Goal: Task Accomplishment & Management: Complete application form

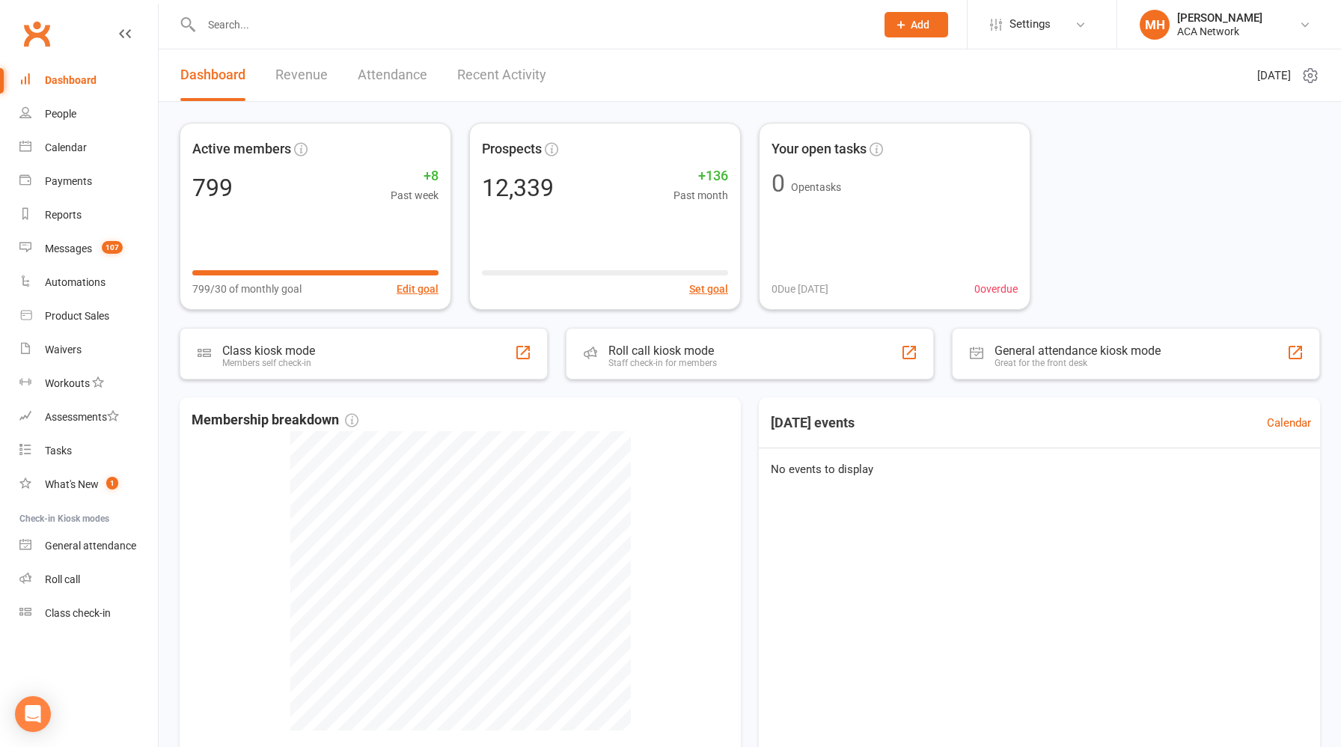
click at [311, 62] on link "Revenue" at bounding box center [301, 75] width 52 height 52
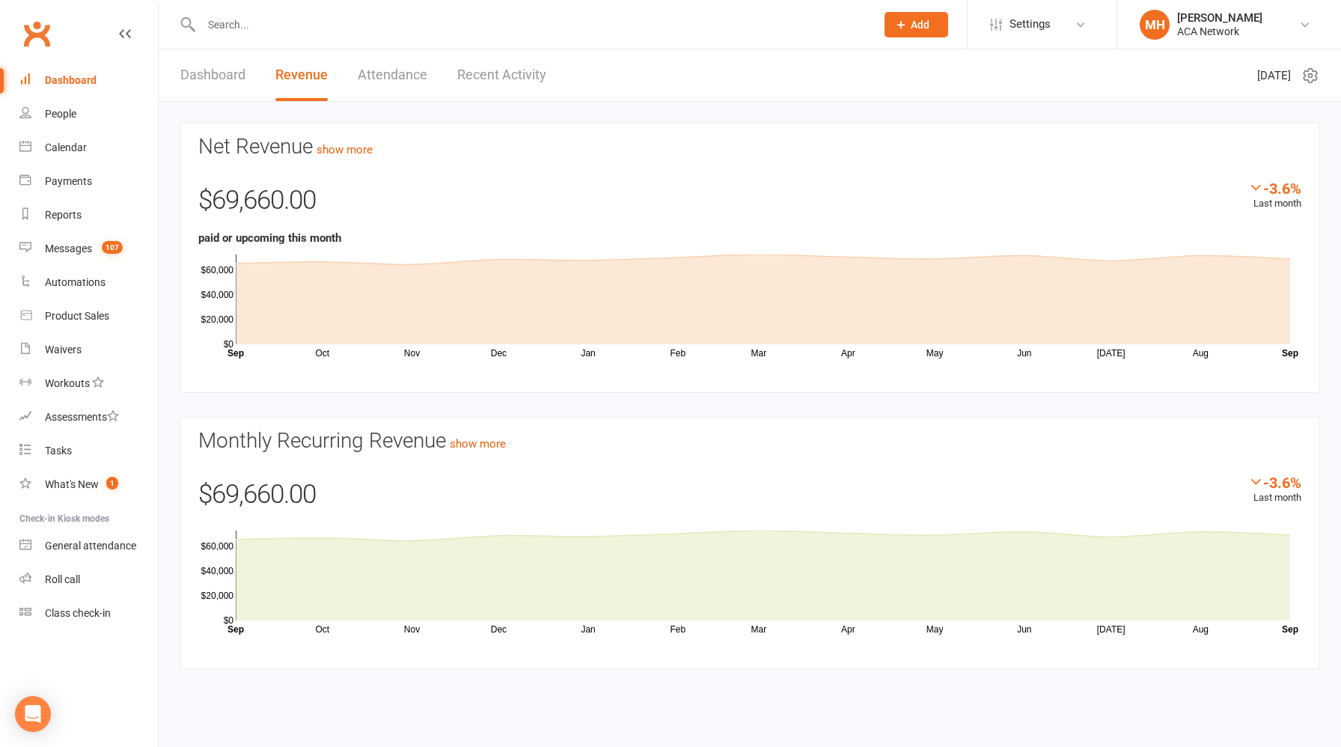
click at [347, 26] on input "text" at bounding box center [531, 24] width 668 height 21
click at [1031, 29] on span "Settings" at bounding box center [1030, 24] width 41 height 34
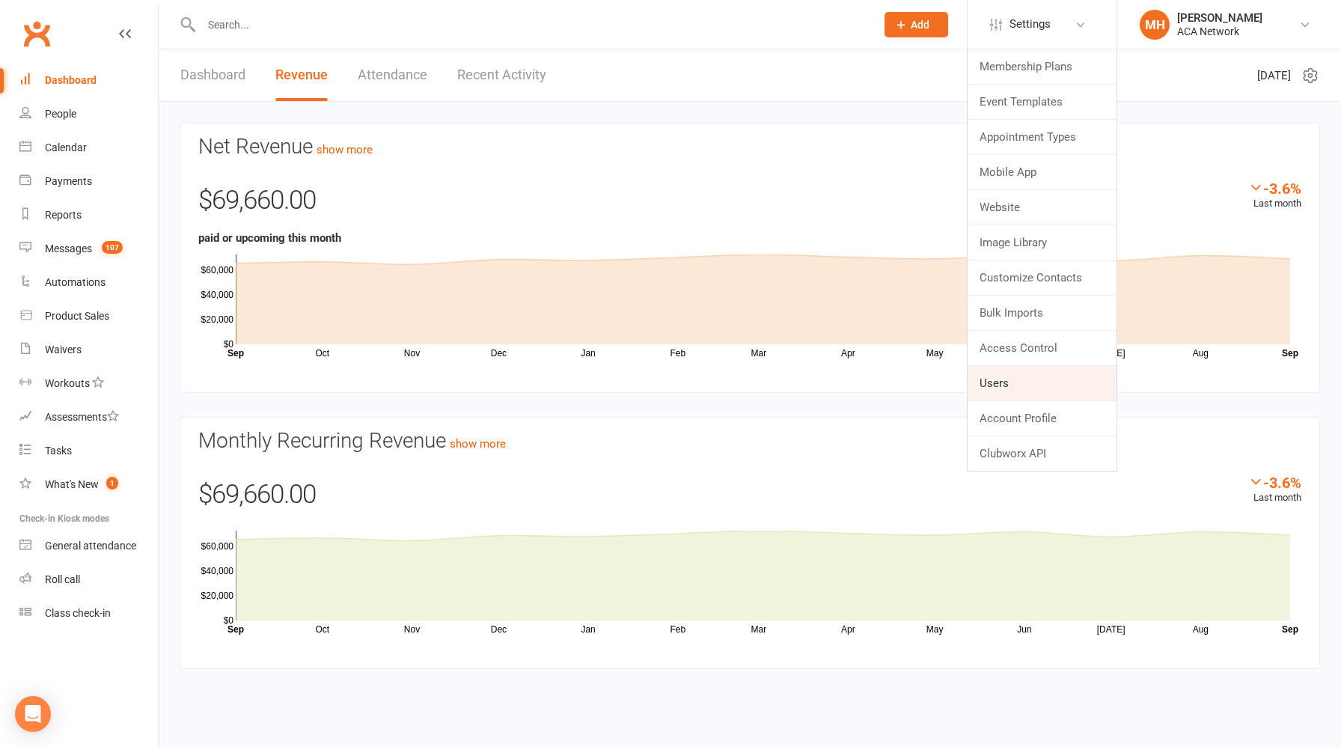
click at [1017, 377] on link "Users" at bounding box center [1042, 383] width 149 height 34
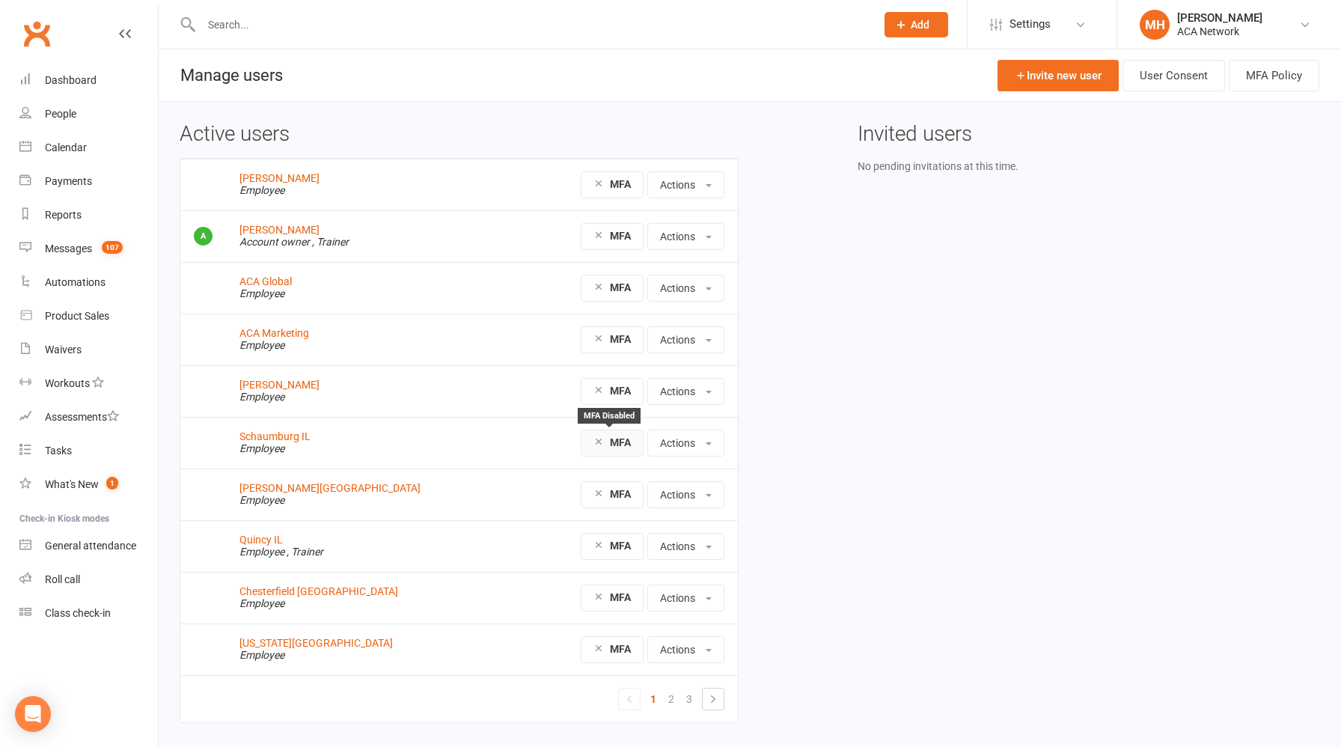
scroll to position [40, 0]
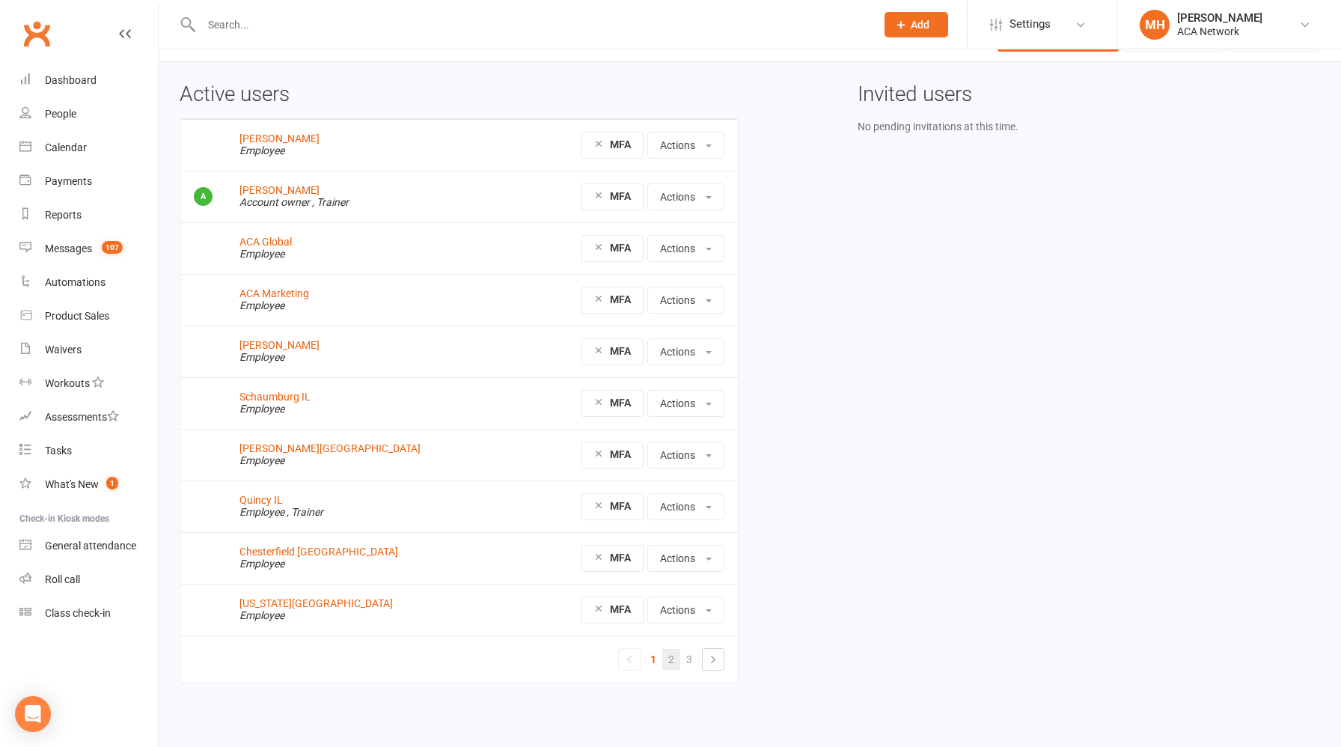
click at [673, 660] on link "2" at bounding box center [672, 659] width 18 height 21
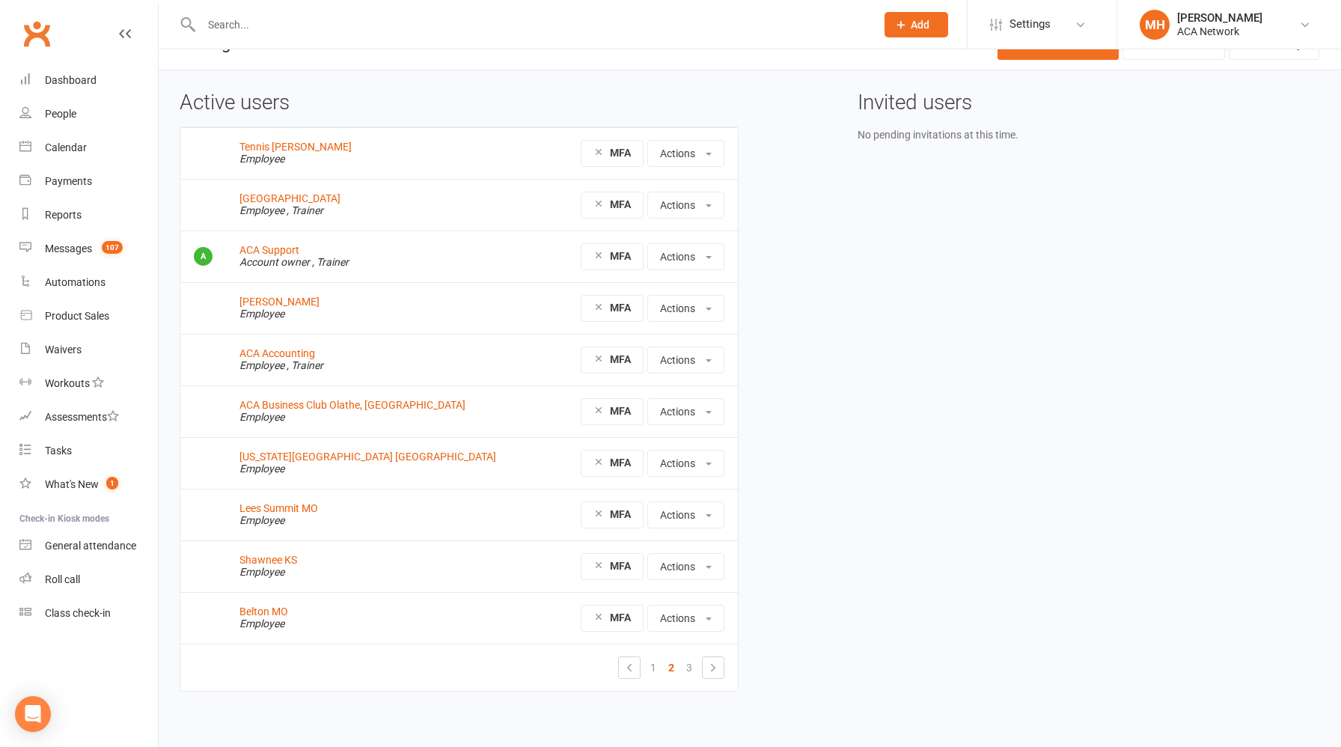
scroll to position [40, 0]
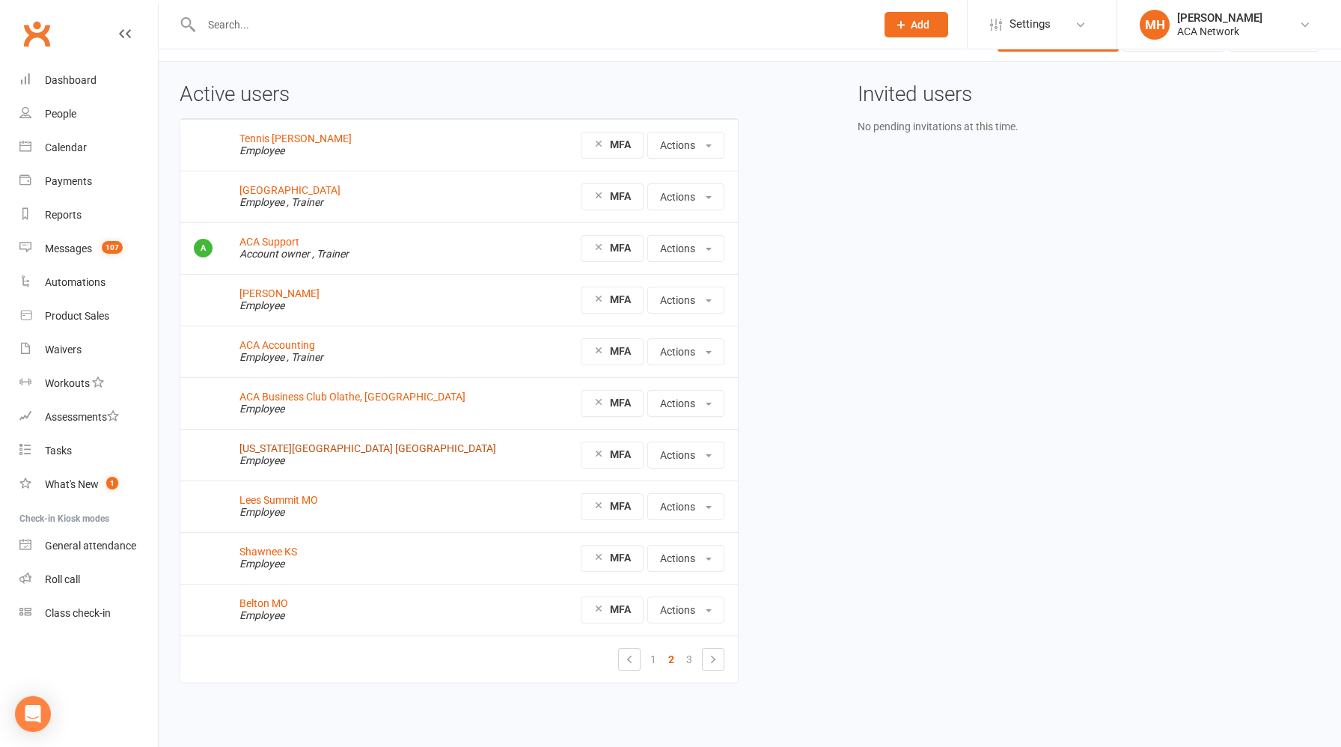
click at [313, 451] on link "Kansas City North MO" at bounding box center [368, 448] width 257 height 12
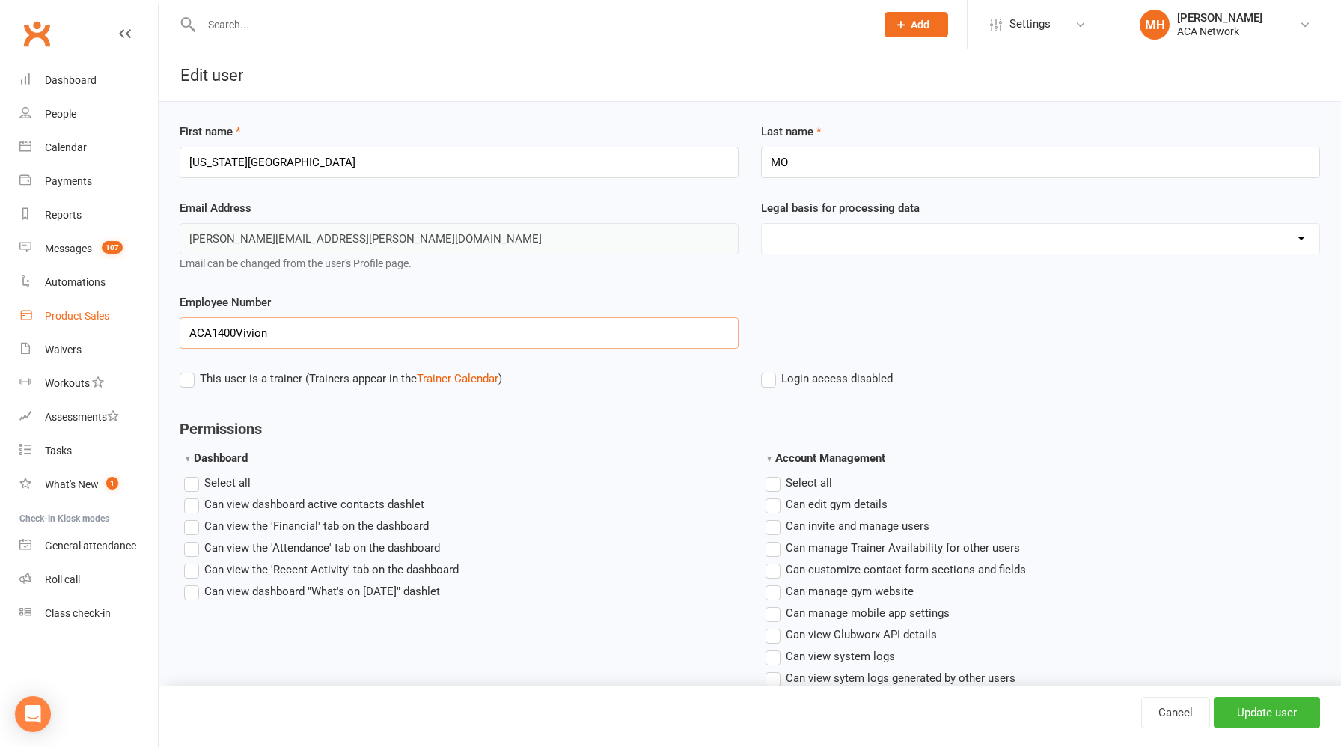
drag, startPoint x: 287, startPoint y: 332, endPoint x: 80, endPoint y: 305, distance: 208.4
click at [1029, 29] on span "Settings" at bounding box center [1030, 24] width 41 height 34
click at [1214, 29] on div "ACA Network" at bounding box center [1220, 31] width 85 height 13
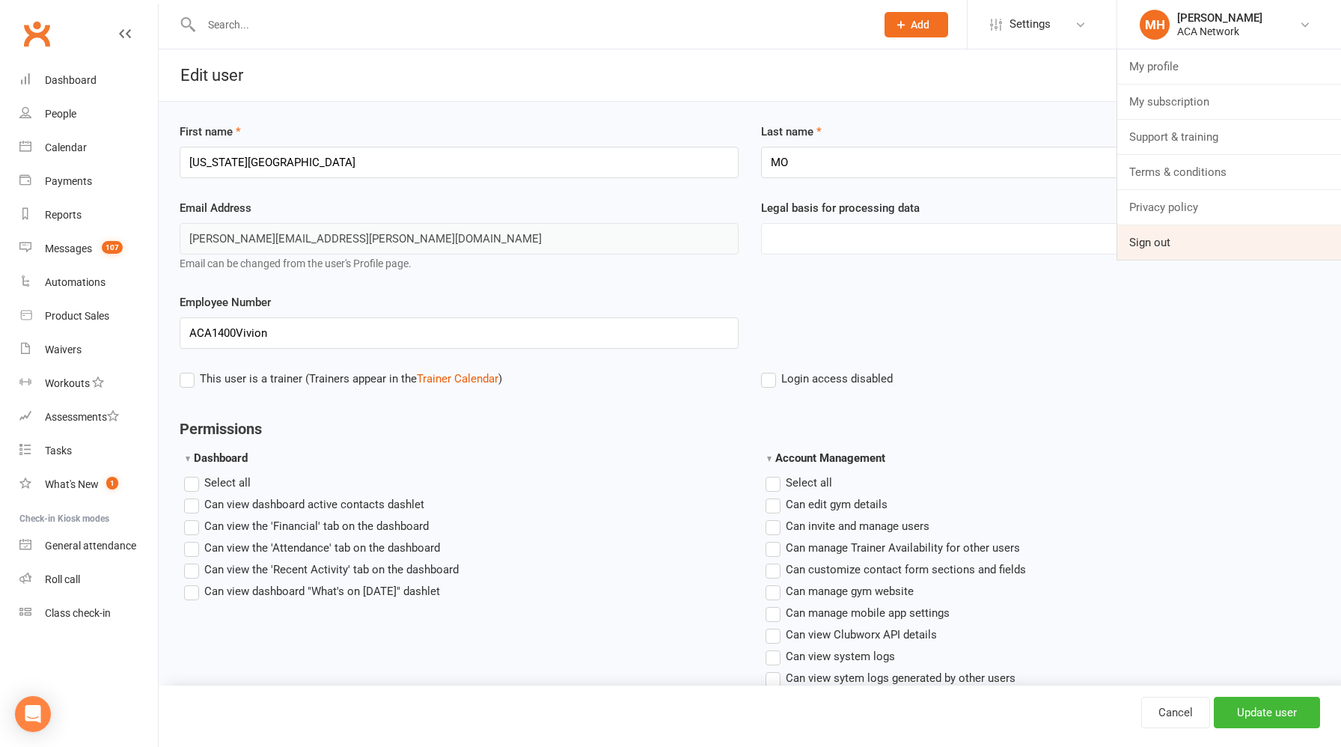
click at [1155, 240] on link "Sign out" at bounding box center [1230, 242] width 224 height 34
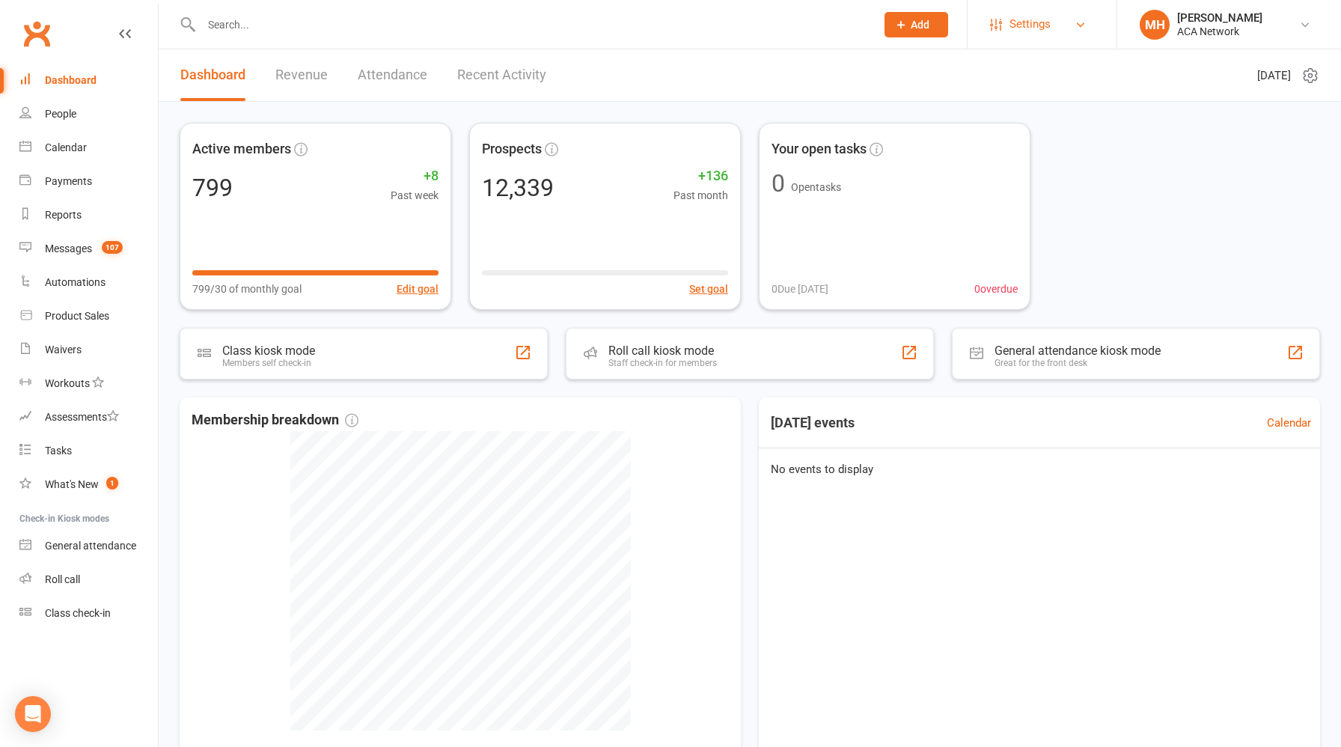
click at [1017, 31] on span "Settings" at bounding box center [1030, 24] width 41 height 34
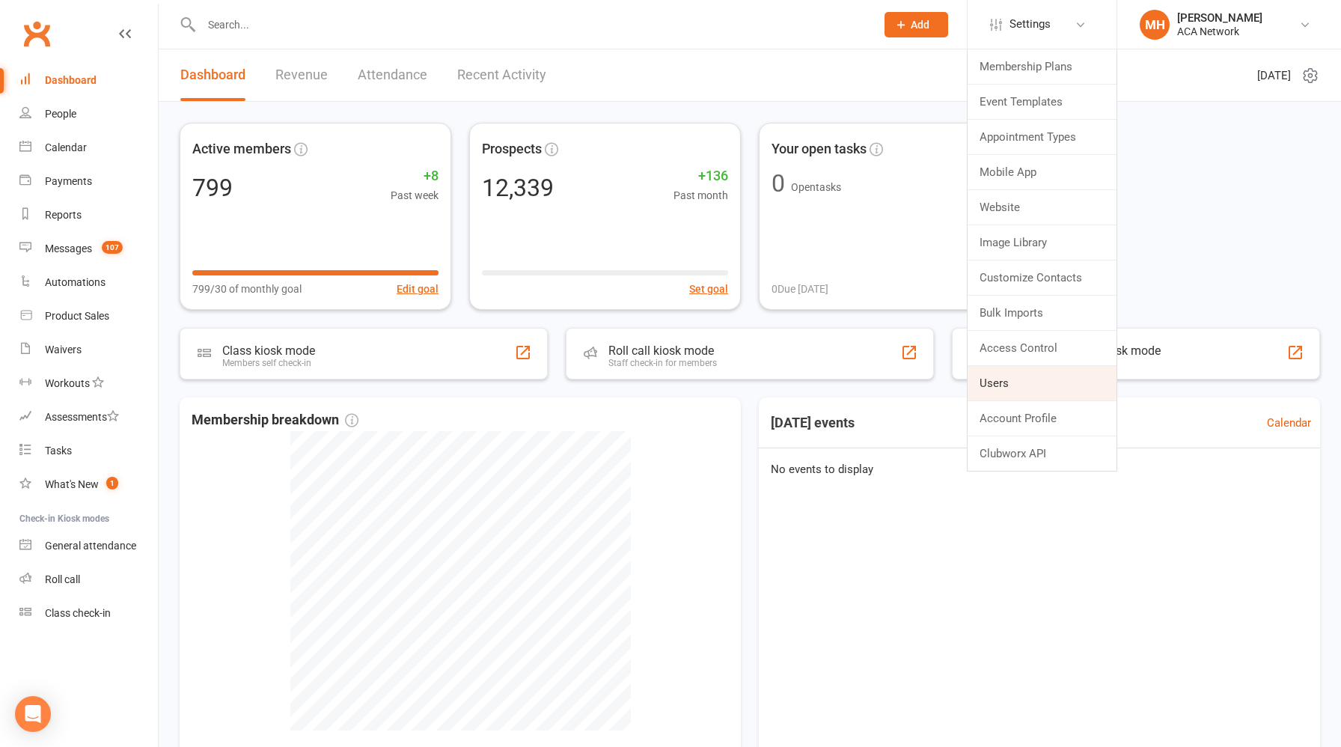
click at [999, 382] on link "Users" at bounding box center [1042, 383] width 149 height 34
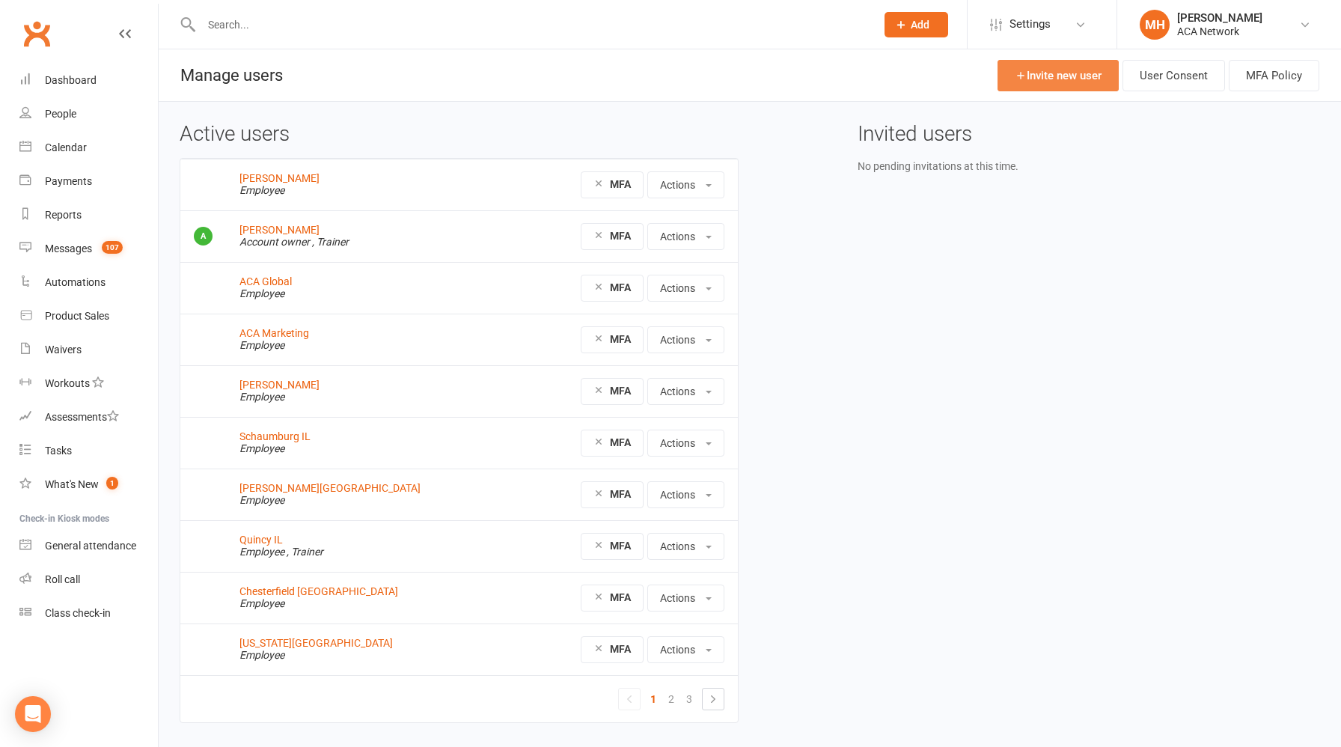
click at [1047, 81] on link "Invite new user" at bounding box center [1058, 75] width 121 height 31
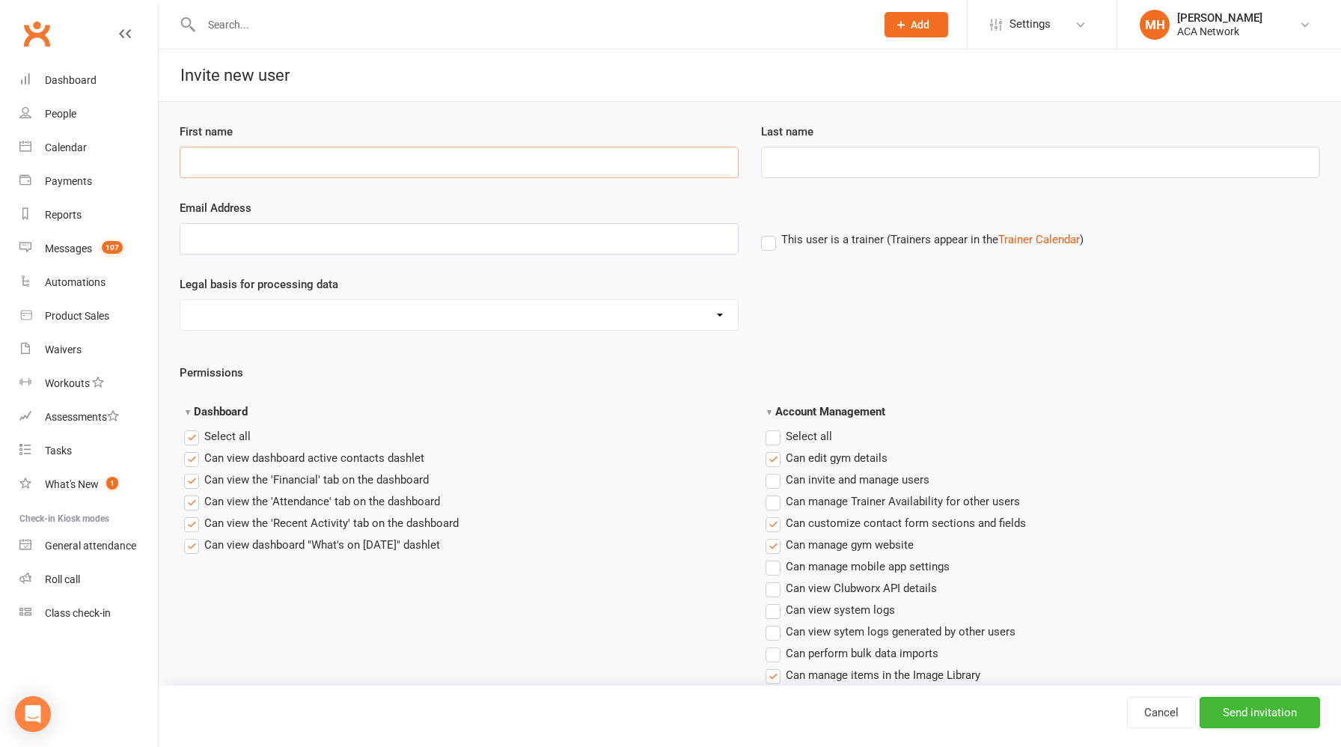
click at [386, 159] on input "First name" at bounding box center [459, 162] width 559 height 31
type input "Kelly"
type input "K"
click at [477, 164] on input "Kelly" at bounding box center [459, 162] width 559 height 31
drag, startPoint x: 329, startPoint y: 164, endPoint x: 217, endPoint y: 159, distance: 111.7
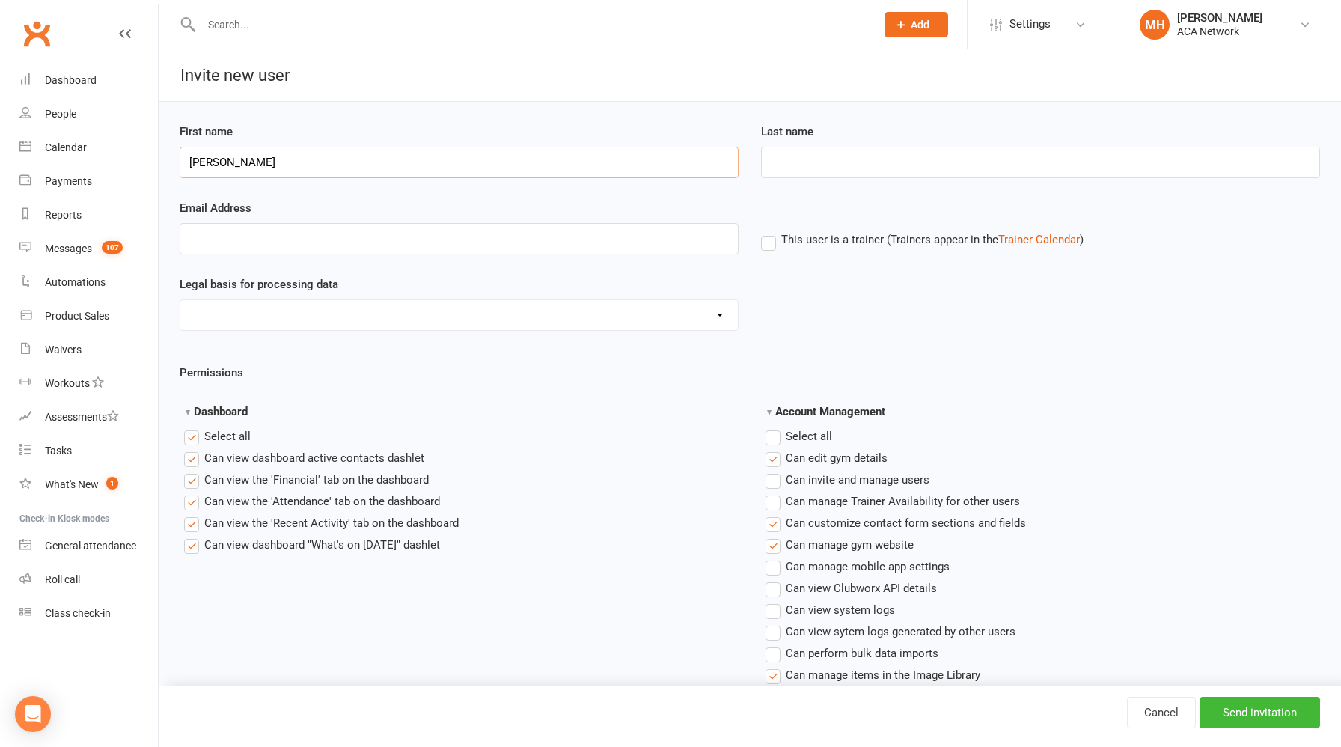
click at [217, 159] on input "[PERSON_NAME]" at bounding box center [459, 162] width 559 height 31
type input "[PERSON_NAME]"
click at [788, 158] on input "Last name" at bounding box center [1040, 162] width 559 height 31
paste input "McDowell Kinnett"
type input "McDowell Kinnett"
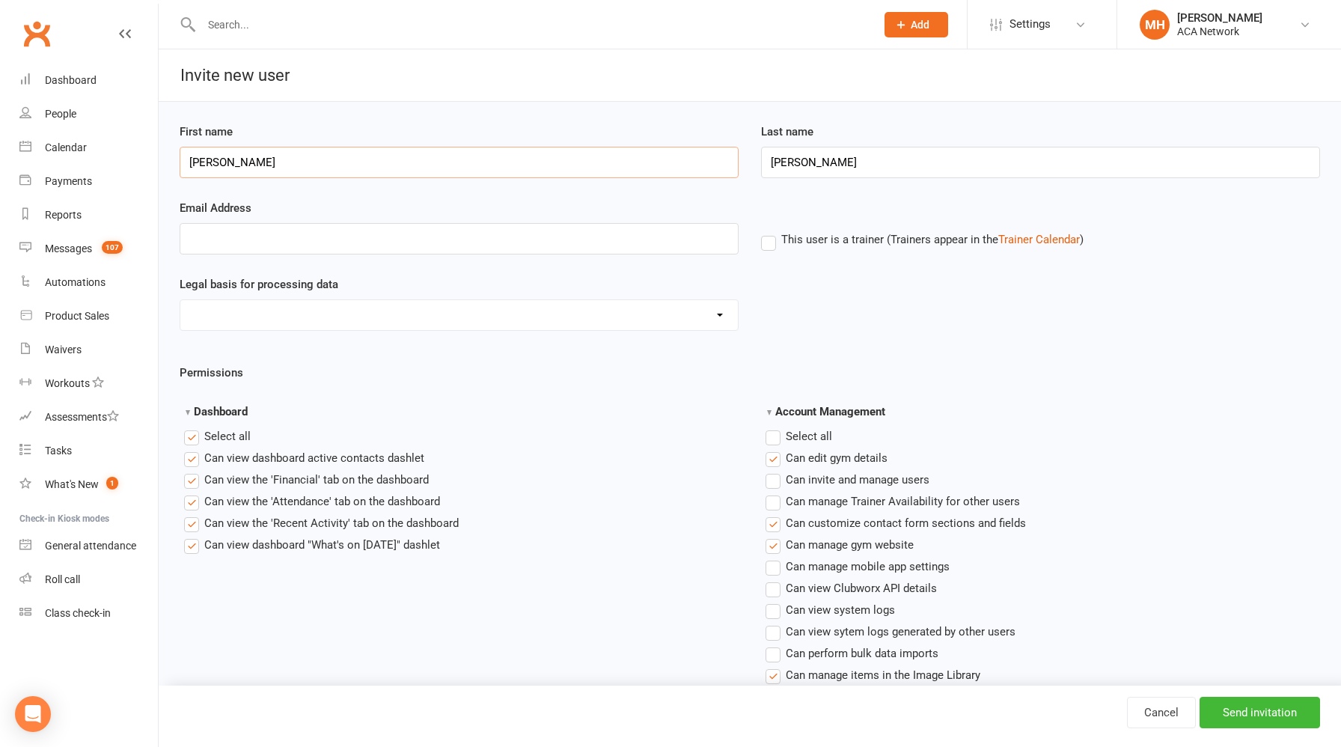
click at [442, 155] on input "[PERSON_NAME]" at bounding box center [459, 162] width 559 height 31
type input "Kelly"
click at [323, 239] on input "Email Address" at bounding box center [459, 238] width 559 height 31
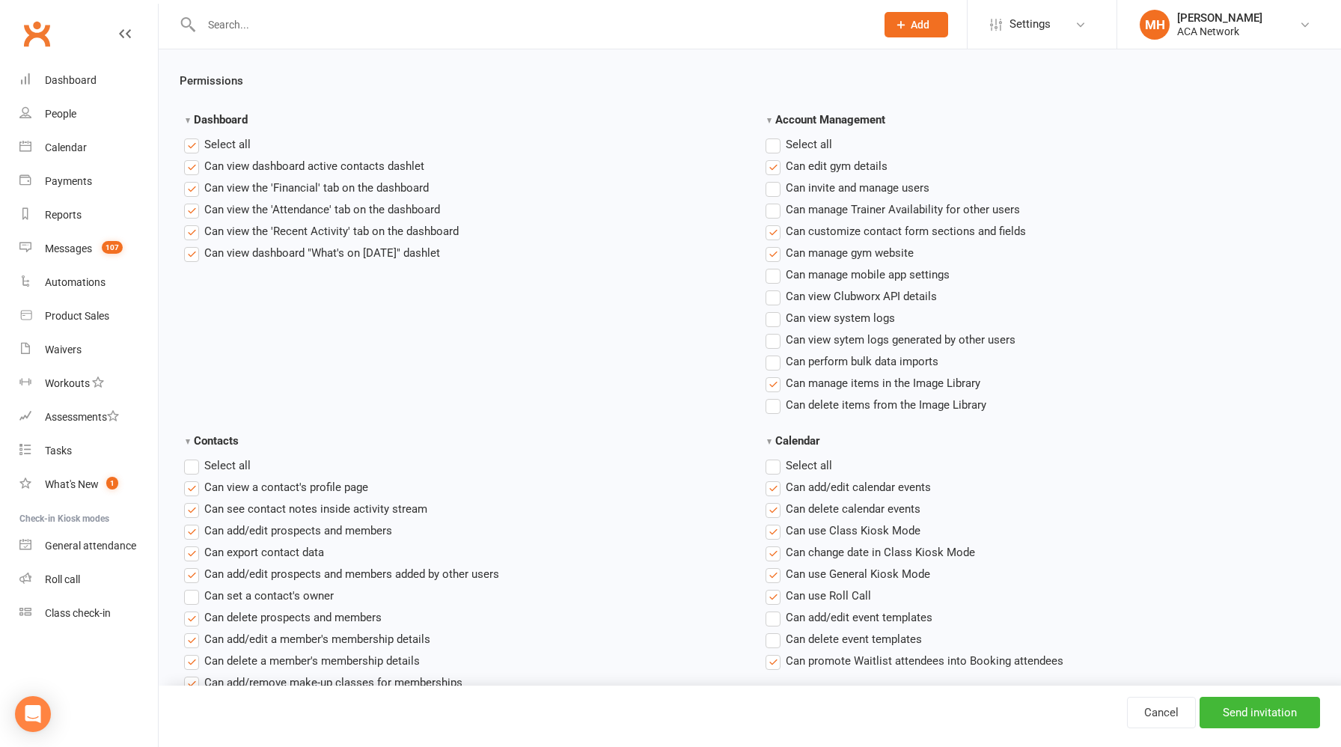
scroll to position [299, 0]
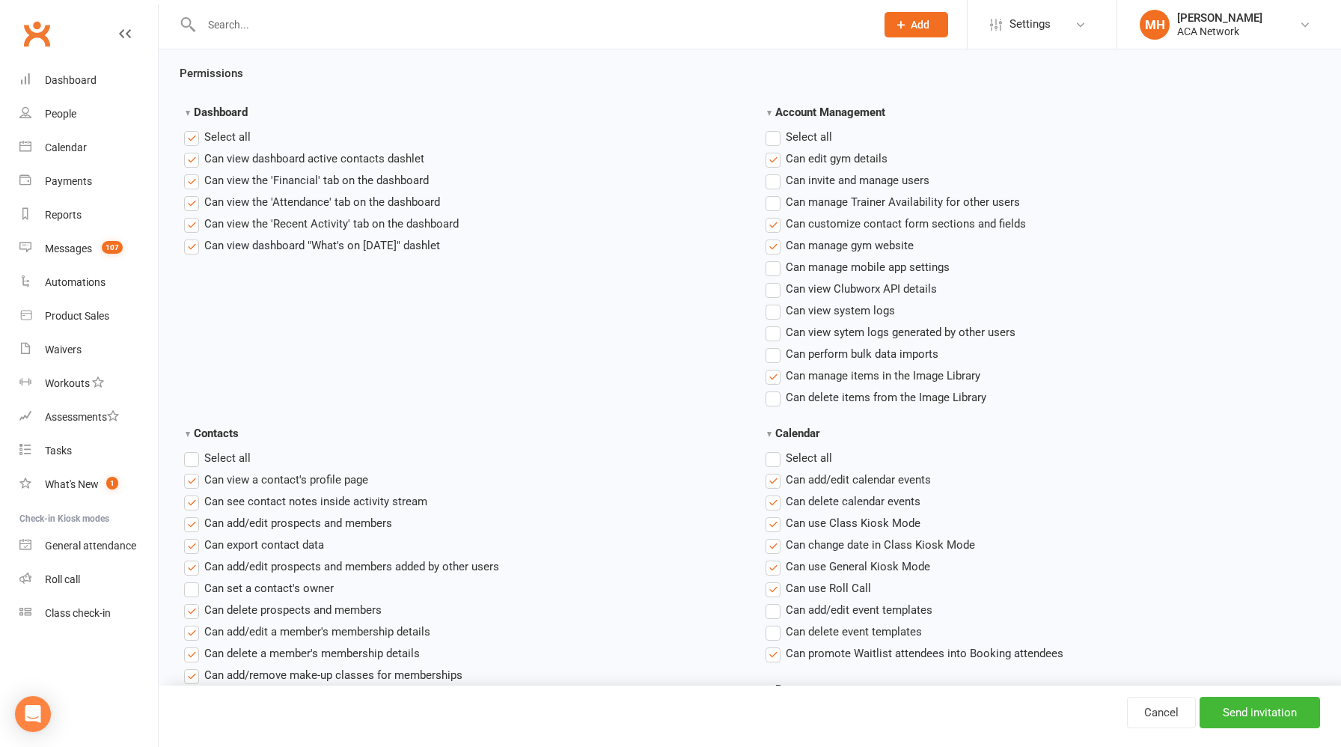
type input "kansascitynorth.mo@acanetwork.org"
click at [193, 140] on label "Select all" at bounding box center [217, 137] width 67 height 18
click at [193, 128] on input "Dashboard" at bounding box center [189, 128] width 10 height 0
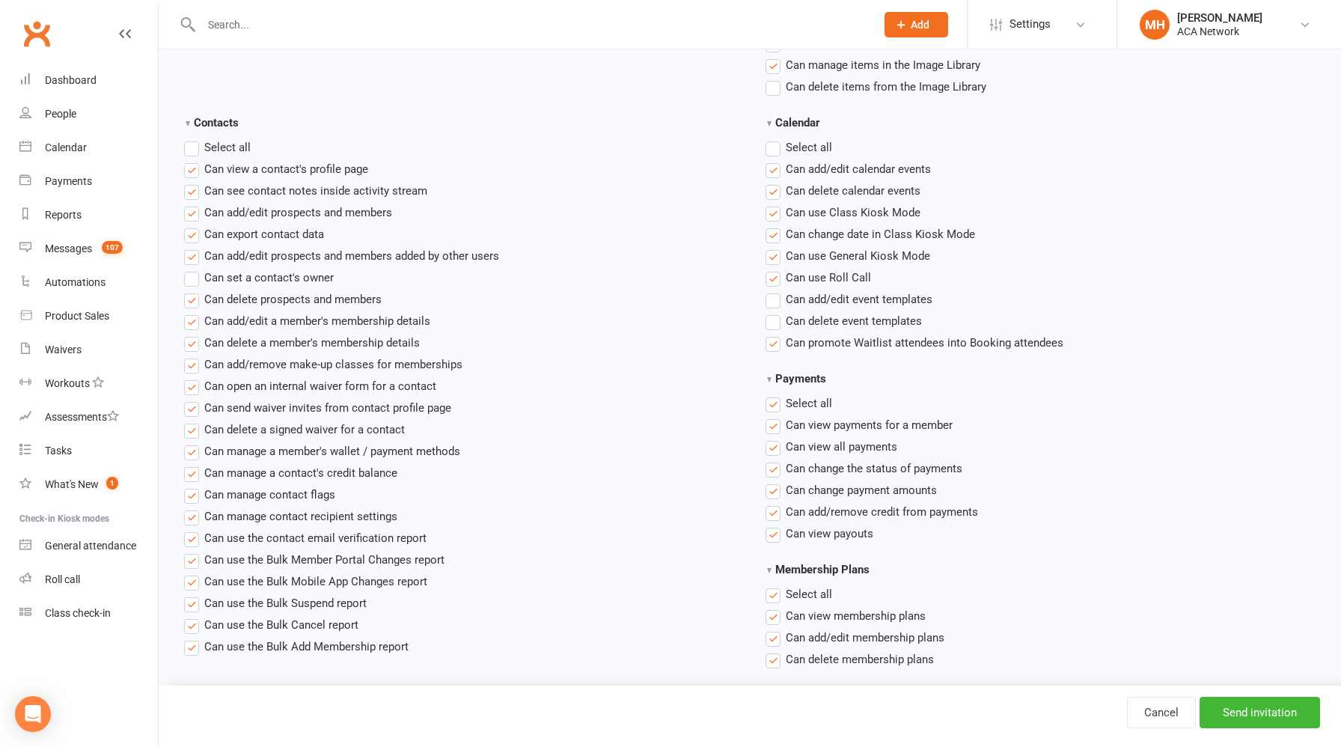
scroll to position [618, 0]
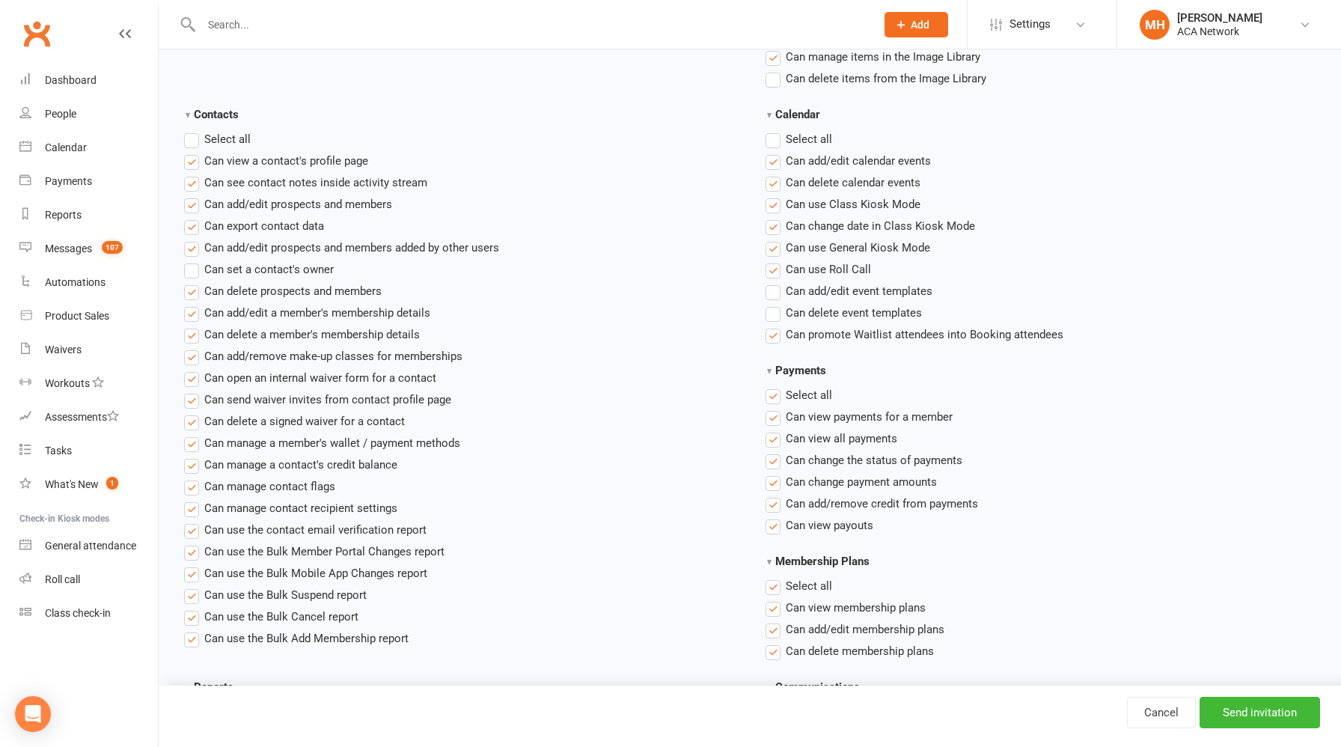
click at [193, 137] on label "Select all" at bounding box center [217, 139] width 67 height 18
click at [193, 130] on input "Contacts" at bounding box center [189, 130] width 10 height 0
click at [193, 138] on label "Select all" at bounding box center [217, 139] width 67 height 18
click at [193, 130] on input "Contacts" at bounding box center [189, 130] width 10 height 0
click at [190, 158] on label"] "Can view a contact's profile page" at bounding box center [276, 161] width 184 height 18
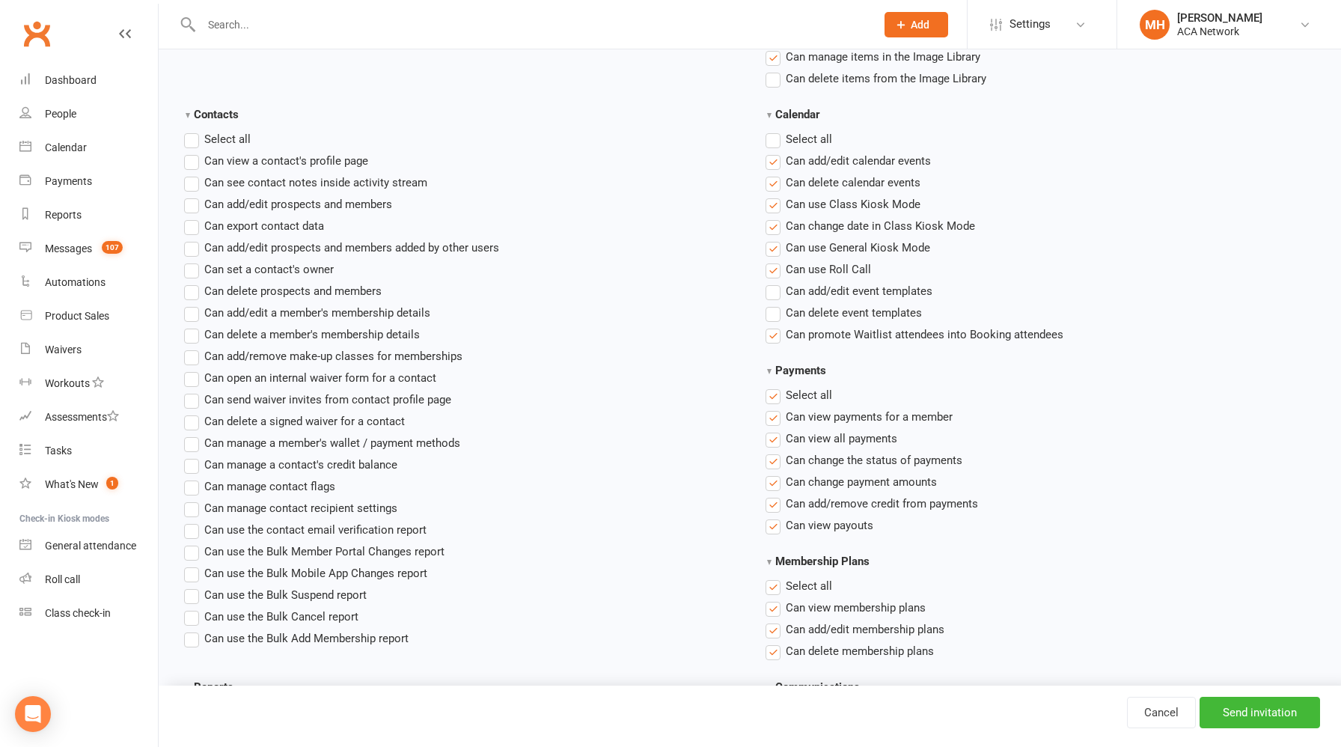
click at [190, 152] on input "Can view a contact's profile page" at bounding box center [189, 152] width 10 height 0
click at [187, 201] on label"] "Can add/edit prospects and members" at bounding box center [288, 204] width 208 height 18
click at [187, 195] on input "Can add/edit prospects and members" at bounding box center [189, 195] width 10 height 0
click at [192, 243] on label"] "Can add/edit prospects and members added by other users" at bounding box center [341, 248] width 315 height 18
click at [192, 239] on input "Can add/edit prospects and members added by other users" at bounding box center [189, 239] width 10 height 0
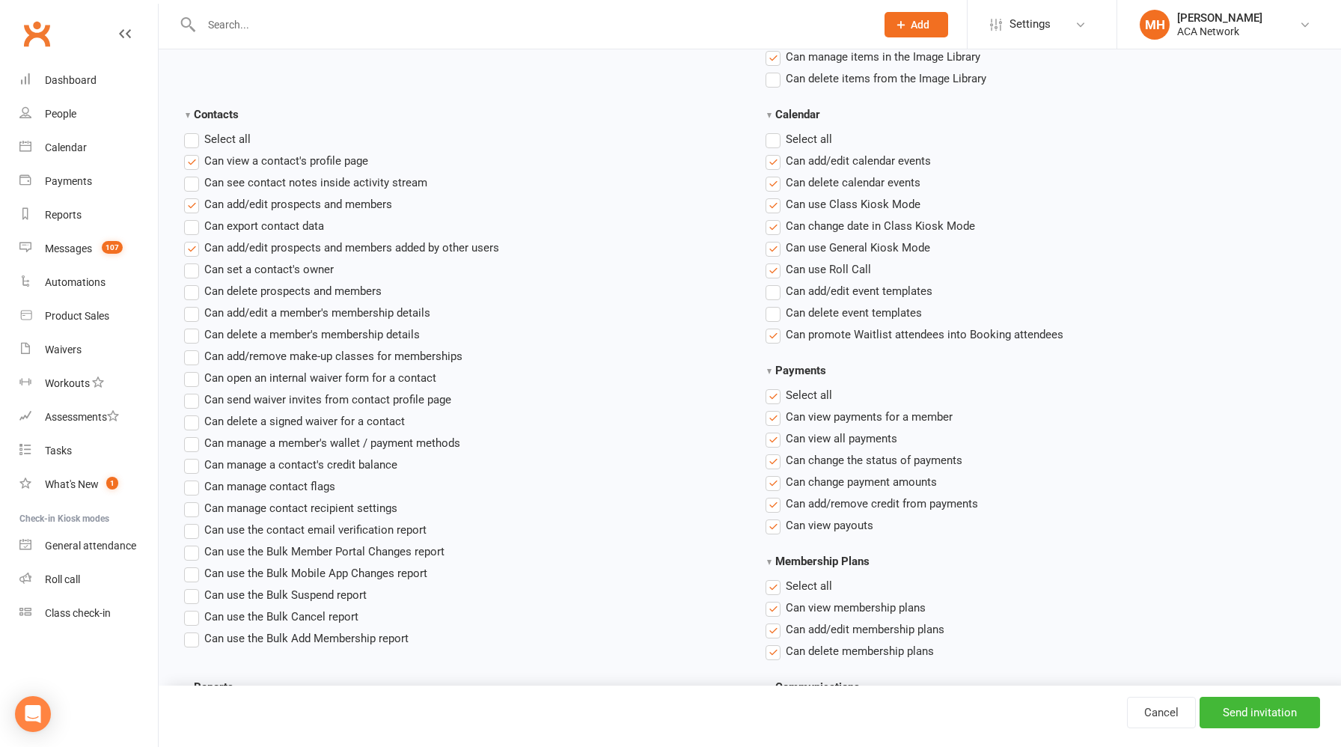
click at [194, 274] on label"] "Can set a contact's owner" at bounding box center [259, 270] width 150 height 18
click at [194, 261] on input "Can set a contact's owner" at bounding box center [189, 261] width 10 height 0
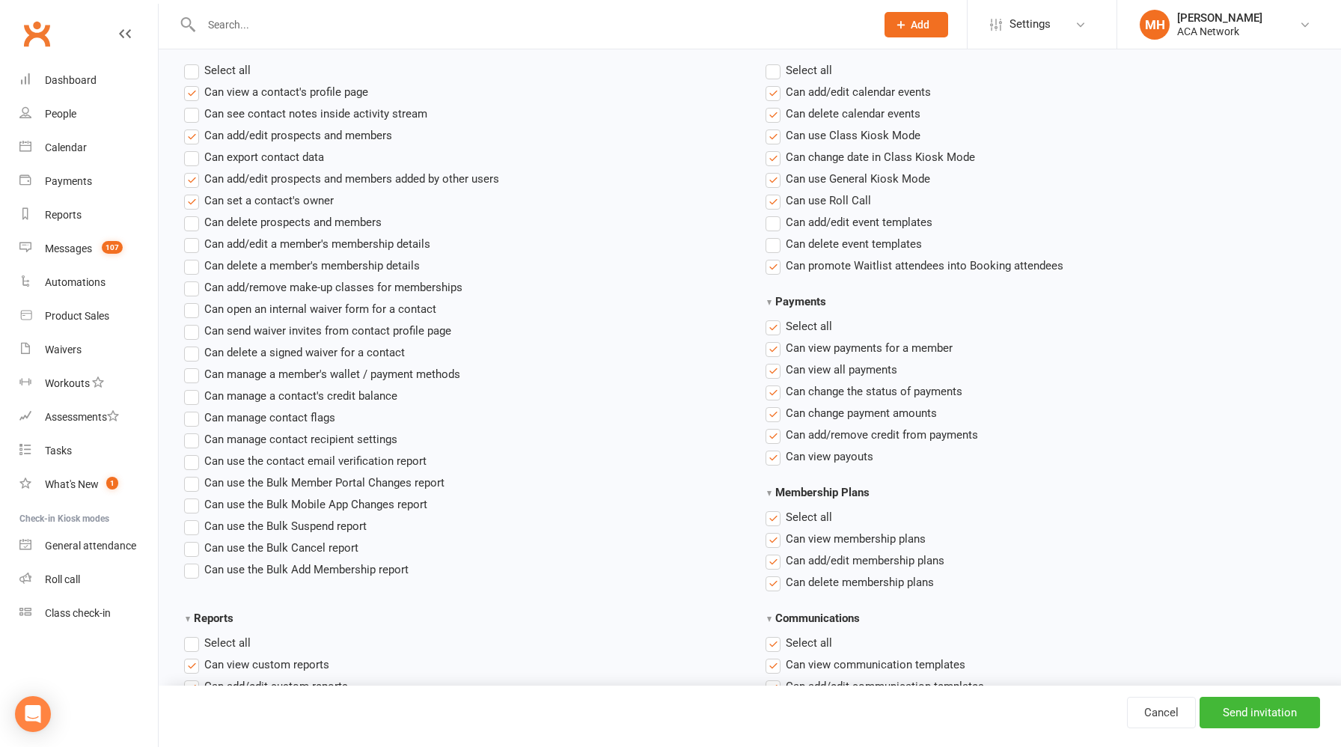
scroll to position [690, 0]
click at [195, 238] on label"] "Can add/edit a member's membership details" at bounding box center [307, 241] width 246 height 18
click at [194, 232] on input "Can add/edit a member's membership details" at bounding box center [189, 232] width 10 height 0
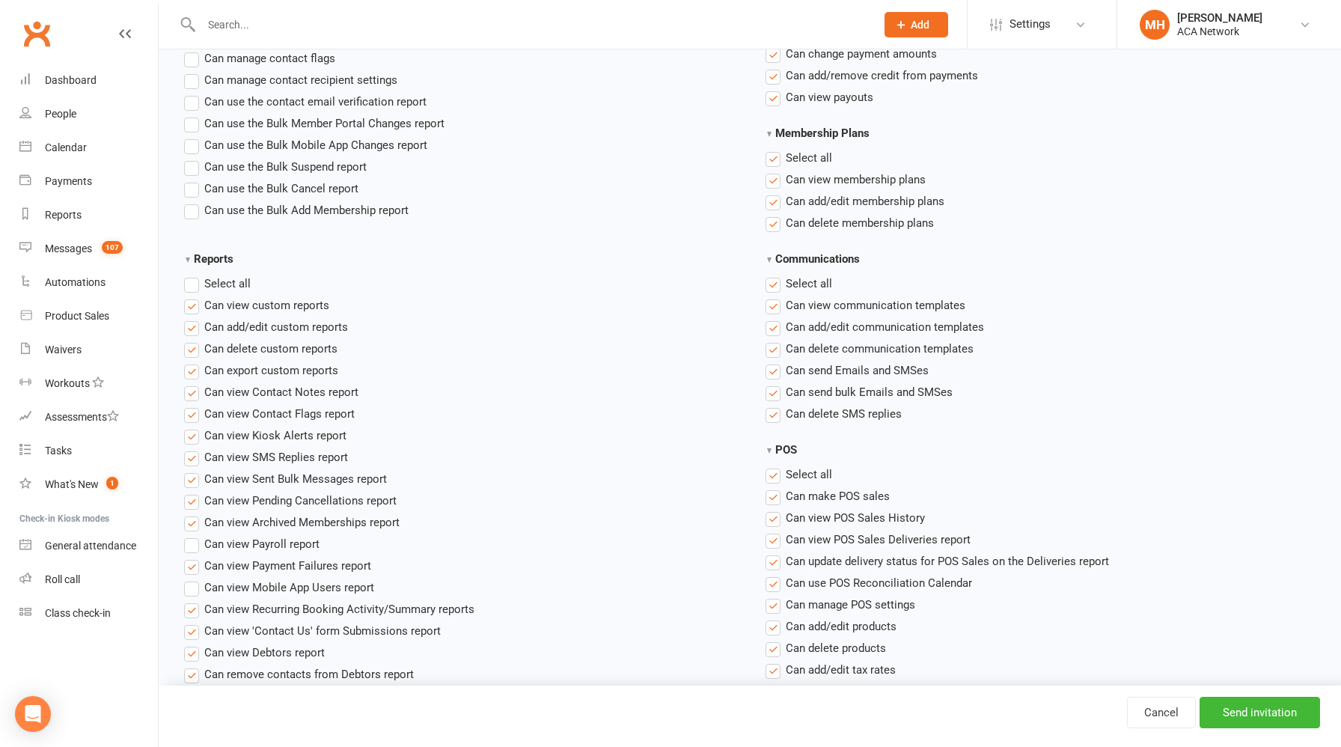
scroll to position [1056, 0]
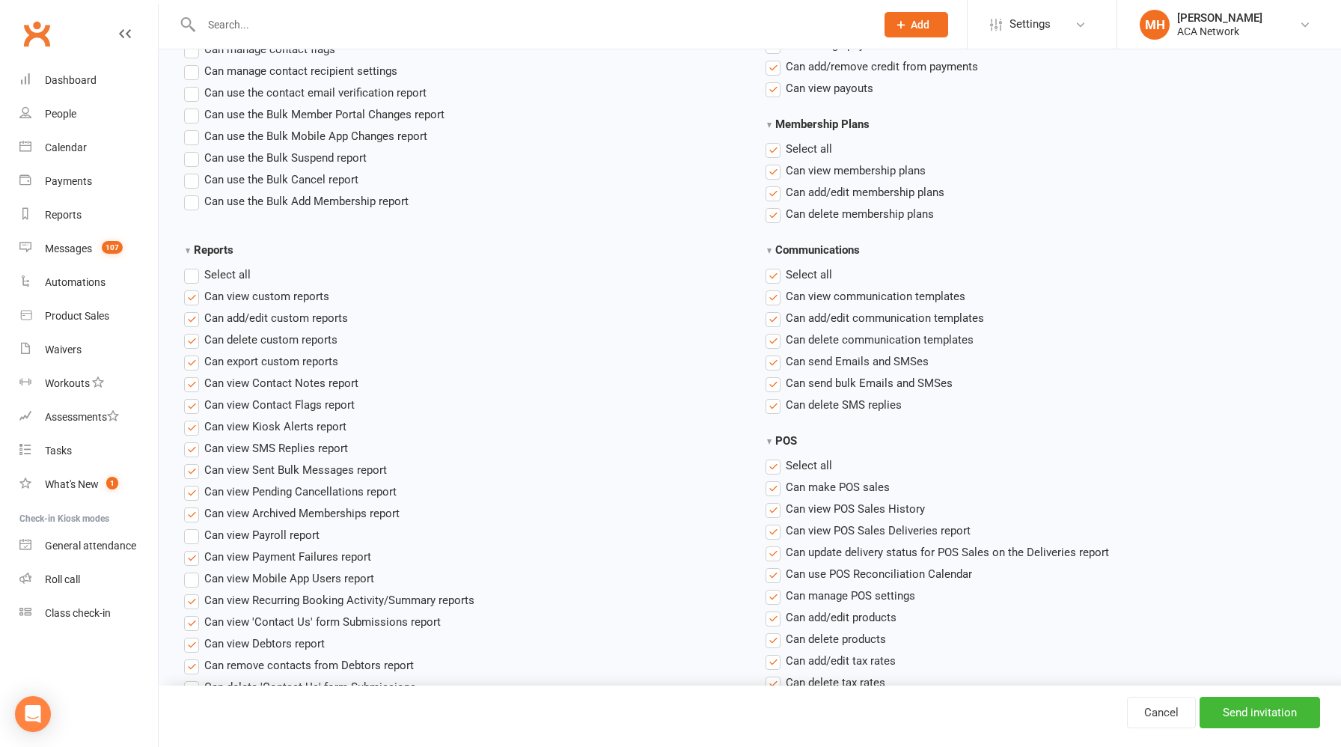
click at [192, 278] on label "Select all" at bounding box center [217, 275] width 67 height 18
click at [192, 266] on input "Reports" at bounding box center [189, 266] width 10 height 0
click at [192, 278] on label "Select all" at bounding box center [217, 275] width 67 height 18
click at [192, 266] on input "Reports" at bounding box center [189, 266] width 10 height 0
click at [192, 296] on label"] "Can view custom reports" at bounding box center [256, 296] width 145 height 18
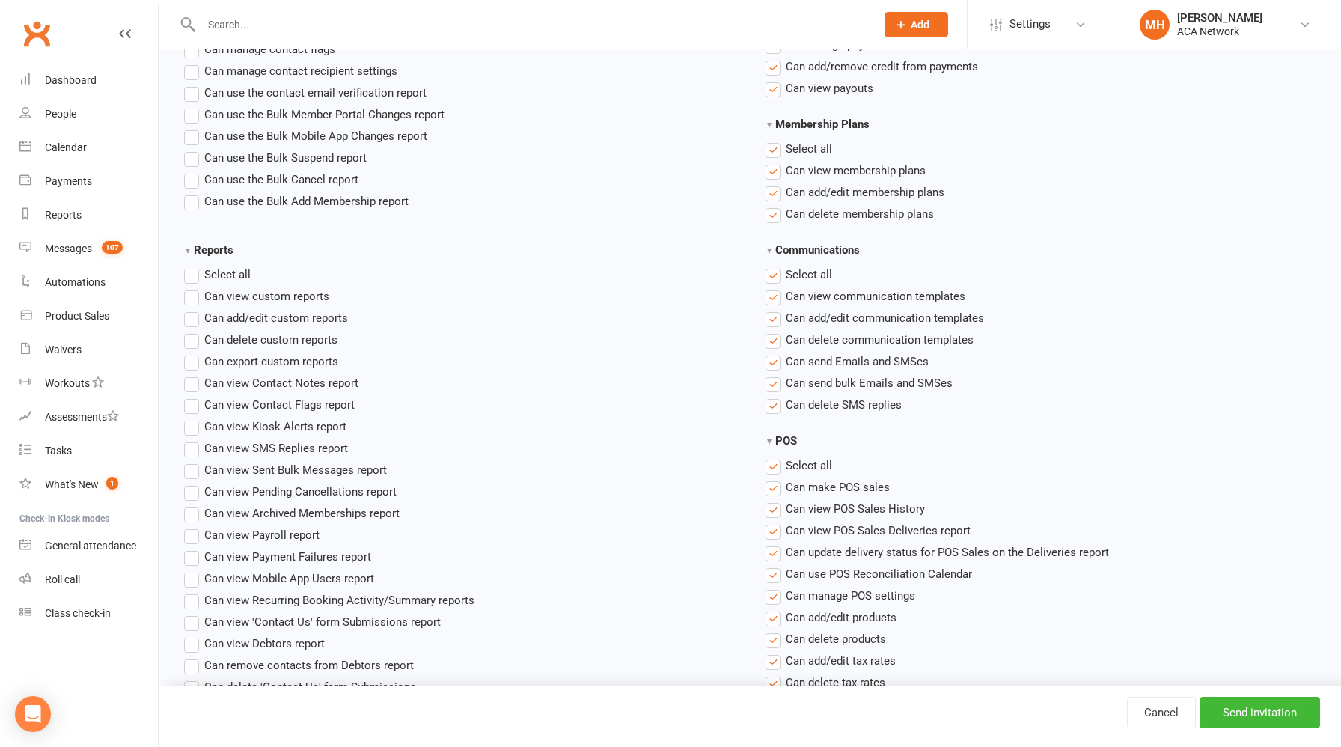
click at [192, 287] on input "Can view custom reports" at bounding box center [189, 287] width 10 height 0
click at [194, 321] on label"] "Can add/edit custom reports" at bounding box center [266, 318] width 164 height 18
click at [194, 309] on input "Can add/edit custom reports" at bounding box center [189, 309] width 10 height 0
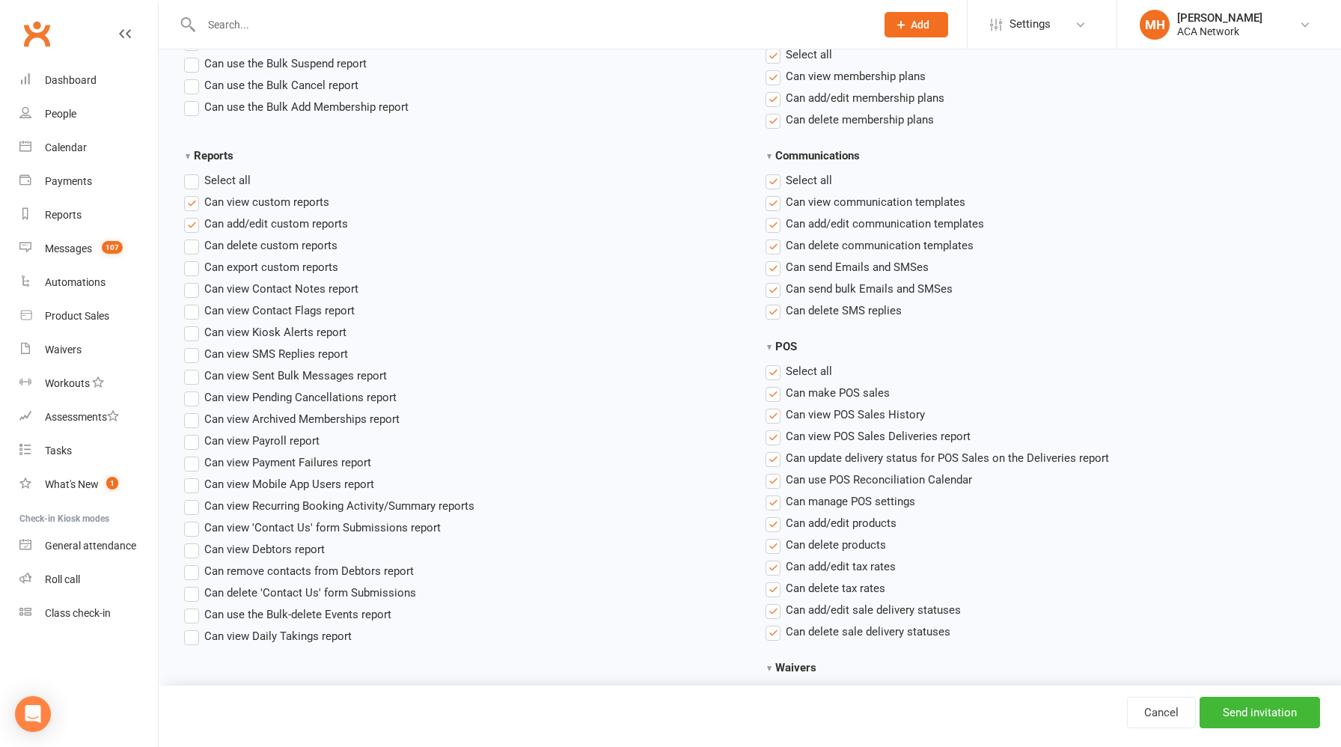
scroll to position [1156, 0]
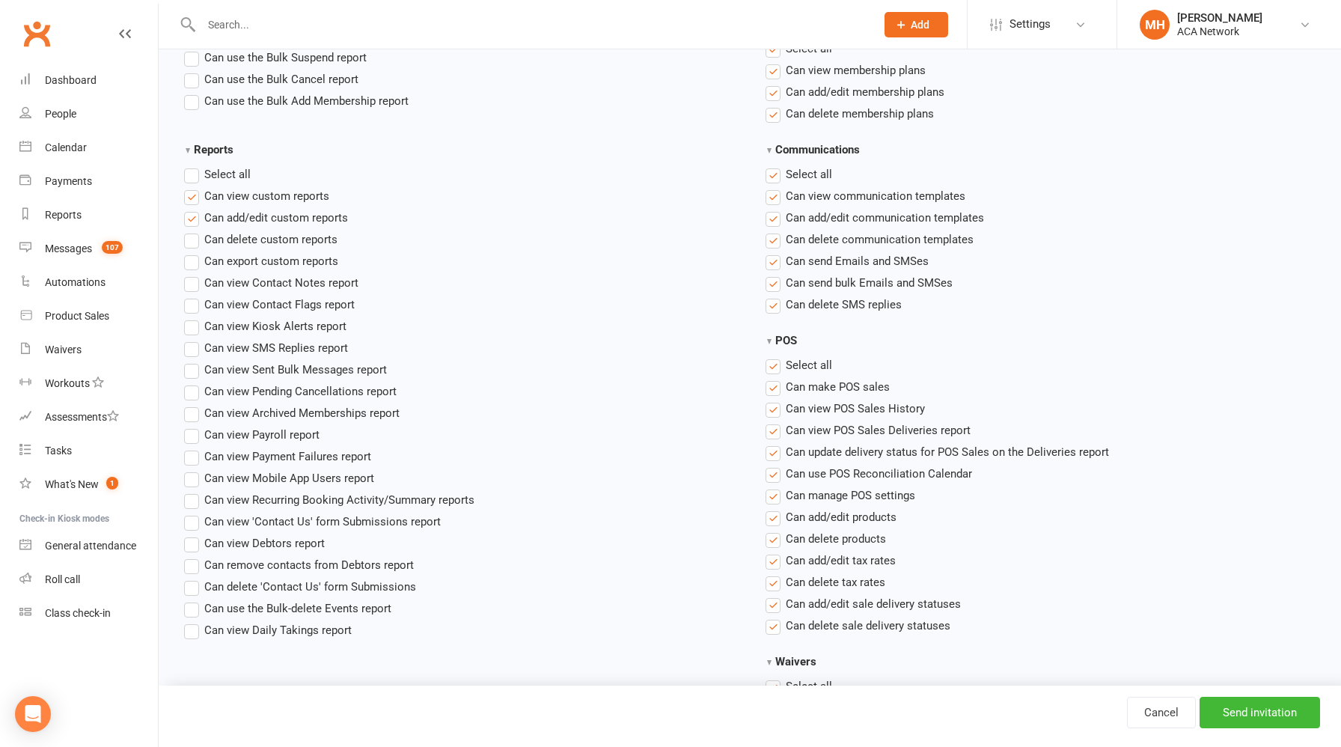
click at [195, 261] on label"] "Can export custom reports" at bounding box center [261, 261] width 154 height 18
click at [194, 252] on input "Can export custom reports" at bounding box center [189, 252] width 10 height 0
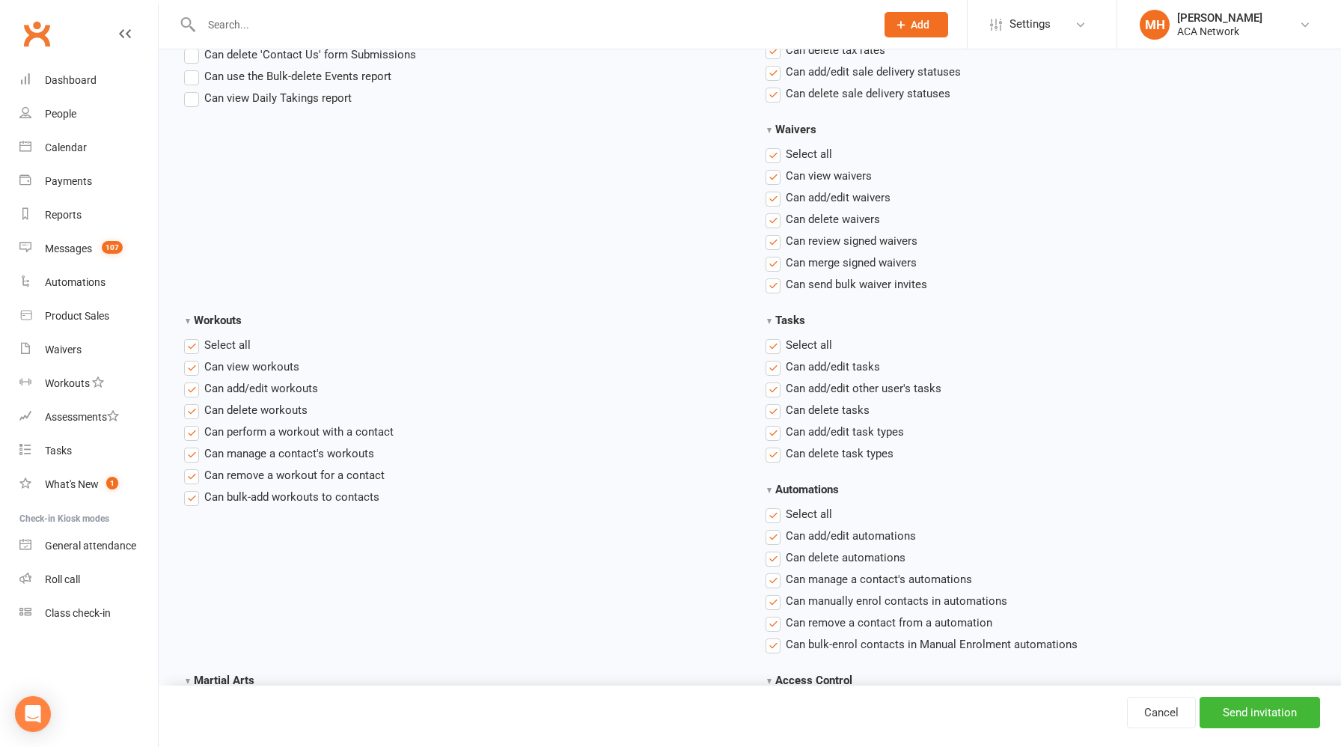
scroll to position [1748, 0]
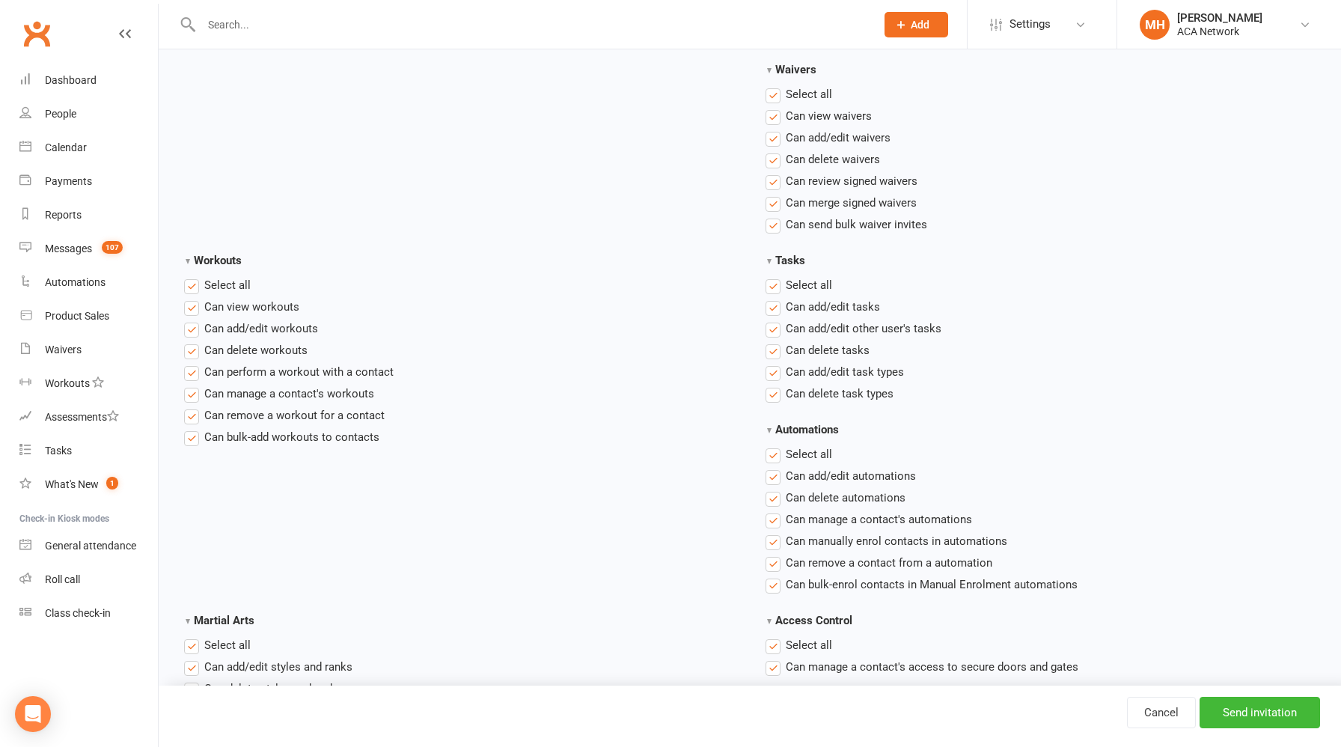
click at [190, 283] on label "Select all" at bounding box center [217, 285] width 67 height 18
click at [190, 276] on input "Workouts" at bounding box center [189, 276] width 10 height 0
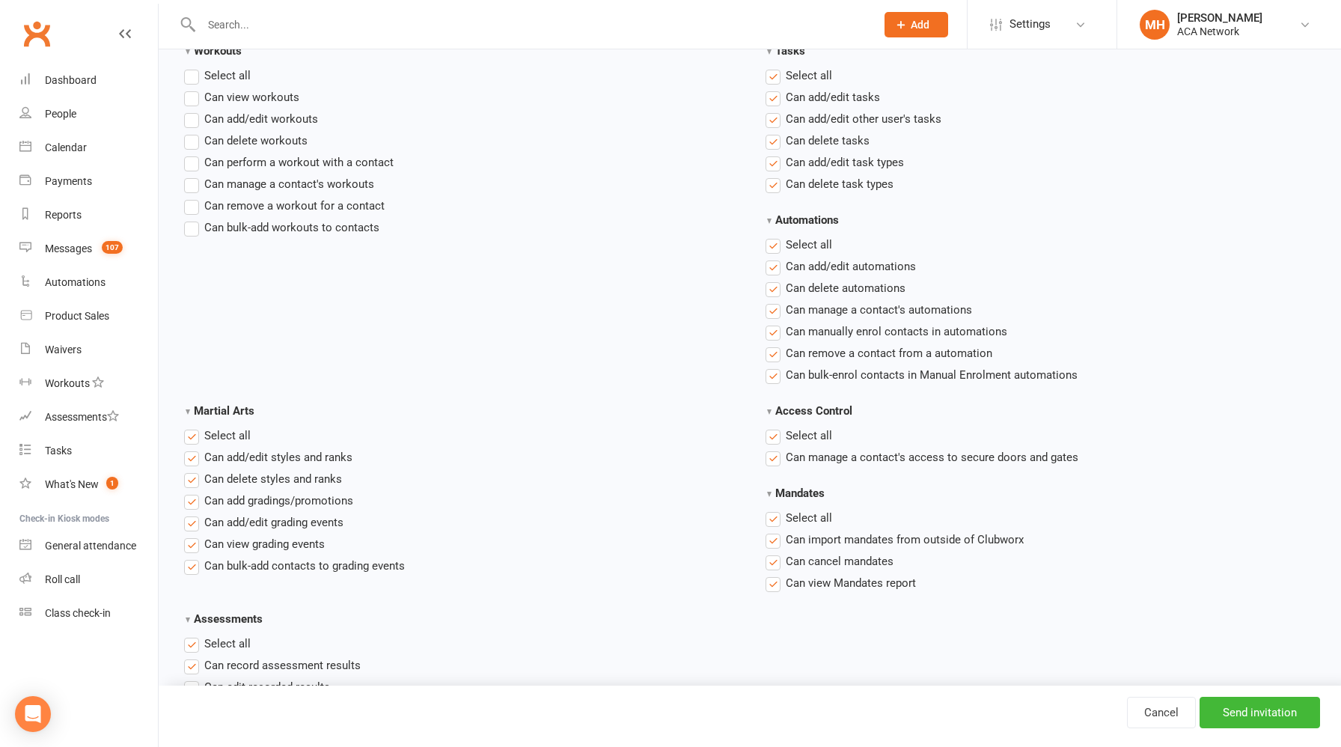
scroll to position [2070, 0]
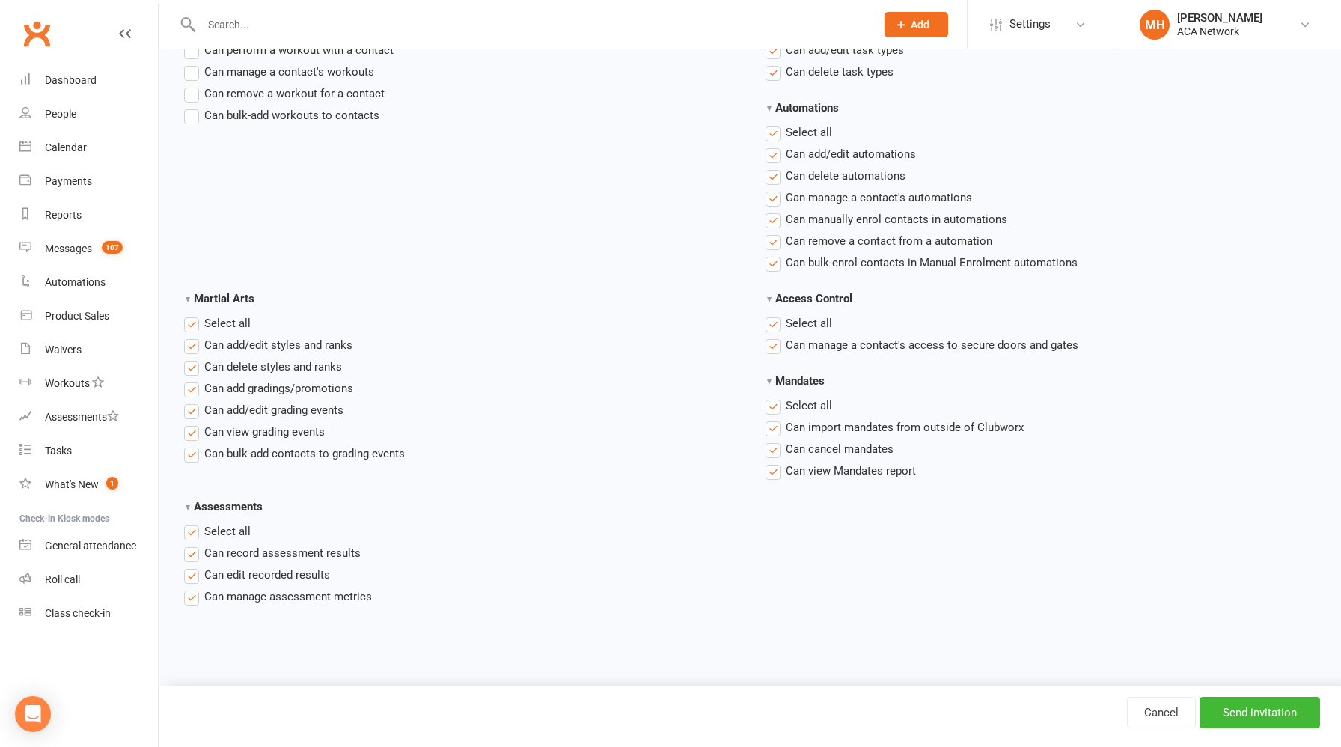
click at [195, 323] on label "Select all" at bounding box center [217, 323] width 67 height 18
click at [194, 314] on input "Martial Arts" at bounding box center [189, 314] width 10 height 0
click at [195, 527] on label "Select all" at bounding box center [217, 532] width 67 height 18
click at [194, 523] on input "Assessments" at bounding box center [189, 523] width 10 height 0
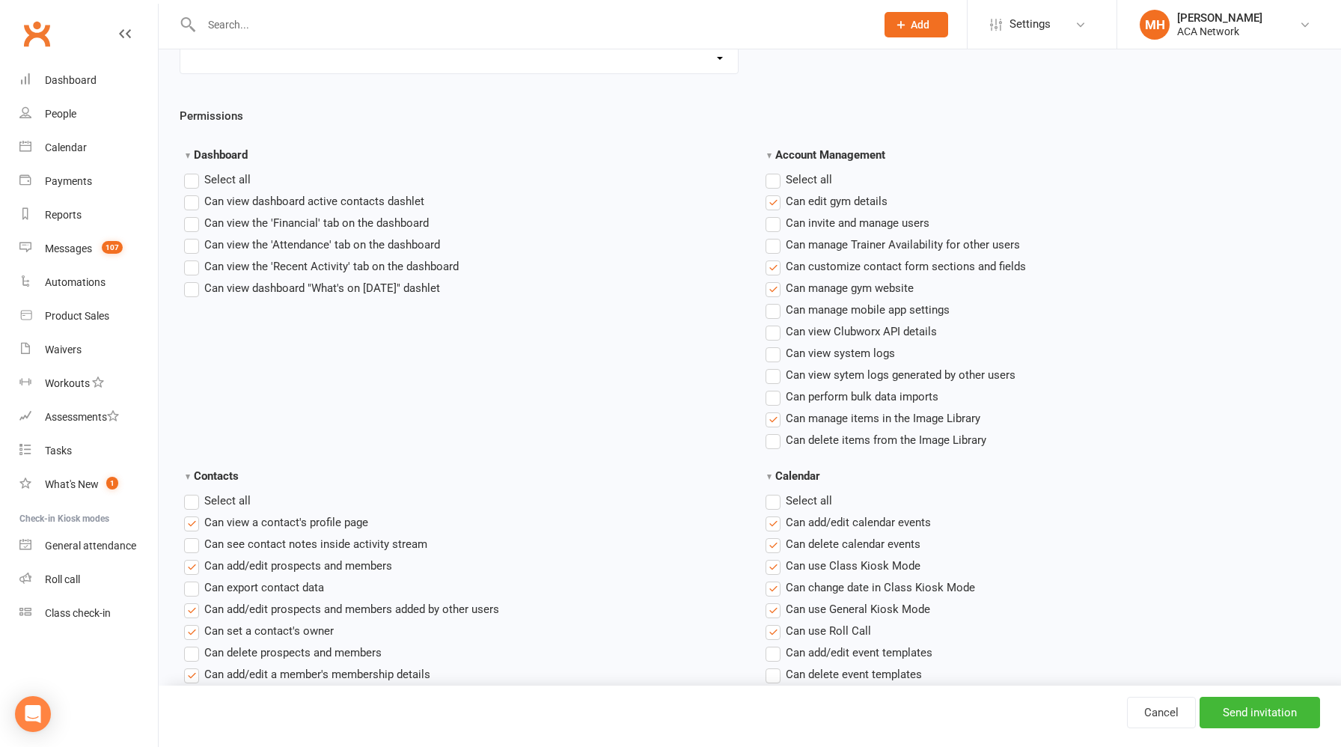
scroll to position [258, 0]
click at [775, 185] on label "Select all" at bounding box center [799, 179] width 67 height 18
click at [775, 170] on input "Account Management" at bounding box center [771, 170] width 10 height 0
click at [775, 185] on label "Select all" at bounding box center [799, 179] width 67 height 18
click at [775, 170] on input "Account Management" at bounding box center [771, 170] width 10 height 0
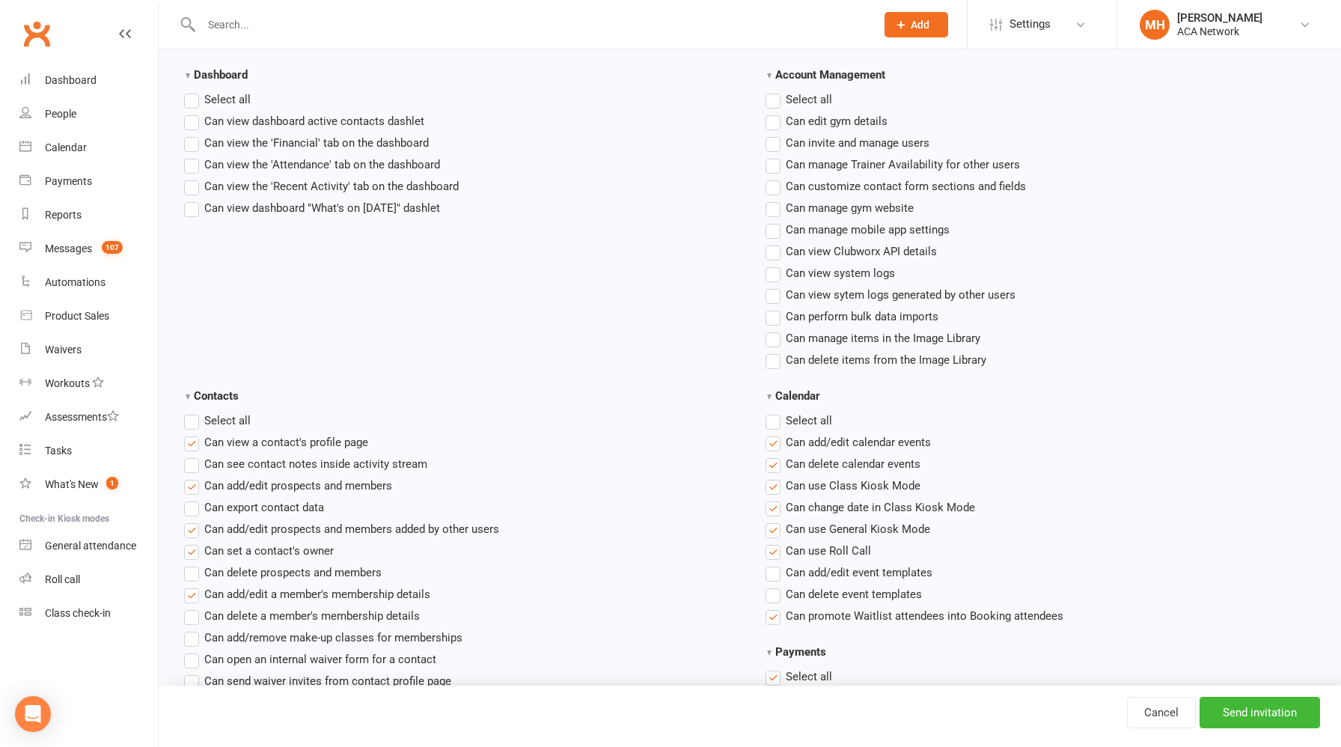
scroll to position [336, 0]
click at [774, 421] on label "Select all" at bounding box center [799, 421] width 67 height 18
click at [774, 412] on input "Calendar" at bounding box center [771, 412] width 10 height 0
click at [774, 421] on label "Select all" at bounding box center [799, 421] width 67 height 18
click at [774, 412] on input "Calendar" at bounding box center [771, 412] width 10 height 0
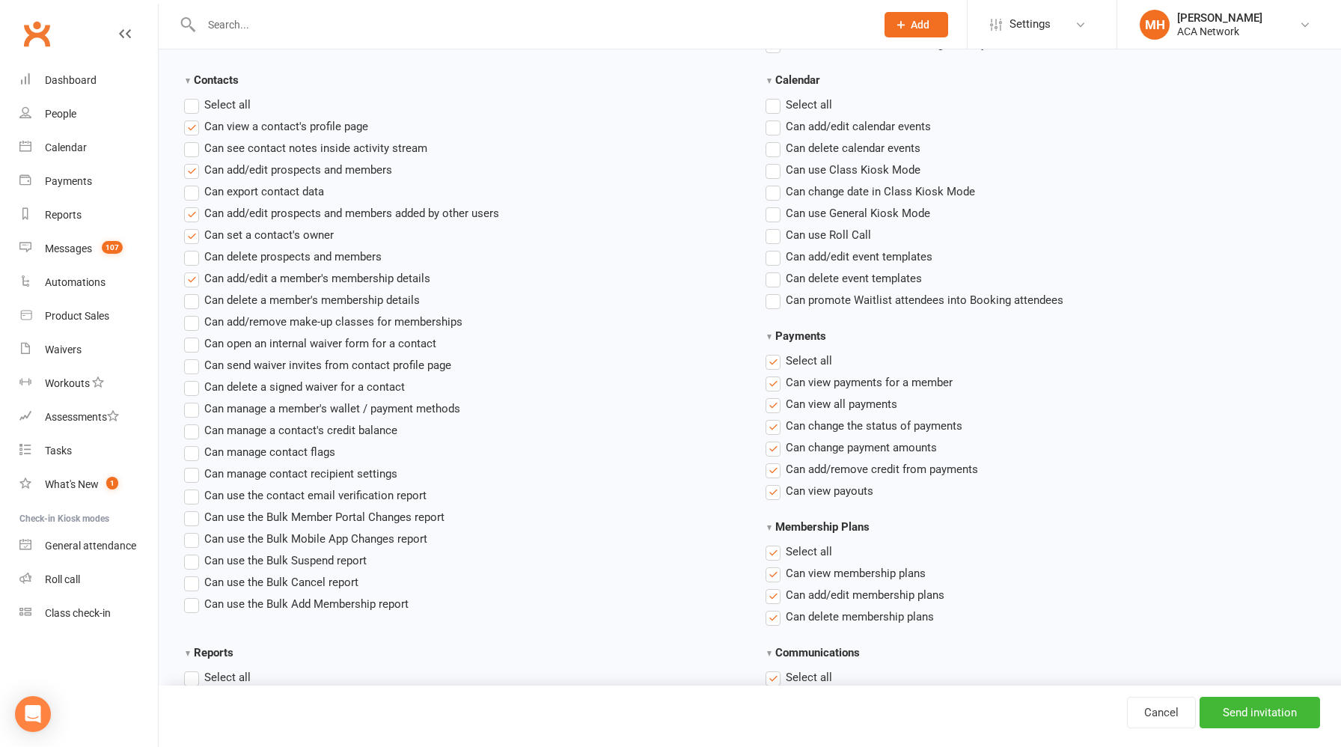
scroll to position [665, 0]
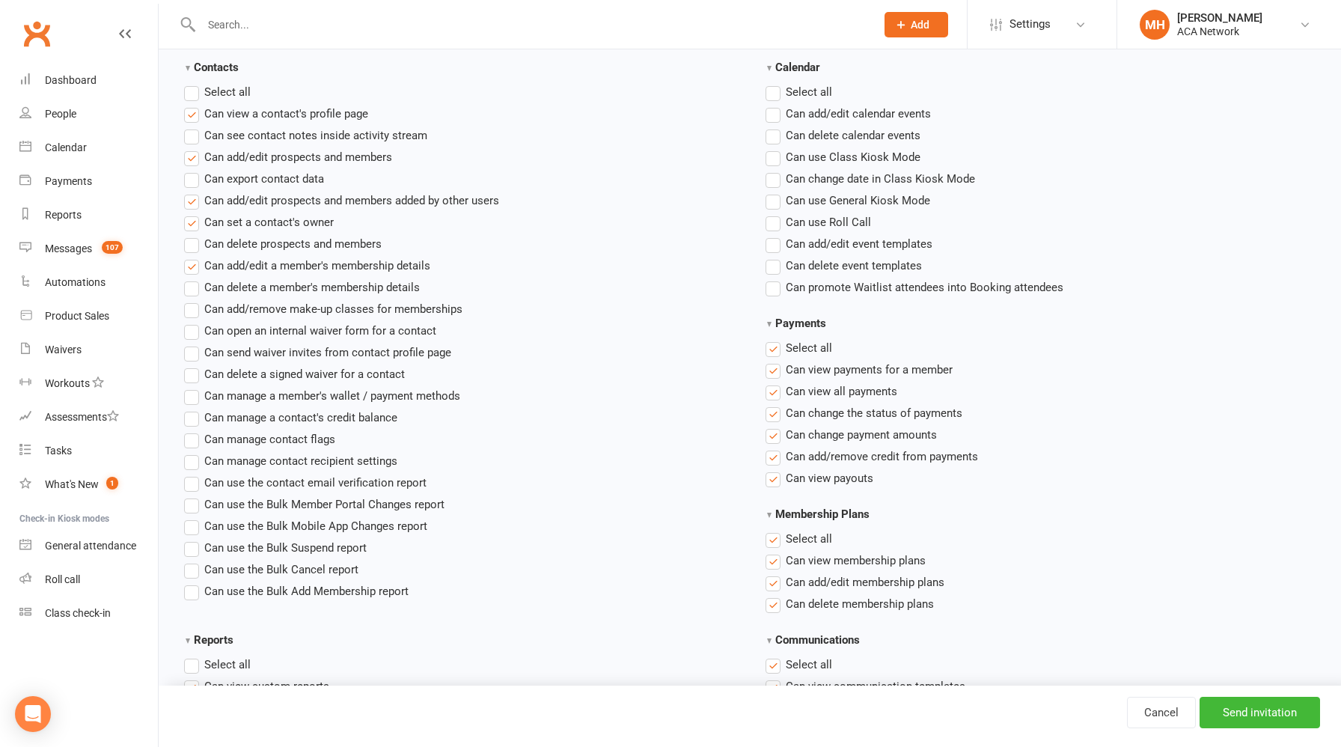
click at [773, 347] on label "Select all" at bounding box center [799, 348] width 67 height 18
click at [773, 339] on input "Payments" at bounding box center [771, 339] width 10 height 0
click at [775, 374] on label"] "Can view payments for a member" at bounding box center [859, 370] width 187 height 18
click at [775, 361] on input "Can view payments for a member" at bounding box center [771, 361] width 10 height 0
click at [775, 387] on label"] "Can view all payments" at bounding box center [832, 392] width 132 height 18
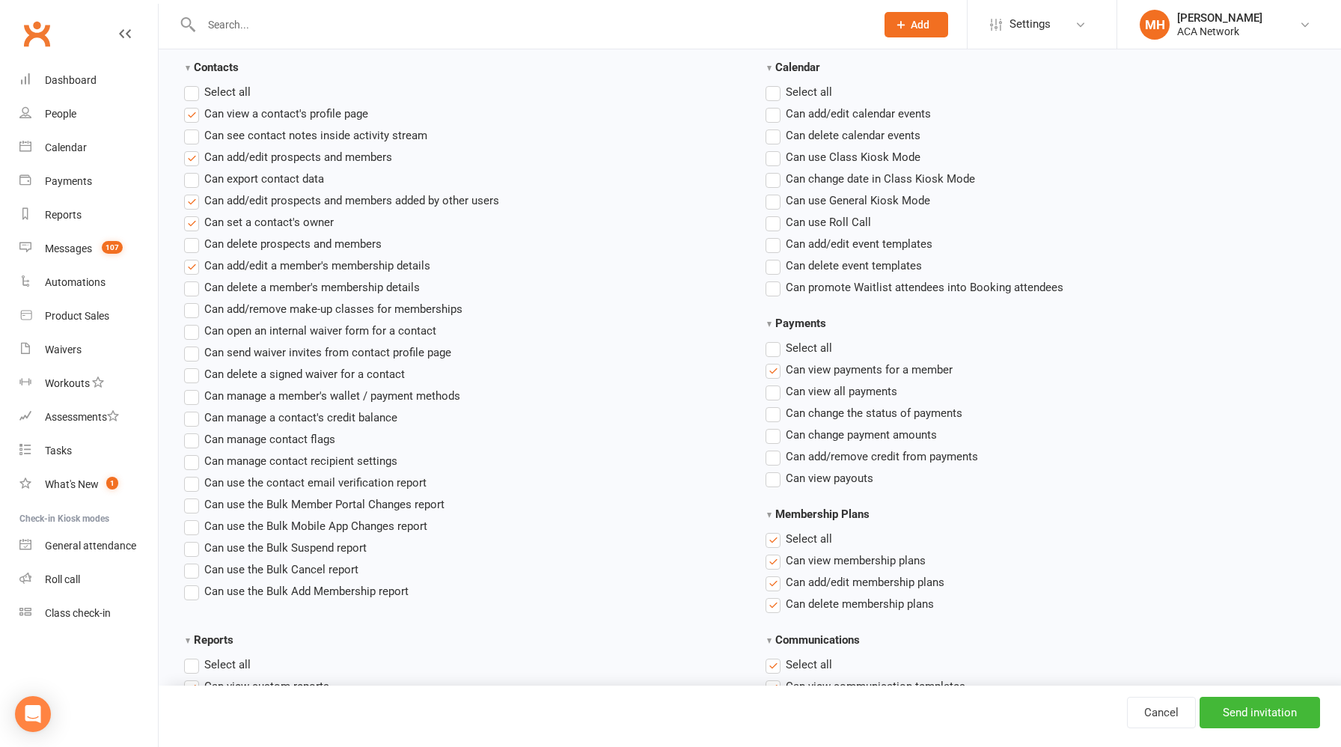
click at [775, 383] on input "Can view all payments" at bounding box center [771, 383] width 10 height 0
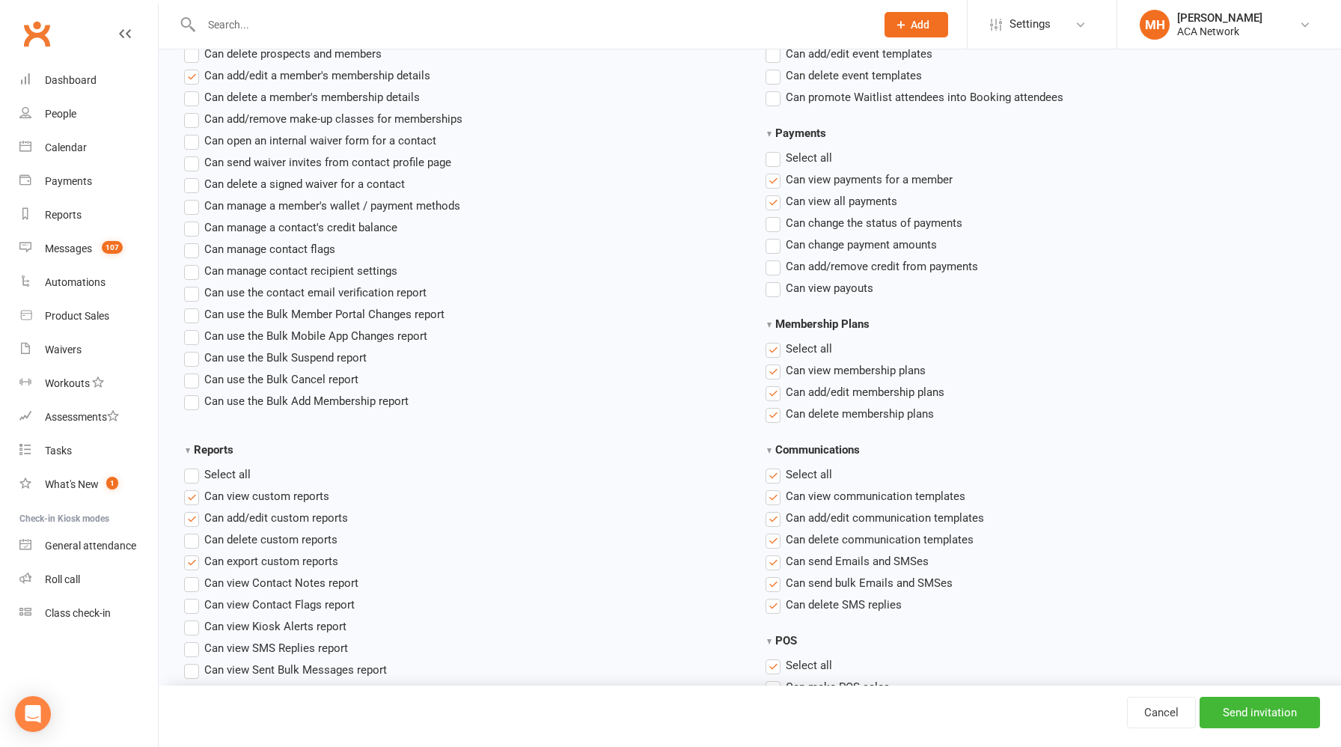
scroll to position [859, 0]
click at [770, 349] on label "Select all" at bounding box center [799, 346] width 67 height 18
click at [770, 337] on input "Membership Plans" at bounding box center [771, 337] width 10 height 0
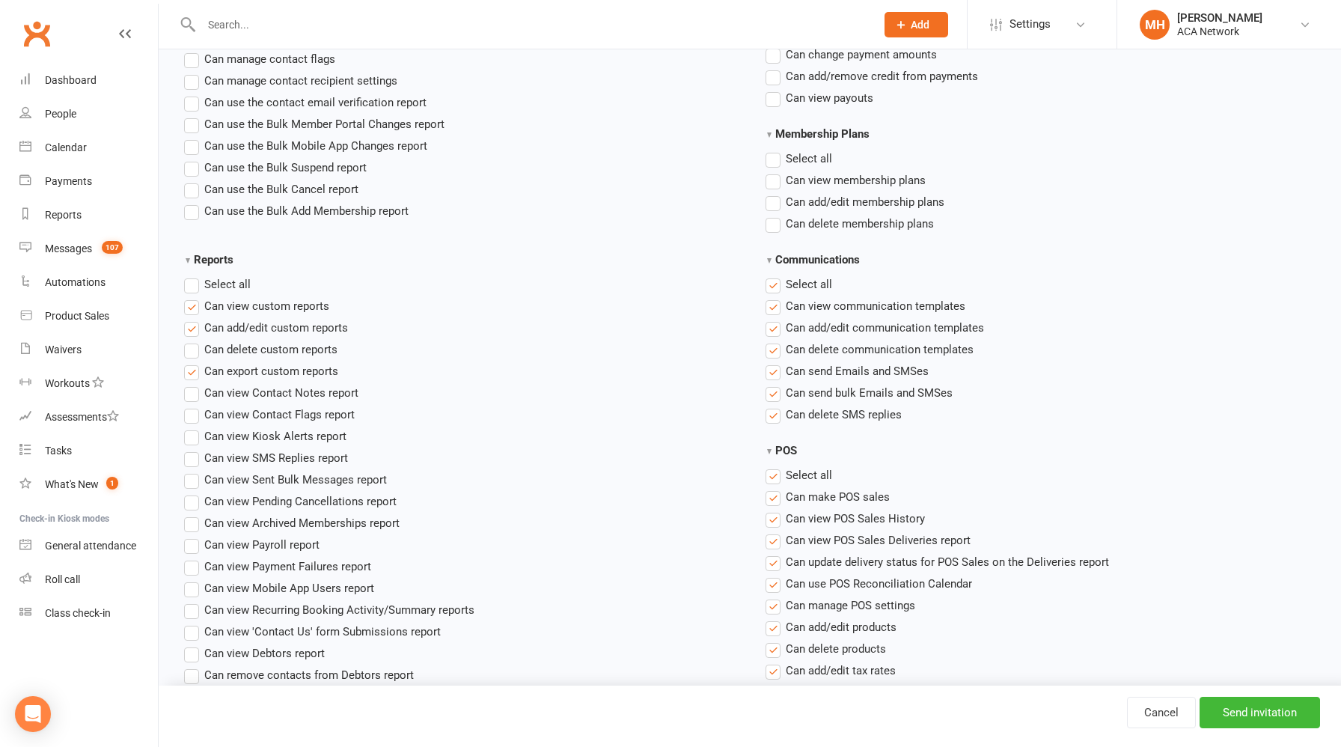
scroll to position [1080, 0]
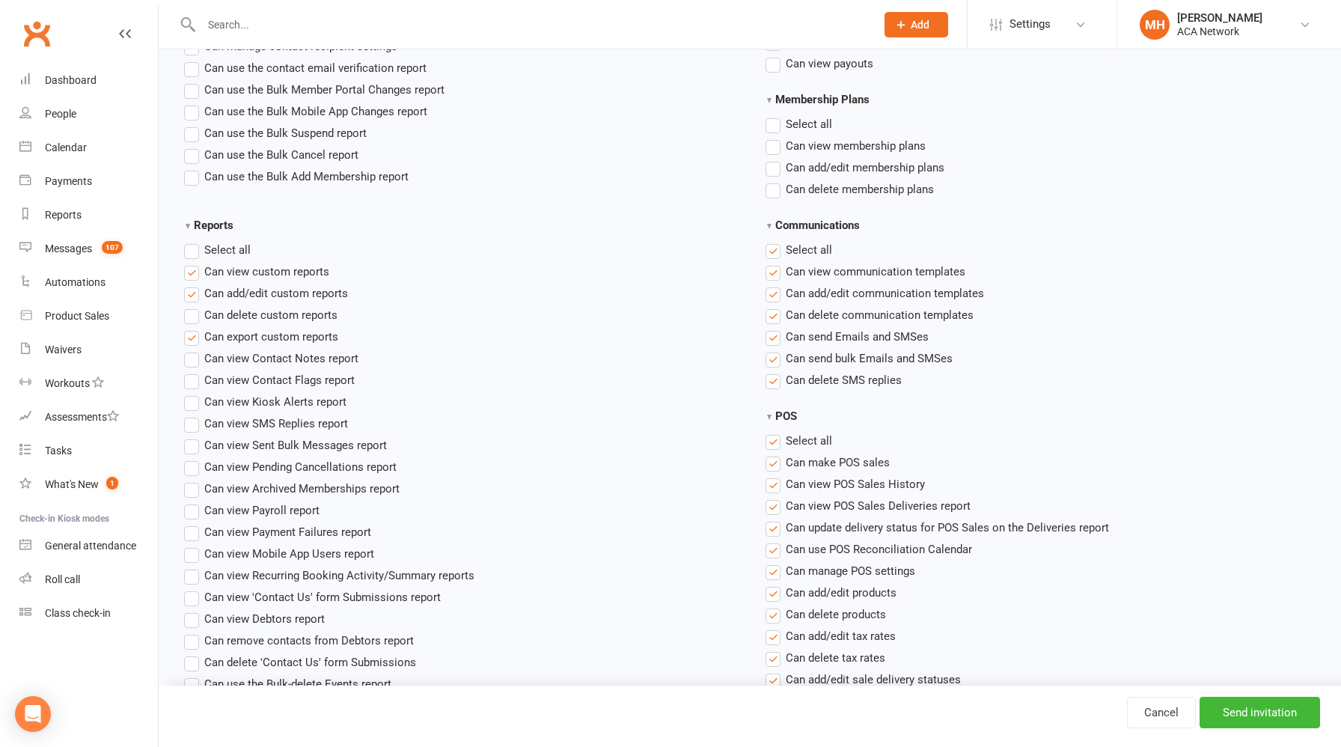
click at [774, 253] on label "Select all" at bounding box center [799, 250] width 67 height 18
click at [774, 241] on input "Communications" at bounding box center [771, 241] width 10 height 0
click at [774, 277] on label"] "Can view communication templates" at bounding box center [866, 272] width 200 height 18
click at [774, 263] on input "Can view communication templates" at bounding box center [771, 263] width 10 height 0
click at [775, 293] on label"] "Can add/edit communication templates" at bounding box center [875, 293] width 219 height 18
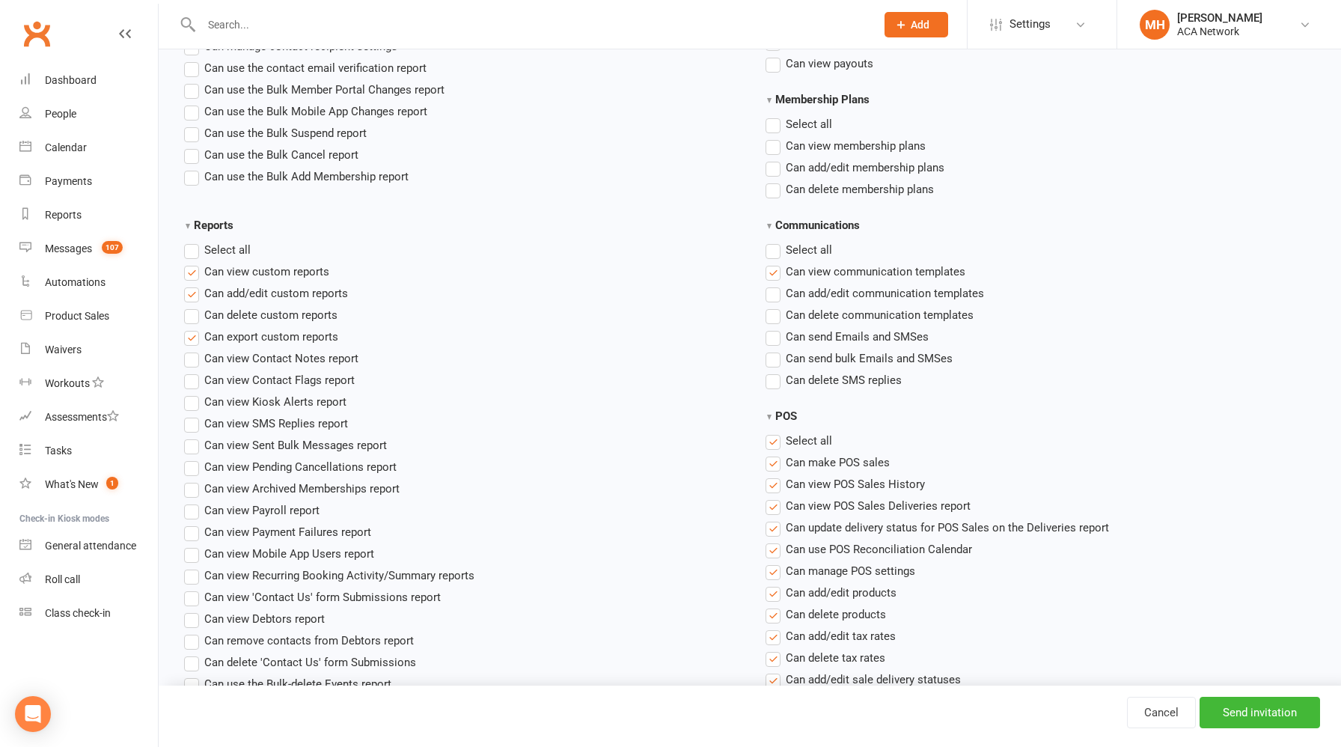
click at [775, 284] on input "Can add/edit communication templates" at bounding box center [771, 284] width 10 height 0
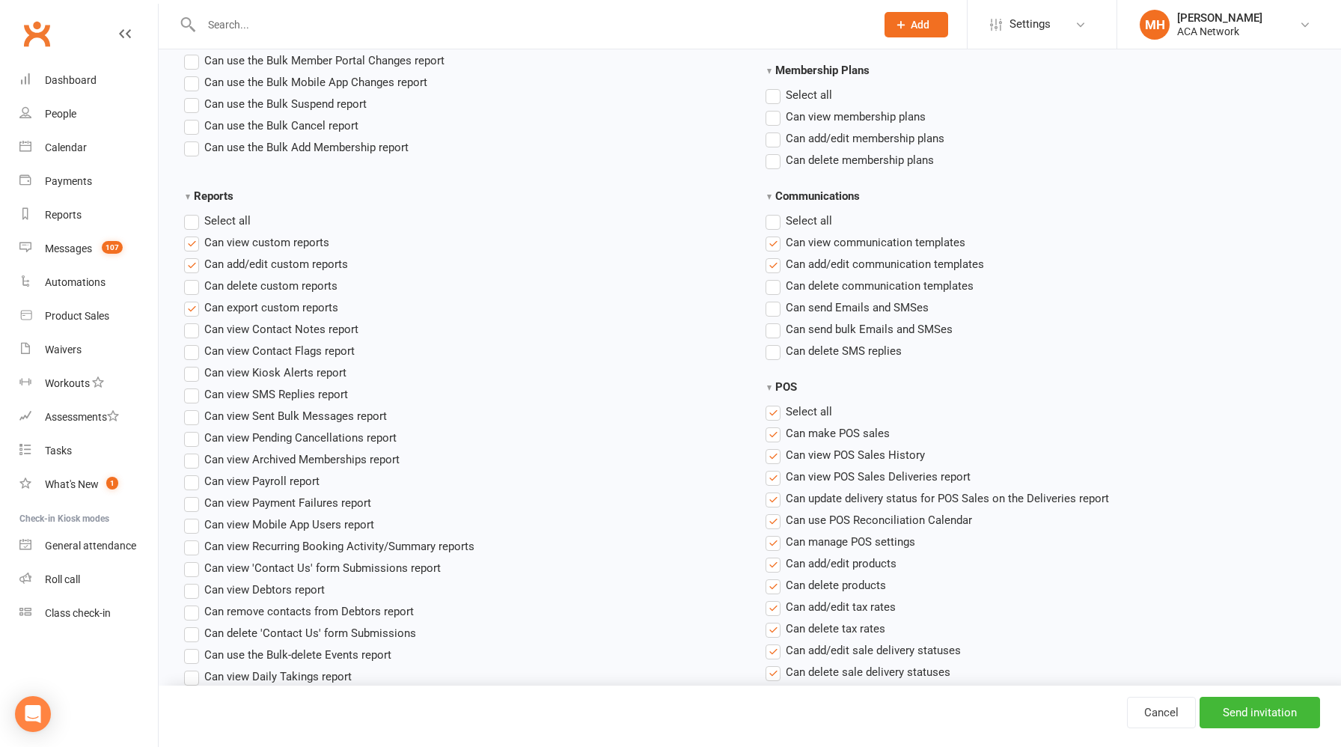
scroll to position [1127, 0]
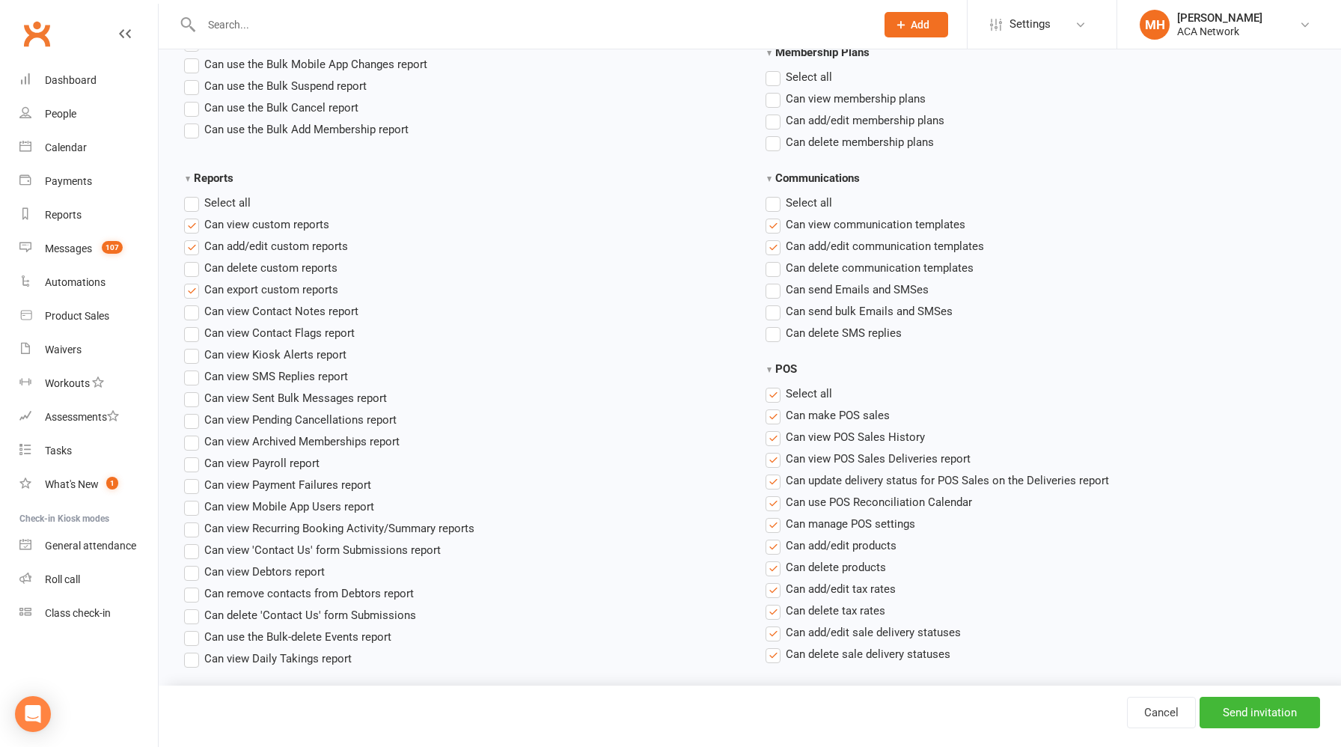
click at [778, 398] on label "Select all" at bounding box center [799, 394] width 67 height 18
click at [776, 385] on input "POS" at bounding box center [771, 385] width 10 height 0
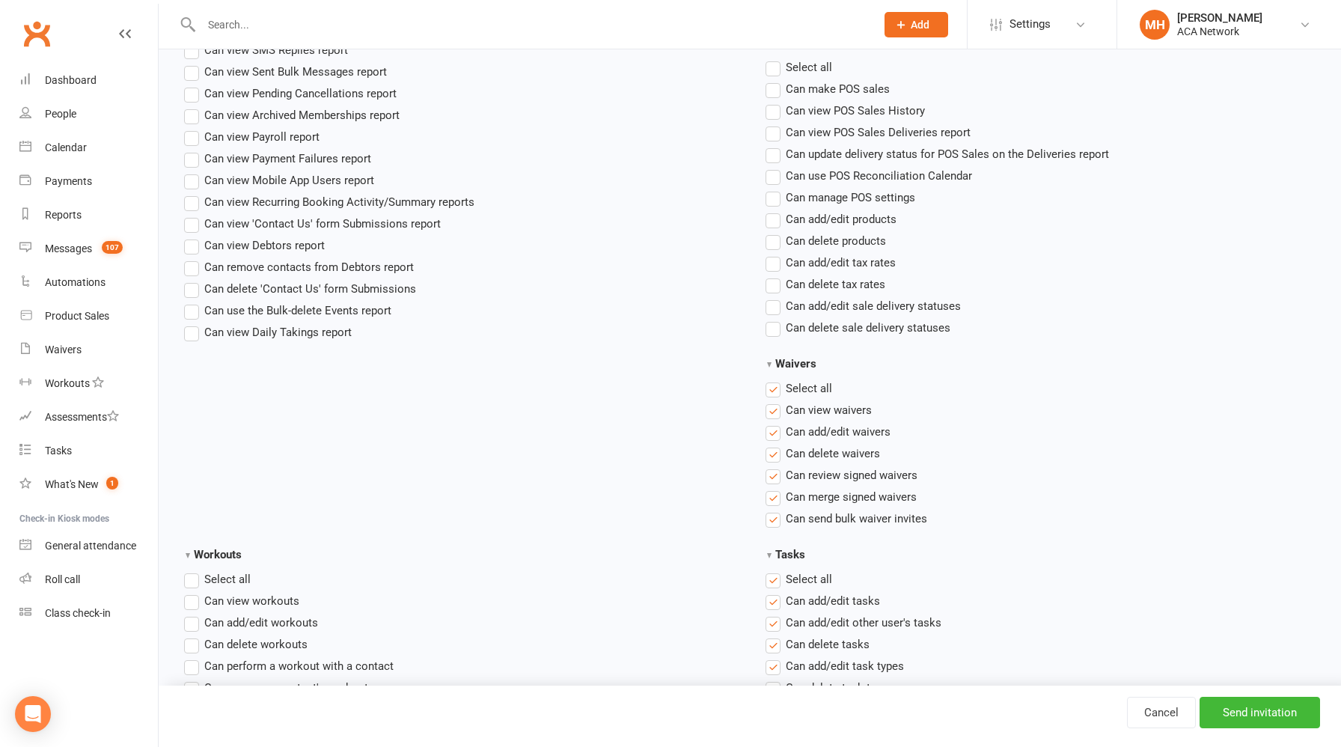
scroll to position [1460, 0]
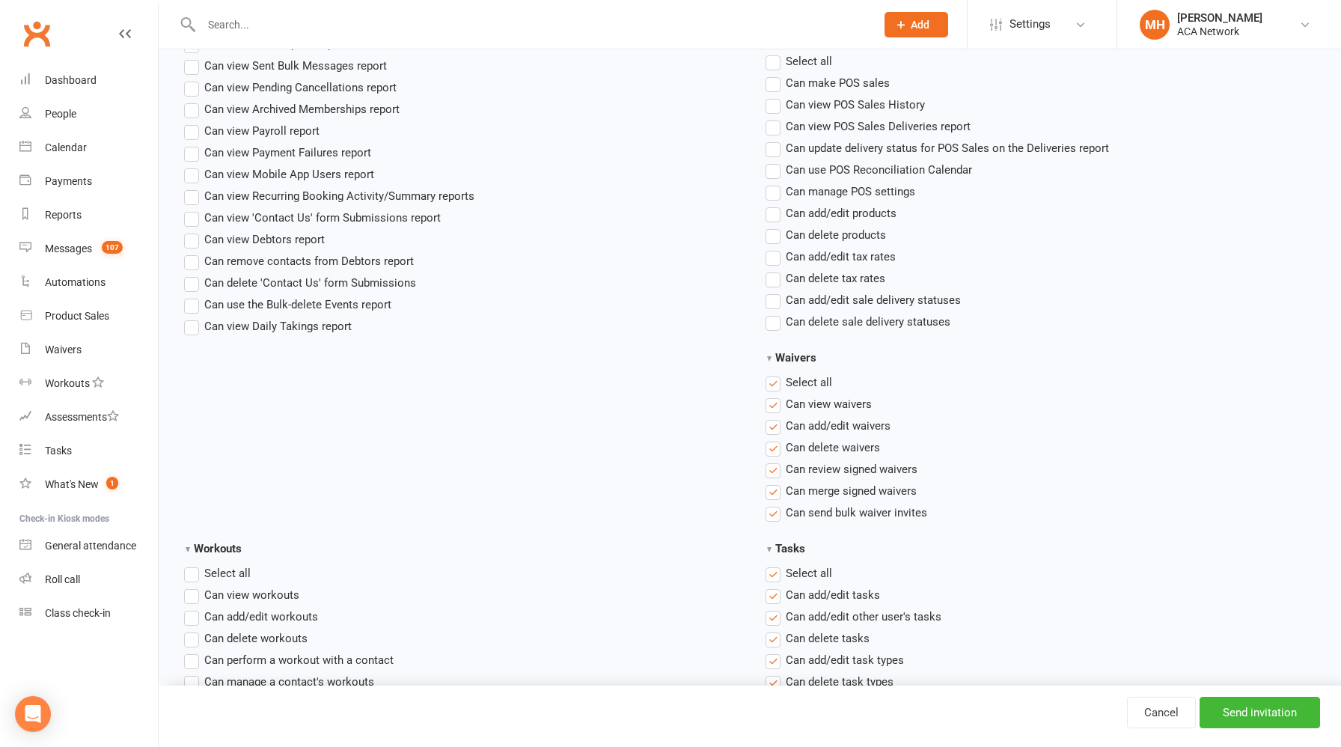
click at [778, 383] on label "Select all" at bounding box center [799, 383] width 67 height 18
click at [776, 374] on input "Waivers" at bounding box center [771, 374] width 10 height 0
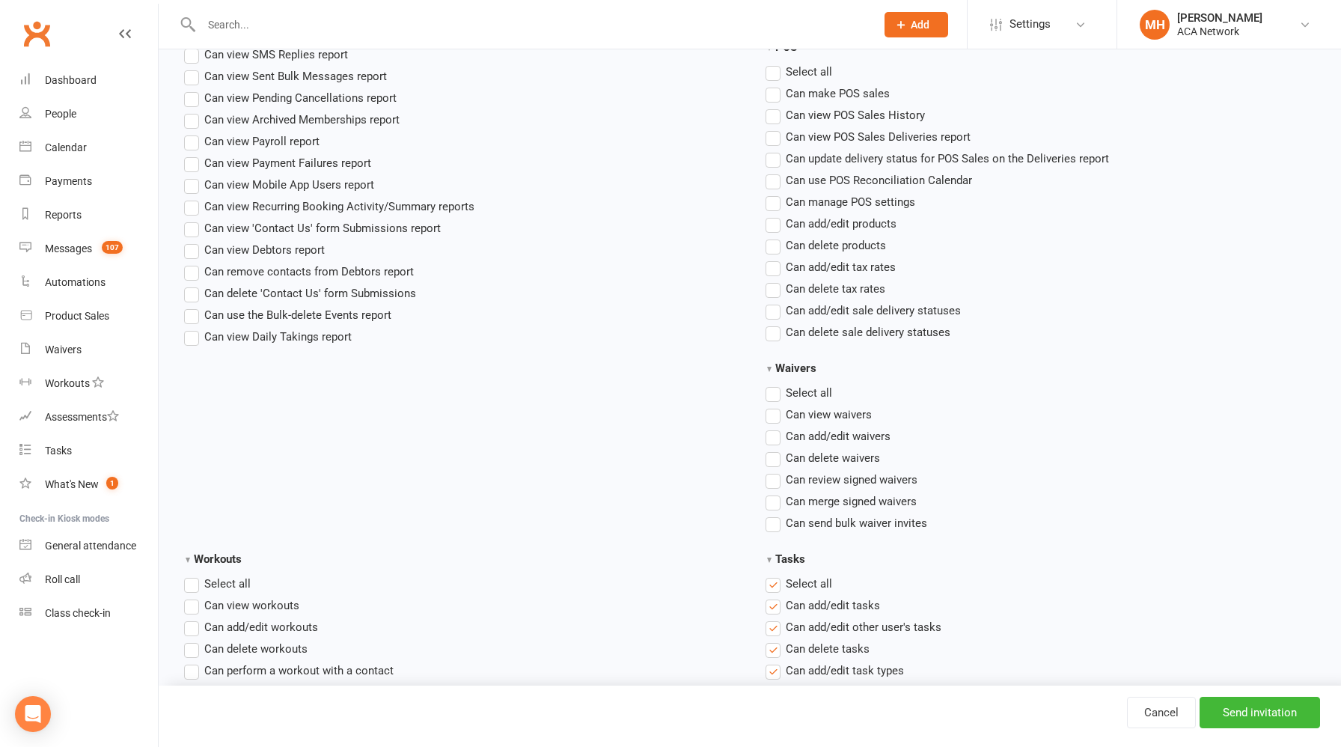
scroll to position [1455, 0]
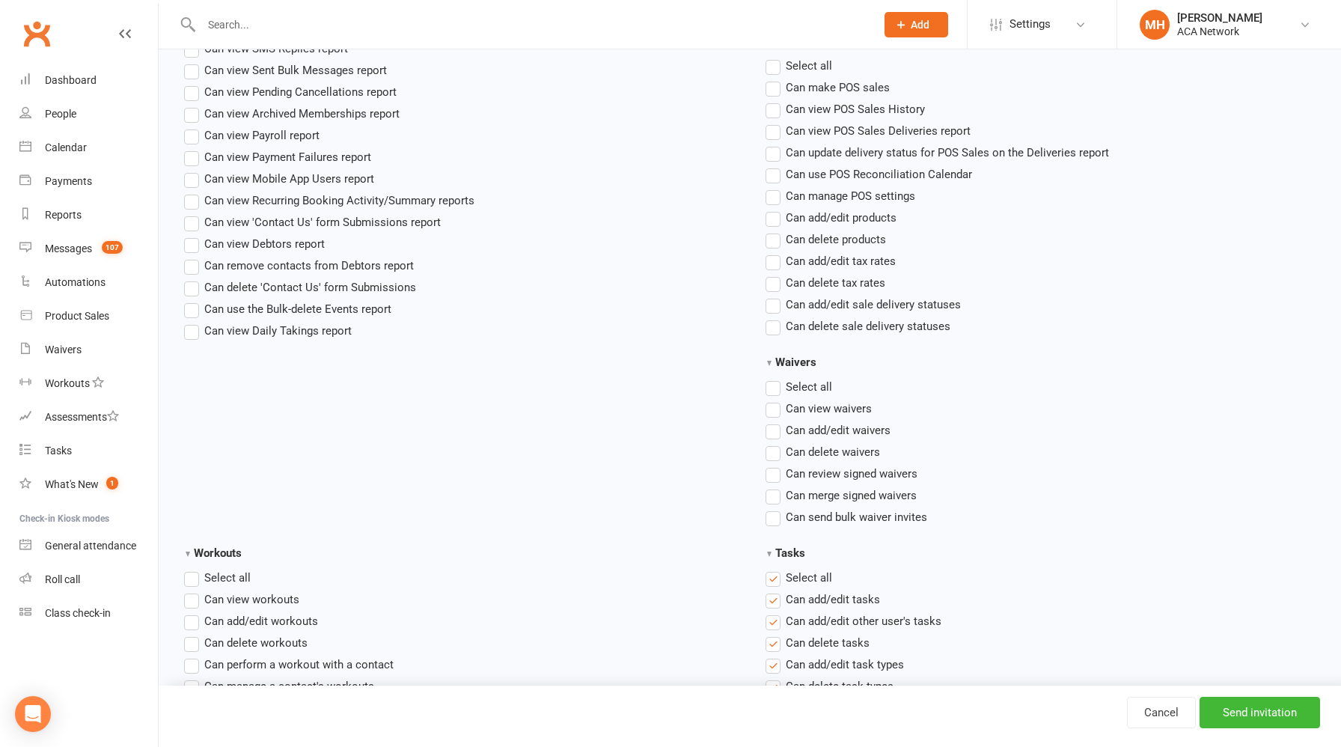
click at [777, 413] on label"] "Can view waivers" at bounding box center [819, 409] width 106 height 18
click at [776, 400] on input "Can view waivers" at bounding box center [771, 400] width 10 height 0
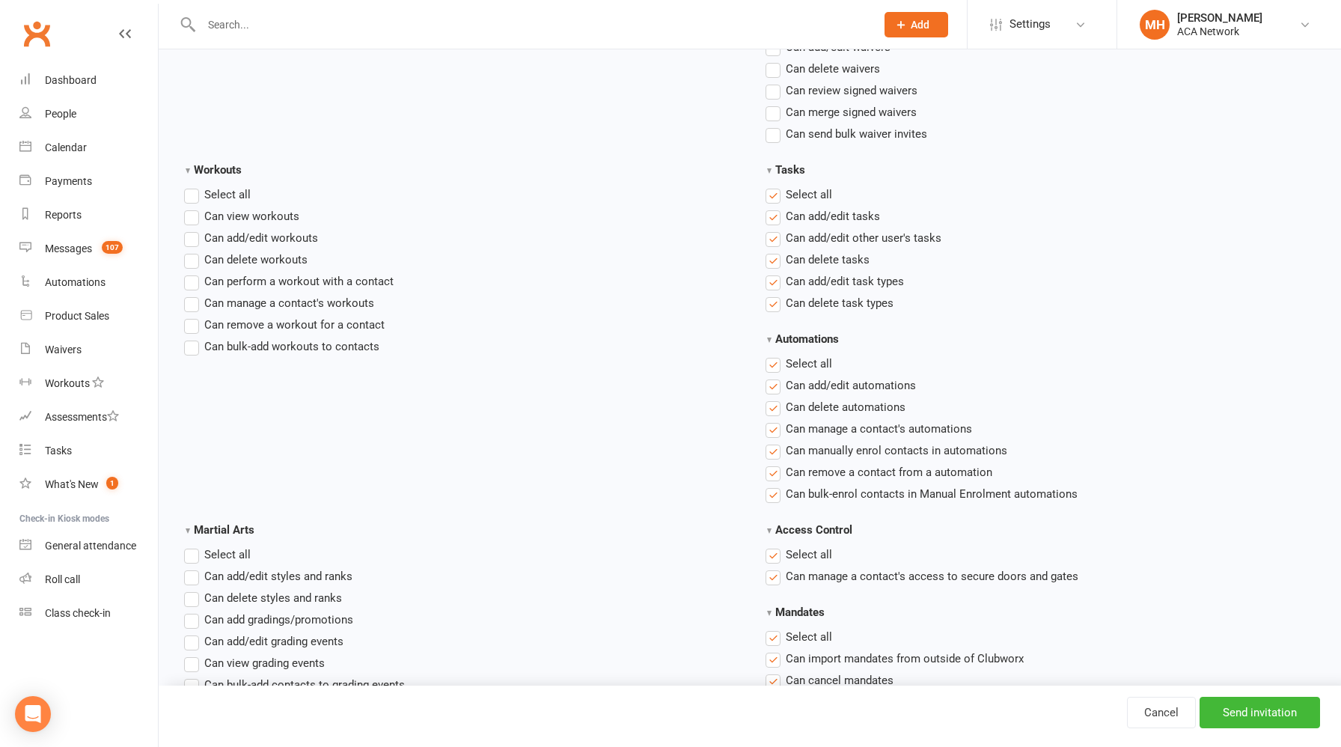
scroll to position [1853, 0]
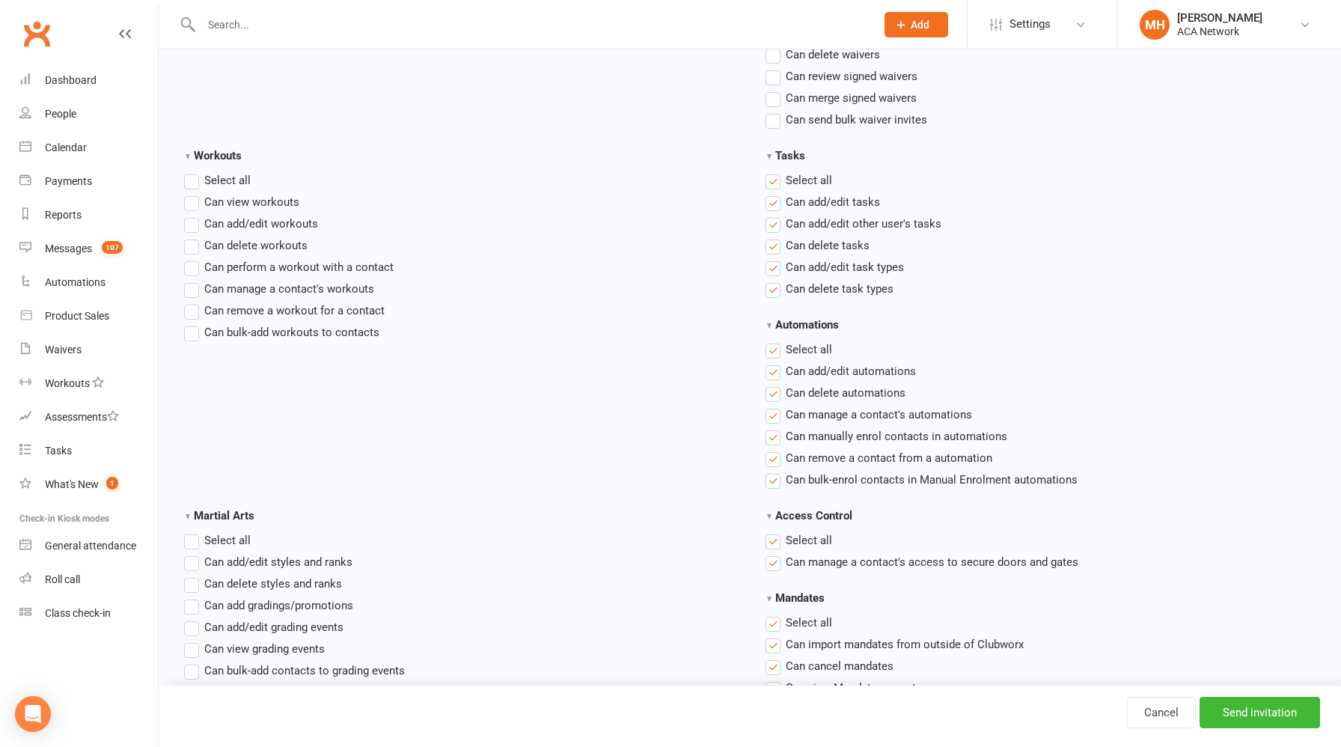
click at [770, 180] on label "Select all" at bounding box center [799, 180] width 67 height 18
click at [770, 171] on input "Tasks" at bounding box center [771, 171] width 10 height 0
click at [775, 354] on label "Select all" at bounding box center [799, 350] width 67 height 18
click at [775, 341] on input "Automations" at bounding box center [771, 341] width 10 height 0
click at [776, 541] on label "Select all" at bounding box center [799, 540] width 67 height 18
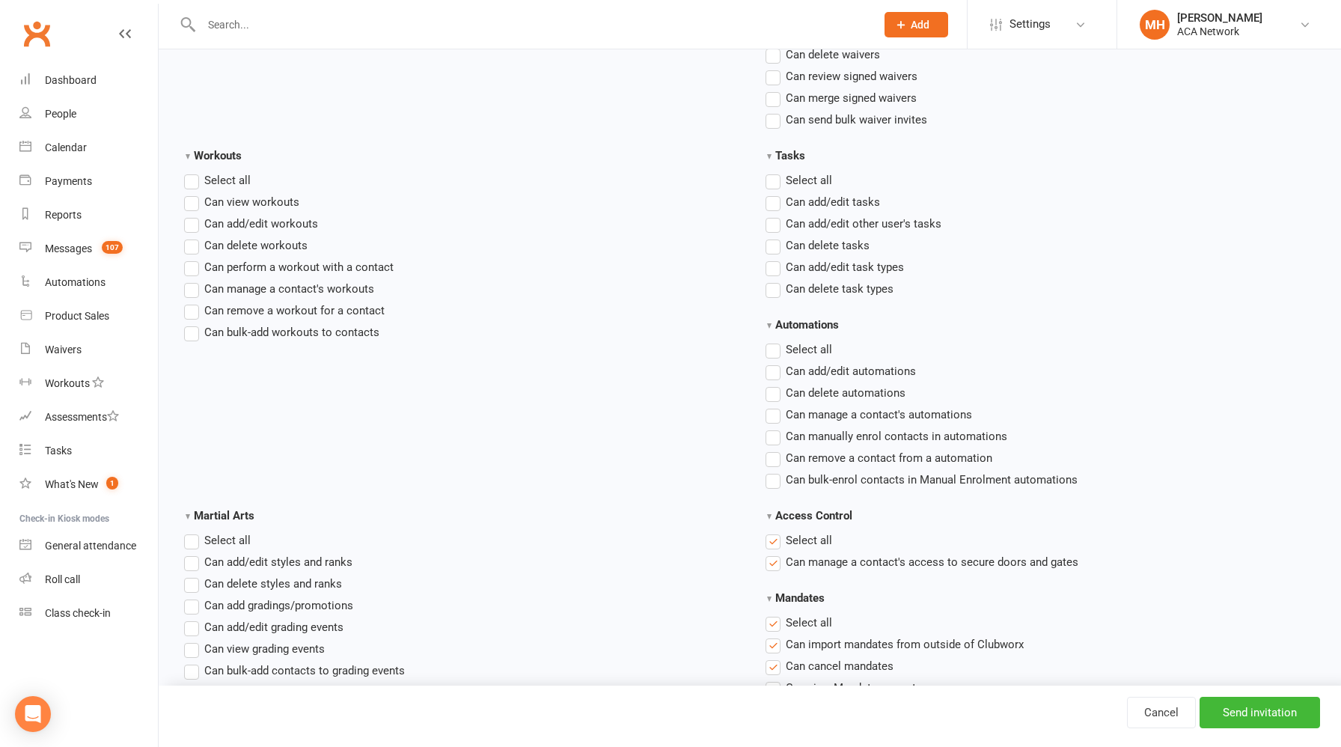
click at [776, 531] on input "Access Control" at bounding box center [771, 531] width 10 height 0
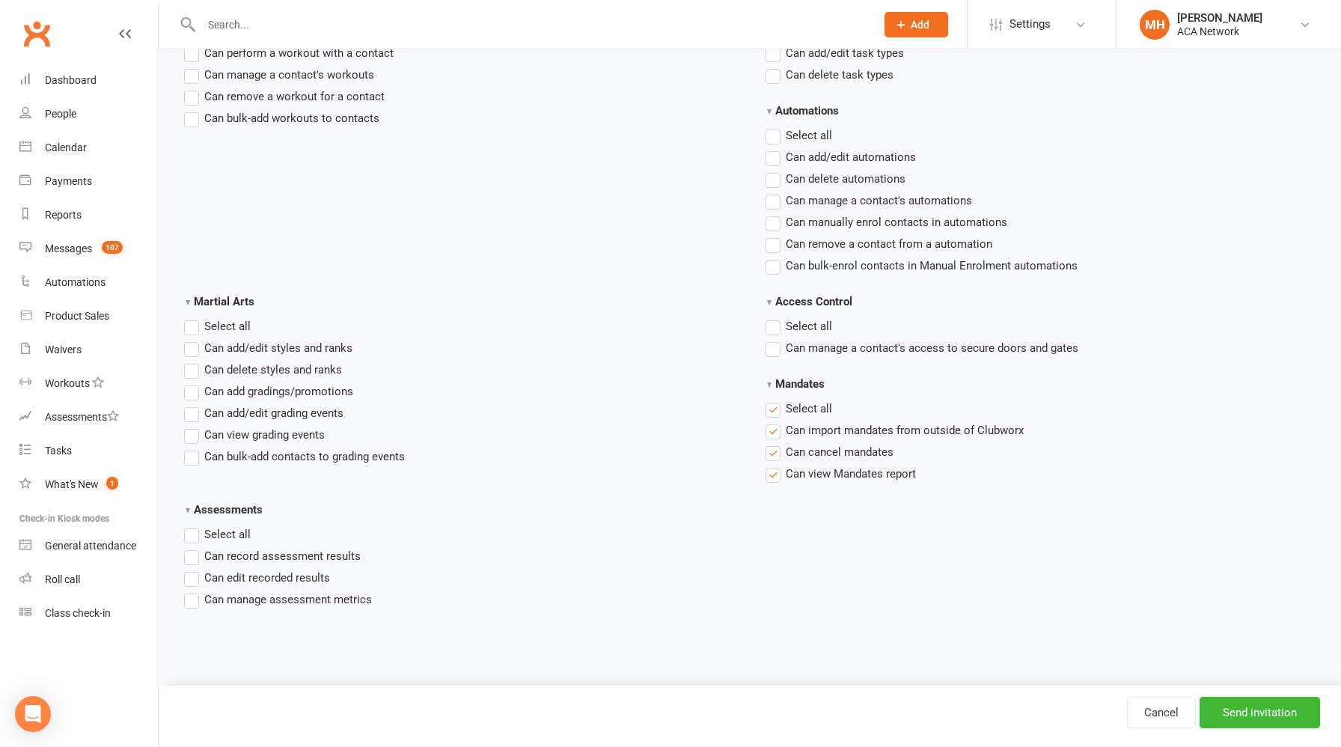
scroll to position [2070, 0]
click at [776, 406] on label "Select all" at bounding box center [799, 406] width 67 height 18
click at [776, 397] on input "Mandates" at bounding box center [771, 397] width 10 height 0
click at [1248, 719] on input "Send invitation" at bounding box center [1260, 712] width 121 height 31
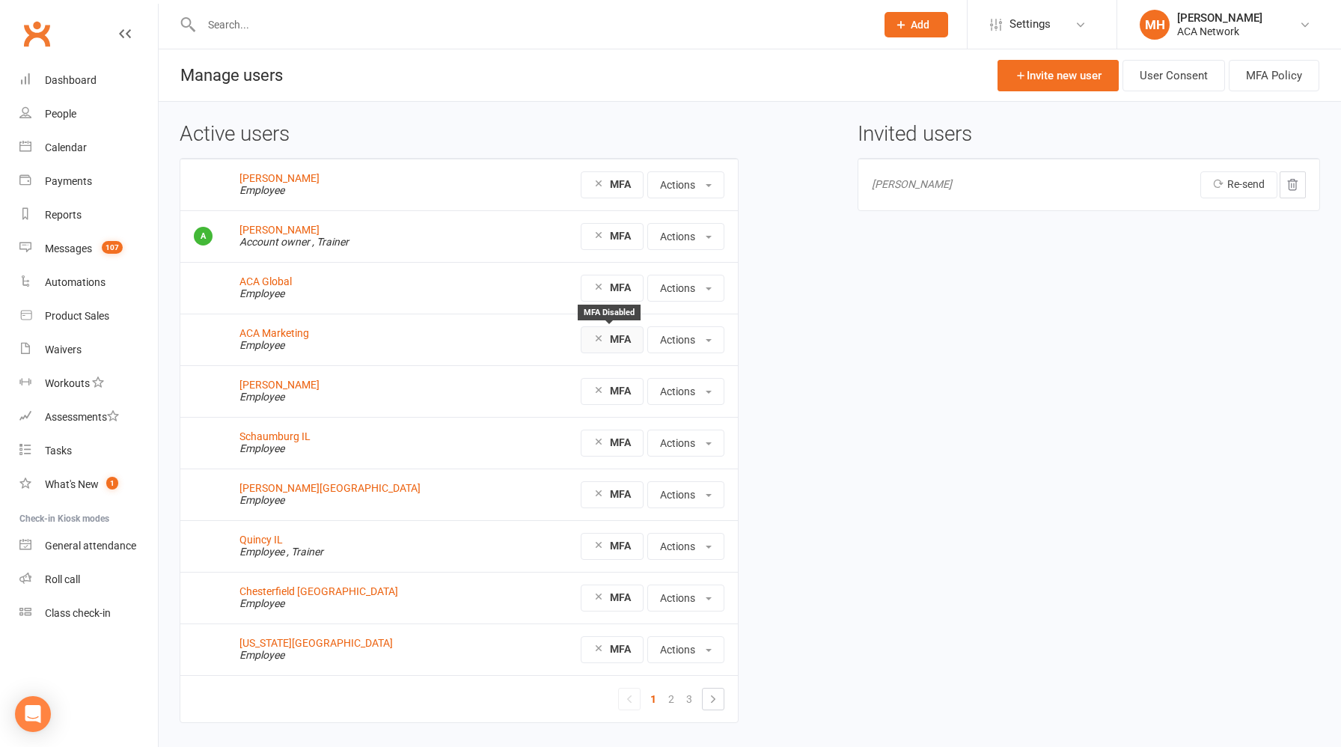
scroll to position [40, 0]
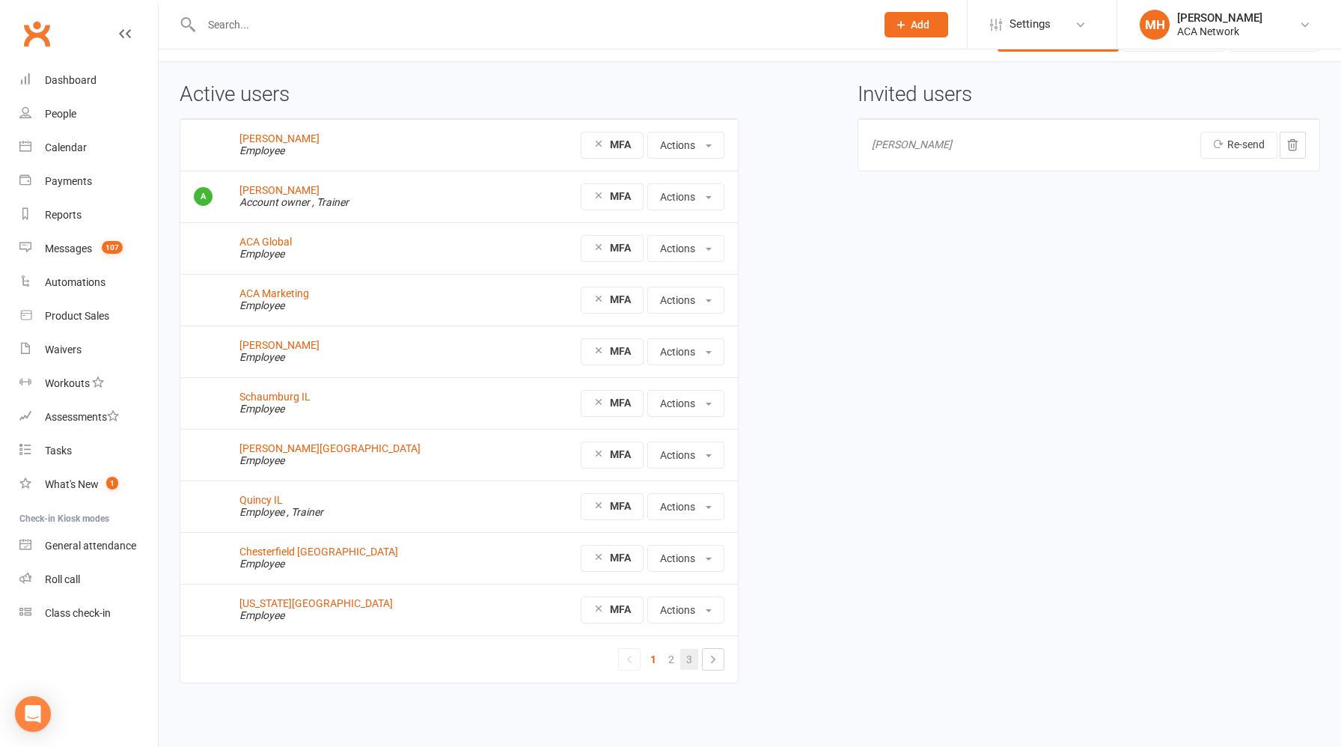
click at [686, 657] on link "3" at bounding box center [689, 659] width 18 height 21
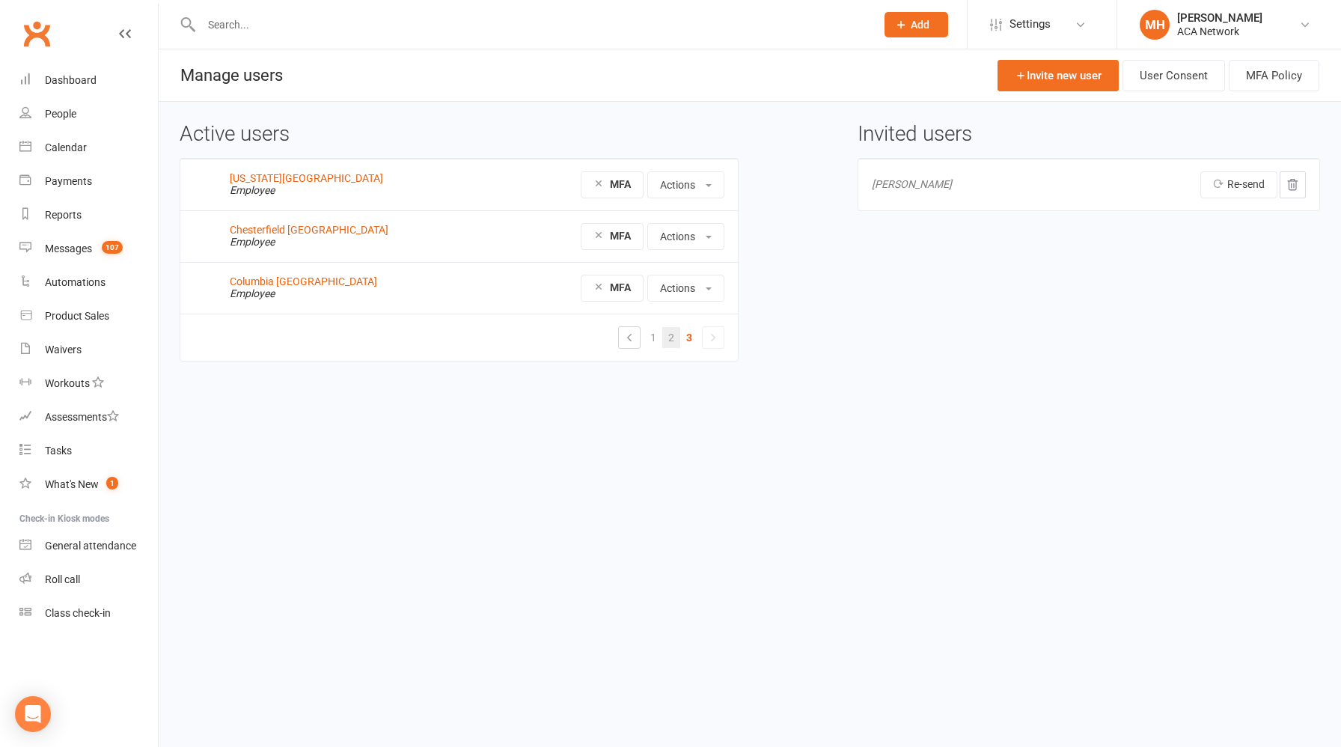
click at [669, 338] on link "2" at bounding box center [672, 337] width 18 height 21
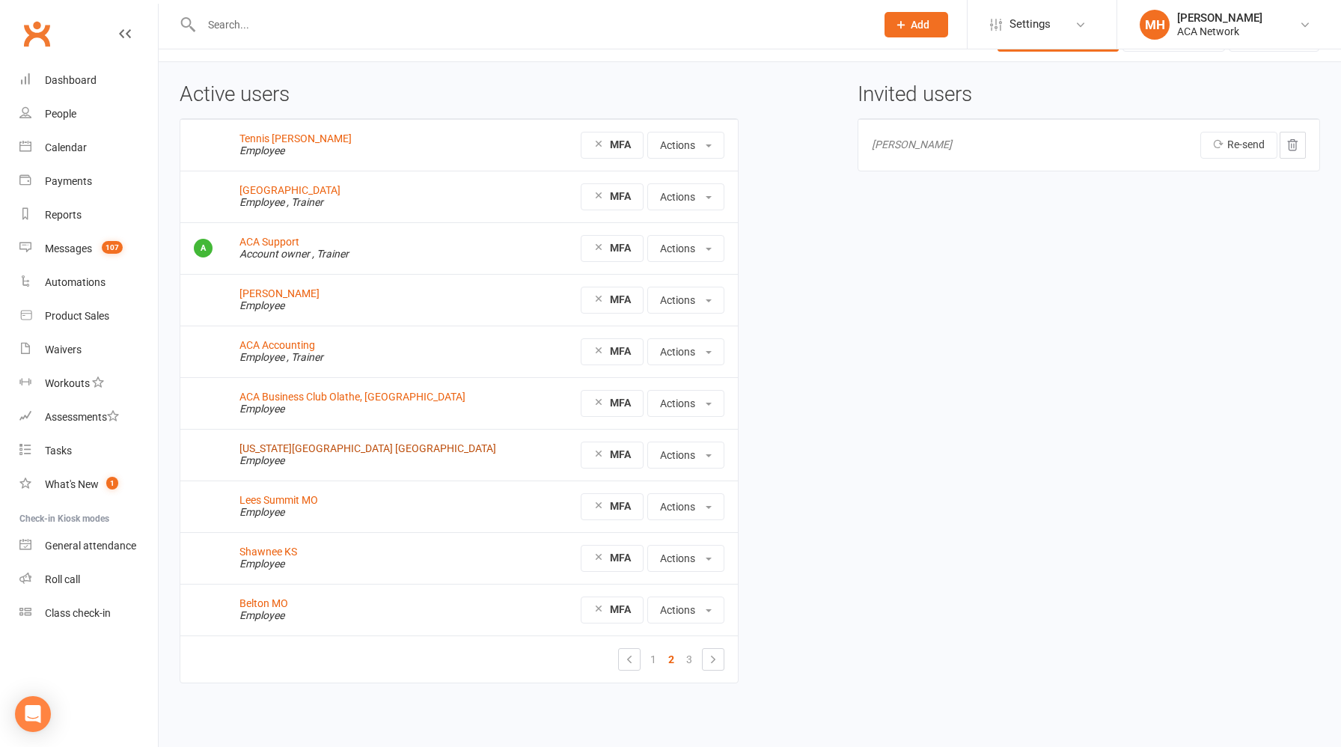
click at [329, 452] on link "Kansas City North MO" at bounding box center [368, 448] width 257 height 12
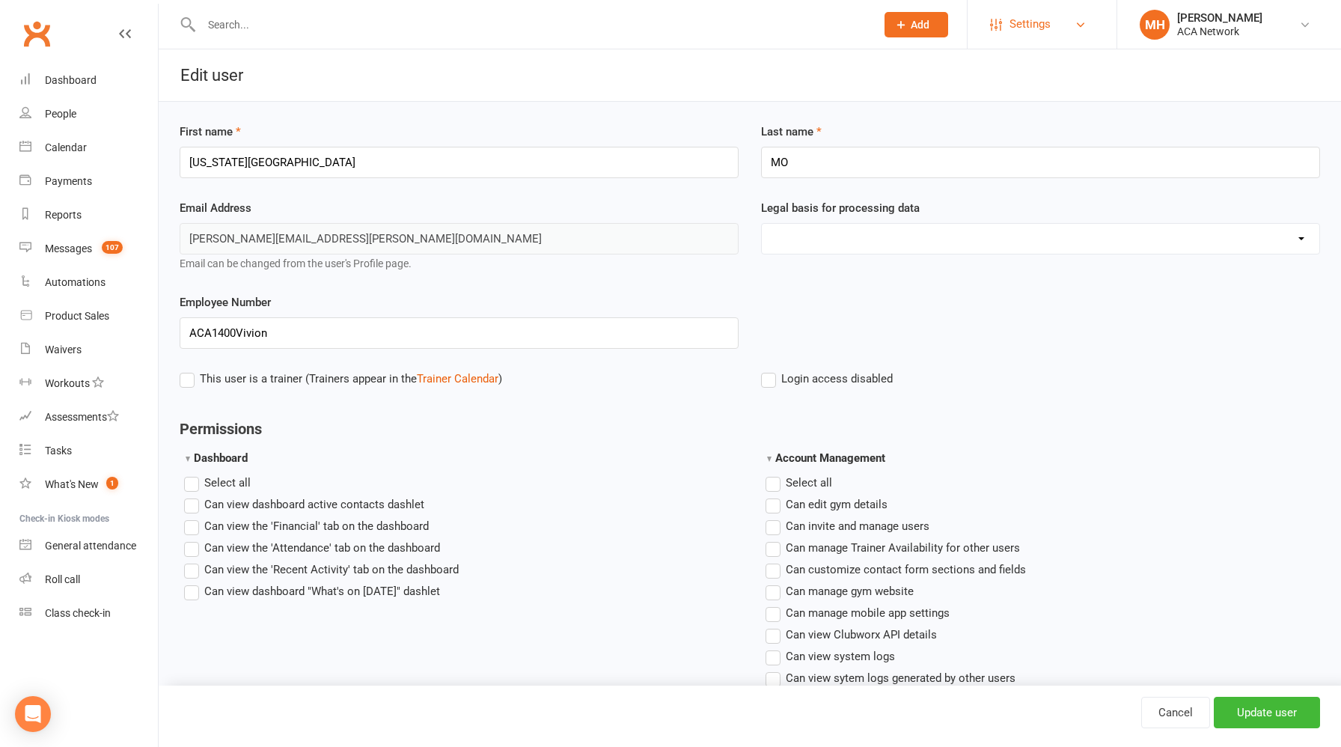
click at [1020, 28] on span "Settings" at bounding box center [1030, 24] width 41 height 34
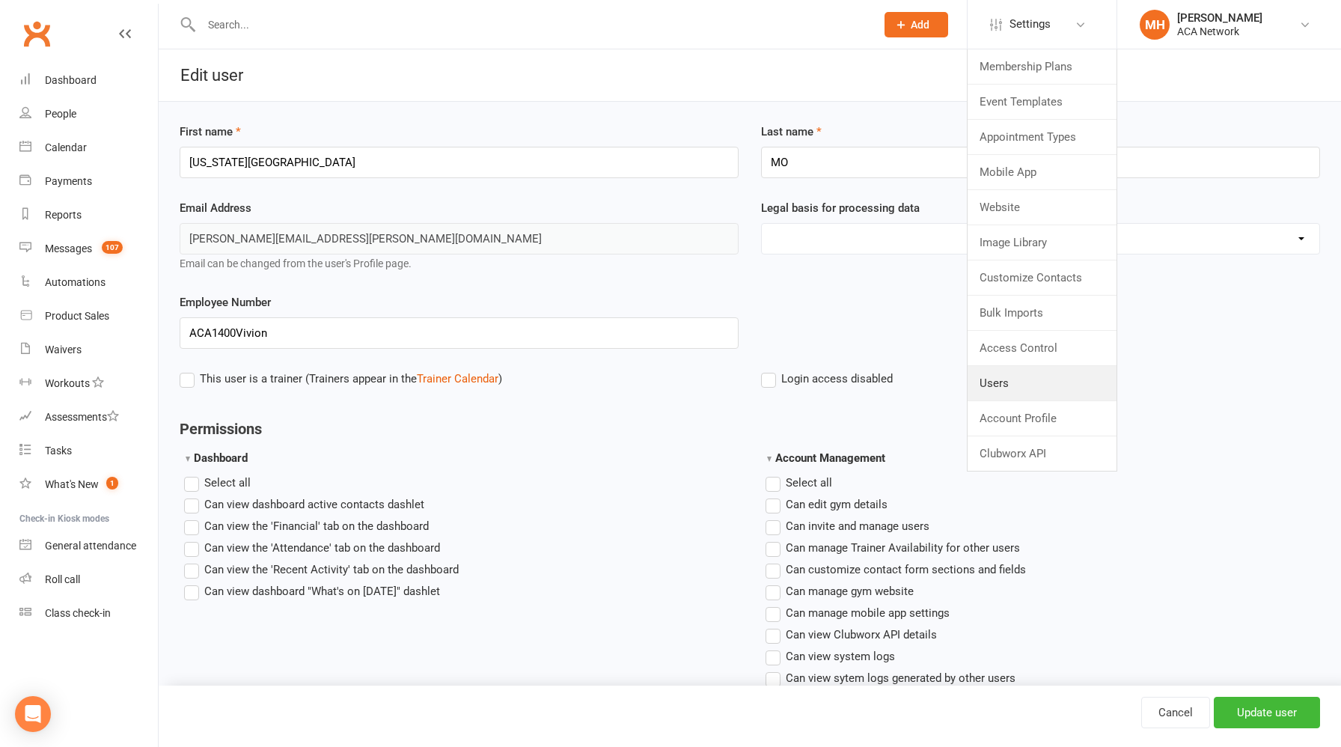
click at [996, 383] on link "Users" at bounding box center [1042, 383] width 149 height 34
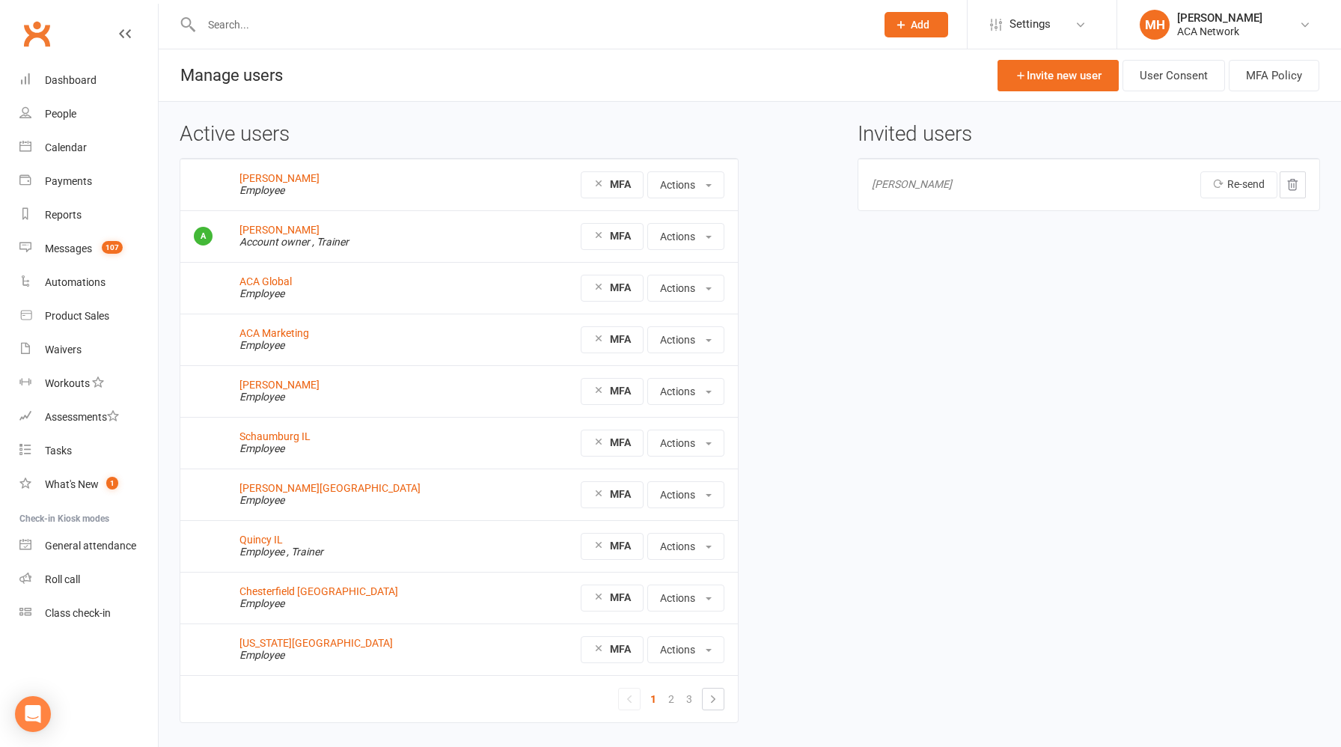
scroll to position [40, 0]
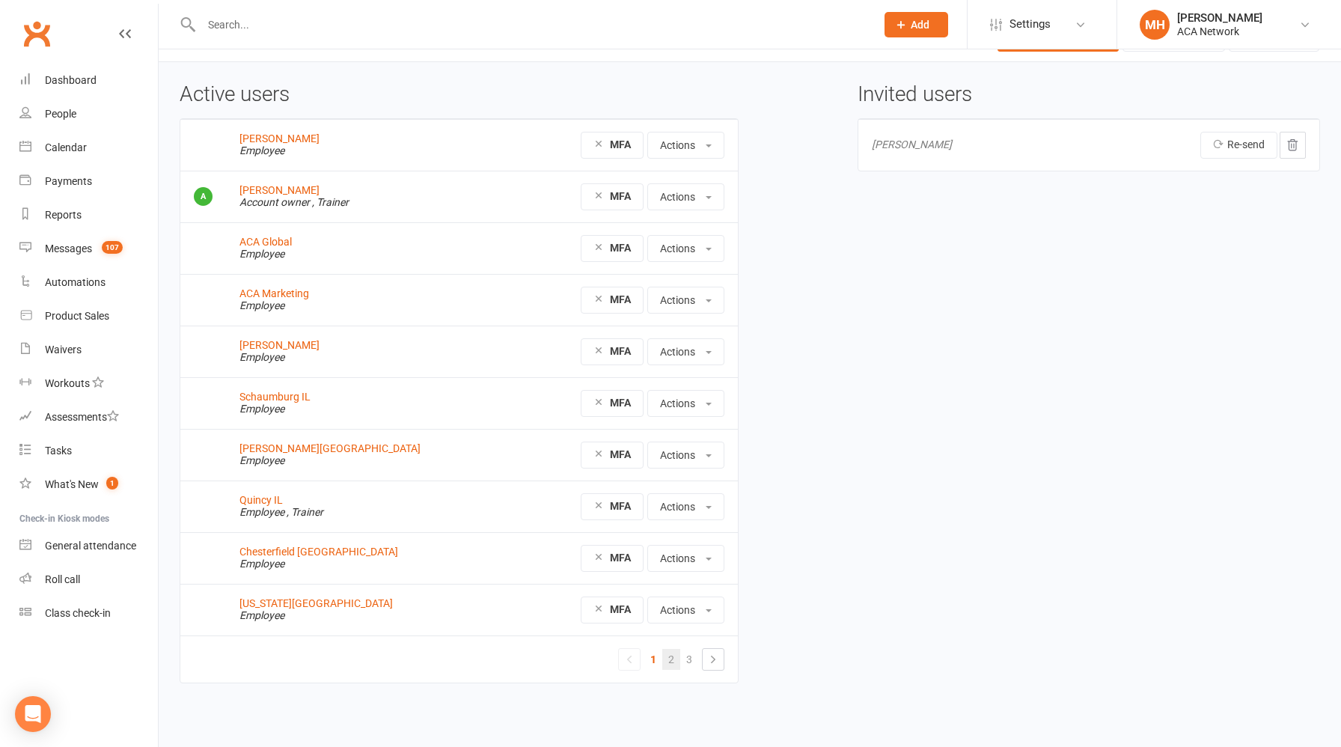
click at [668, 662] on link "2" at bounding box center [672, 659] width 18 height 21
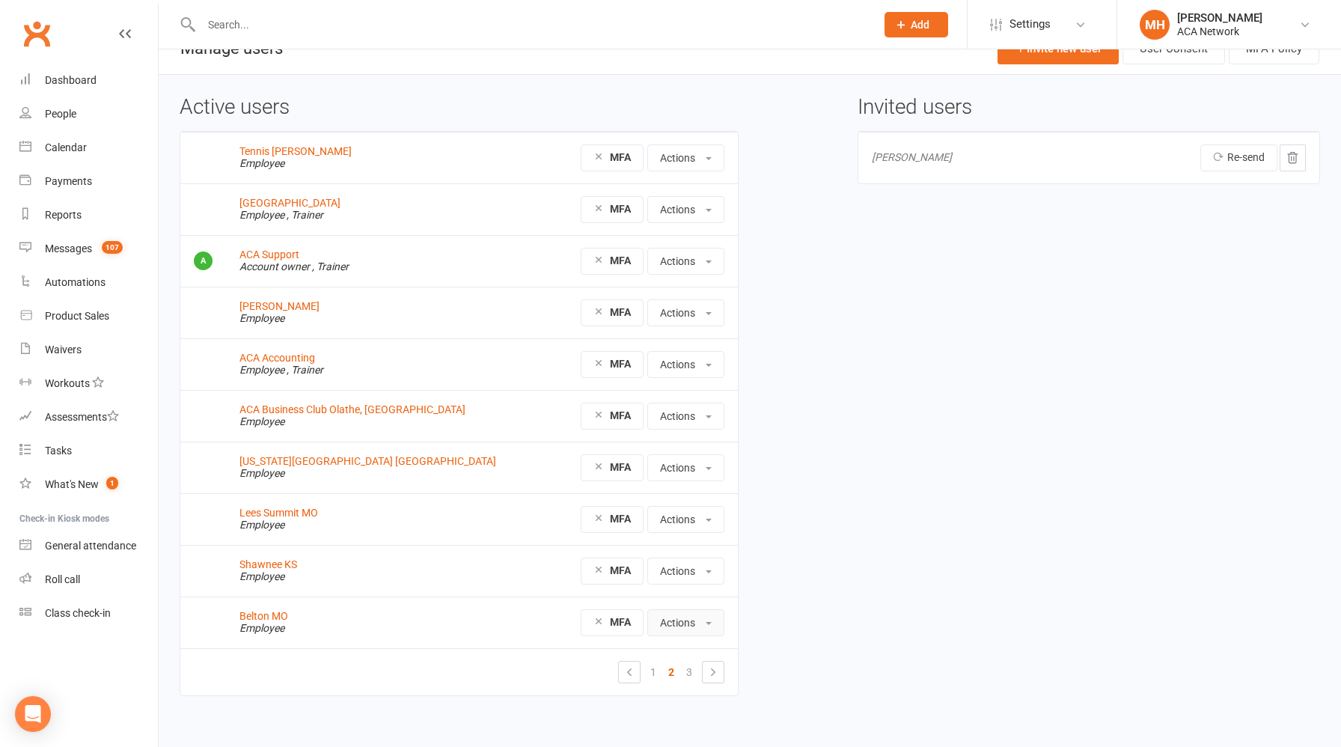
scroll to position [40, 0]
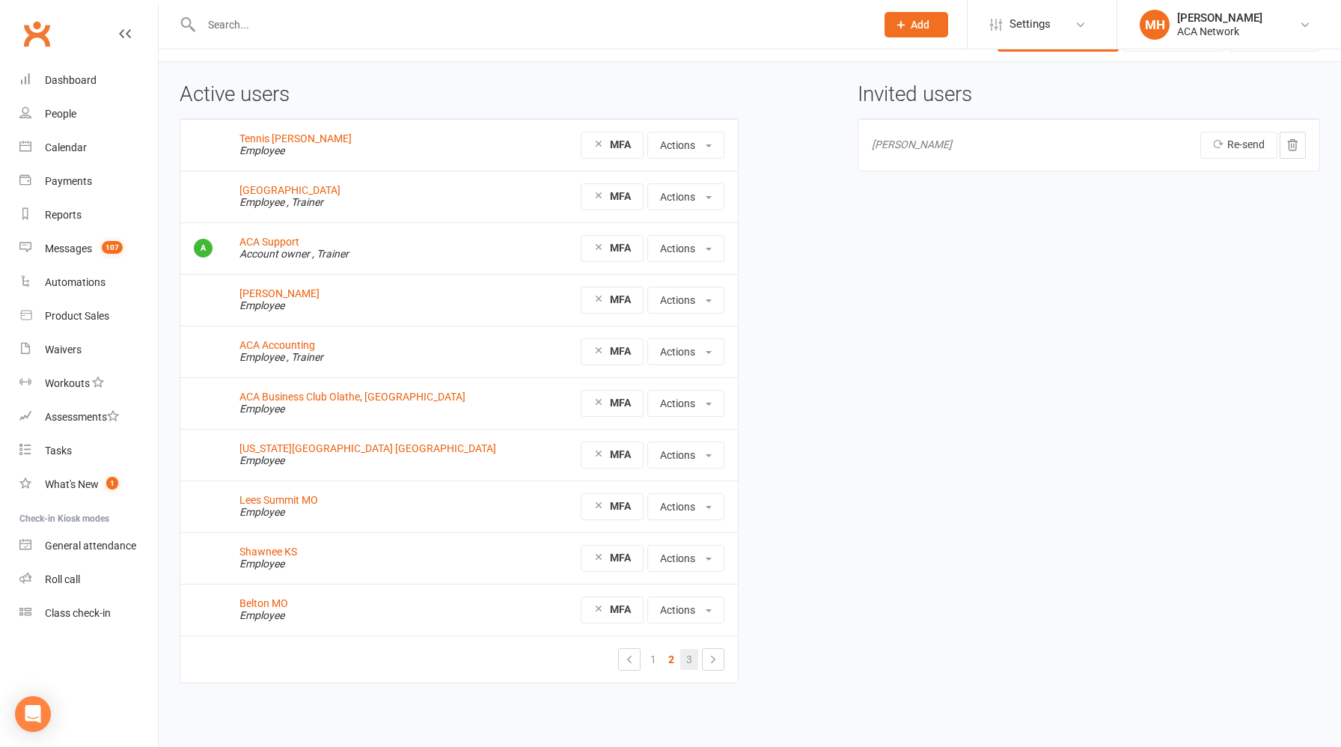
click at [692, 663] on link "3" at bounding box center [689, 659] width 18 height 21
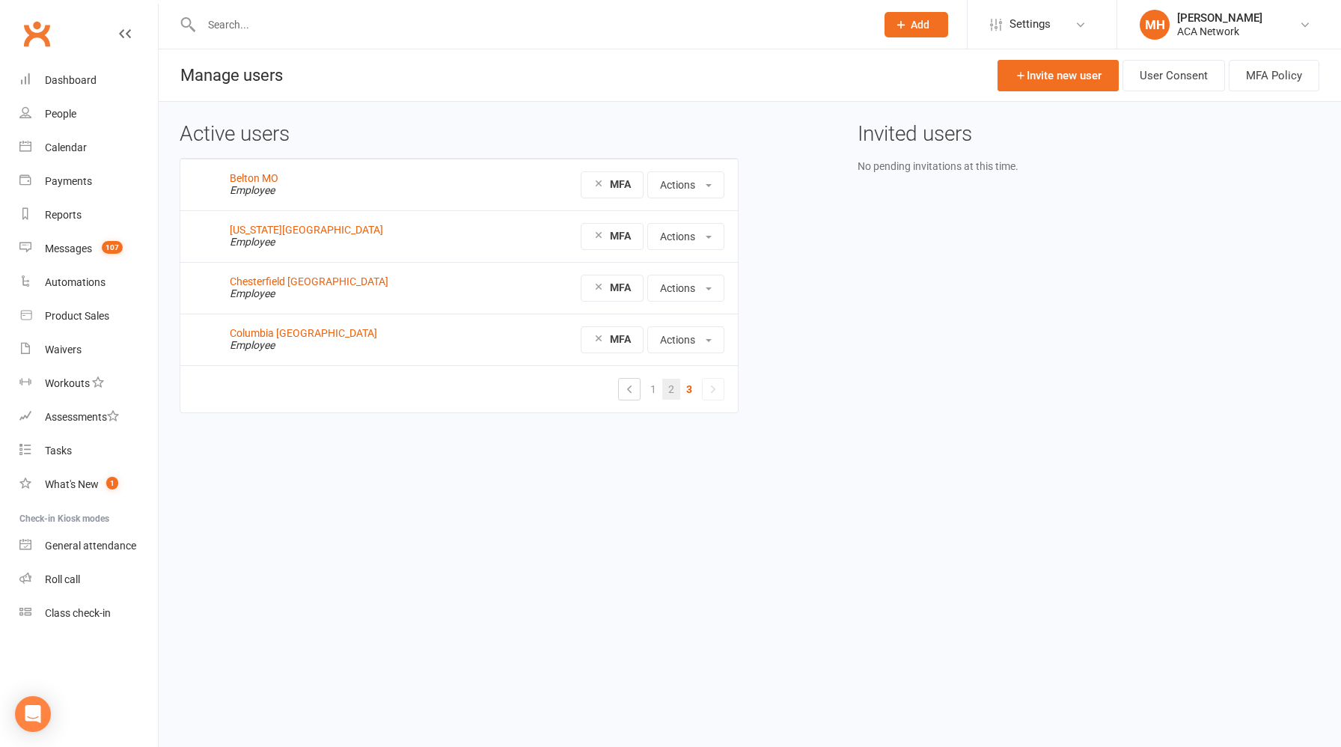
click at [670, 392] on link "2" at bounding box center [672, 389] width 18 height 21
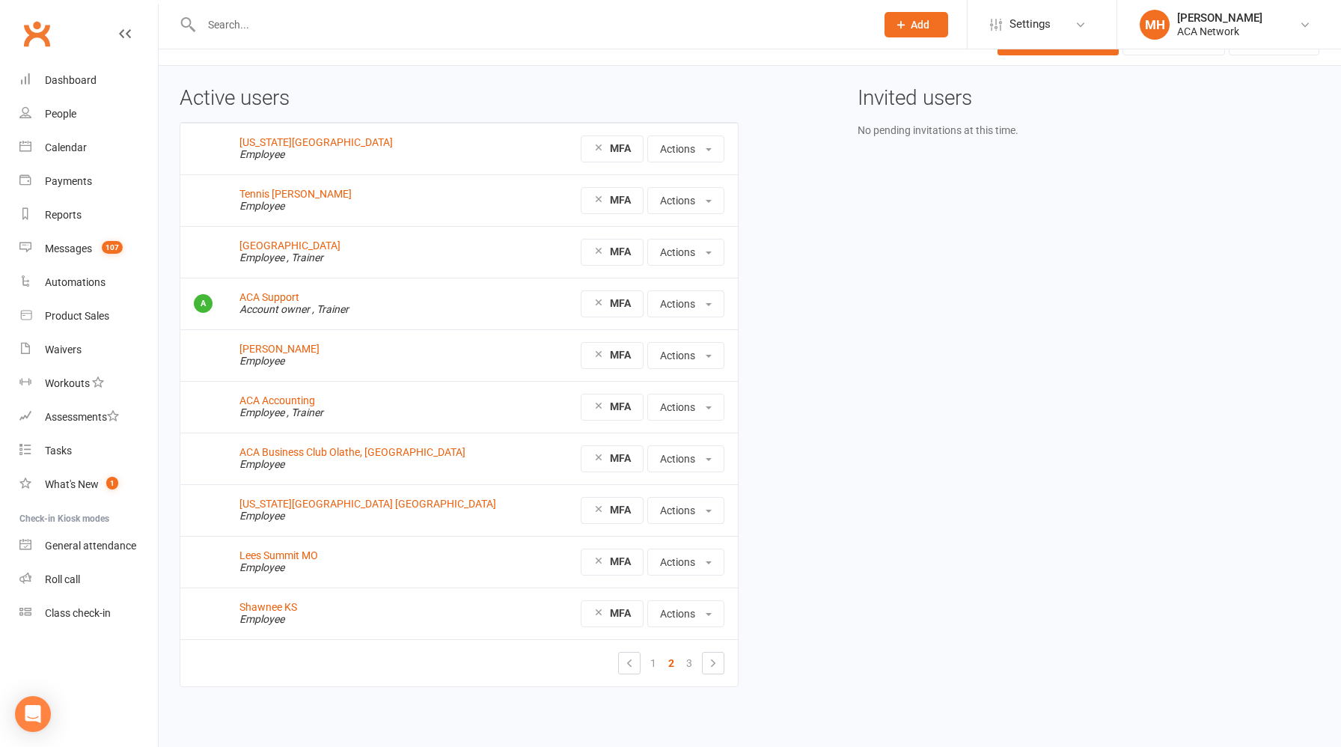
scroll to position [40, 0]
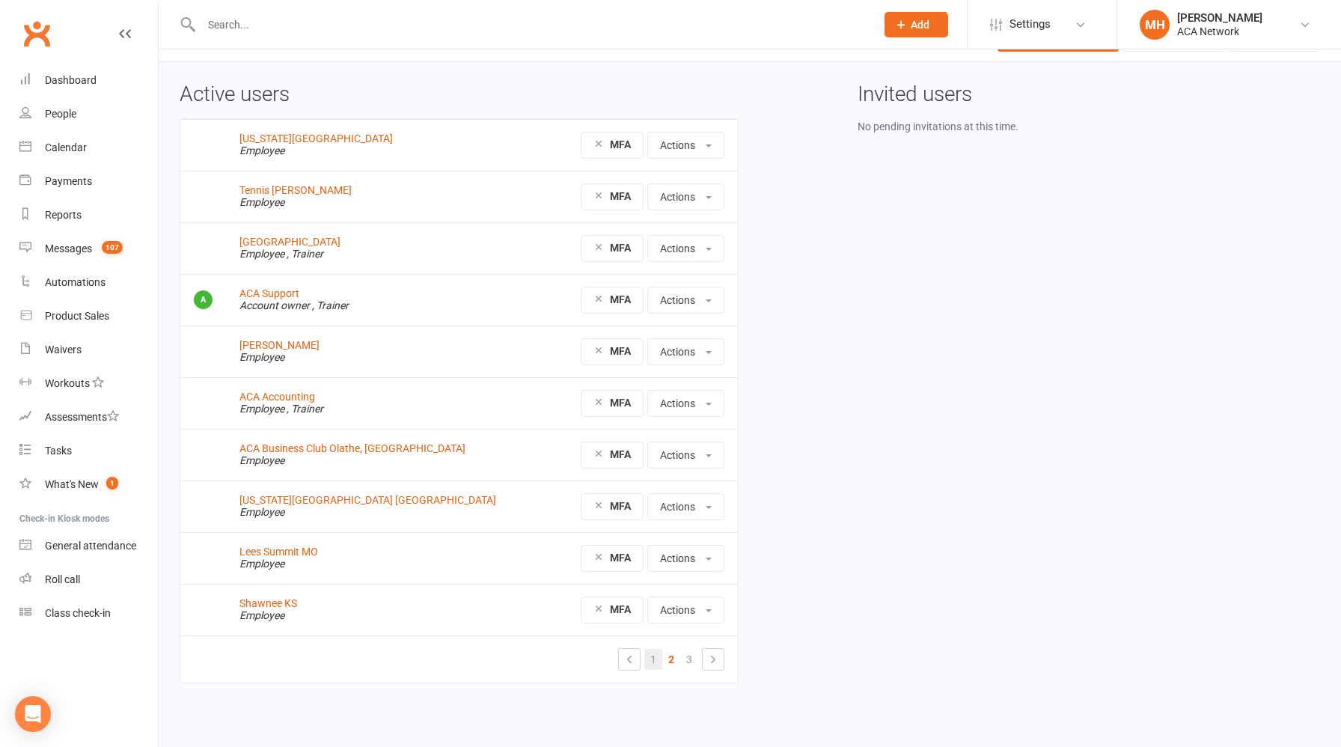
click at [651, 660] on link "1" at bounding box center [654, 659] width 18 height 21
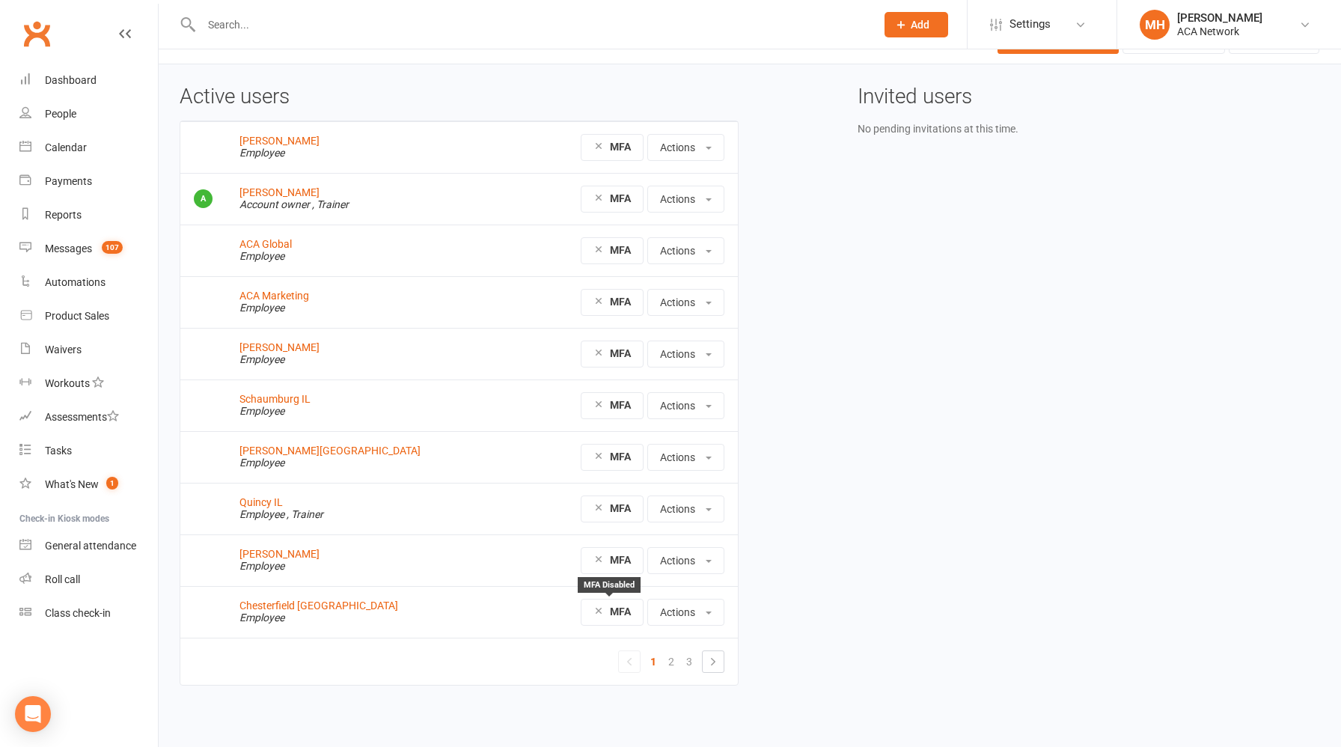
scroll to position [40, 0]
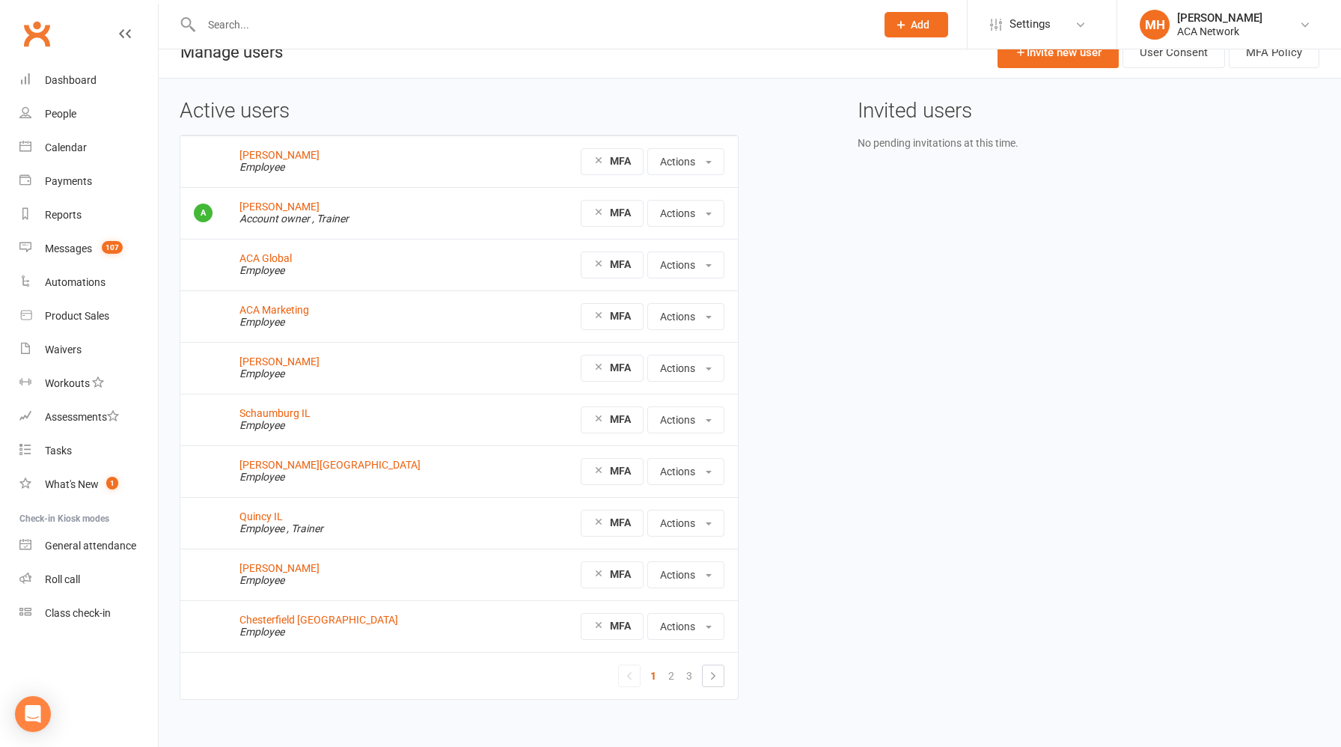
scroll to position [40, 0]
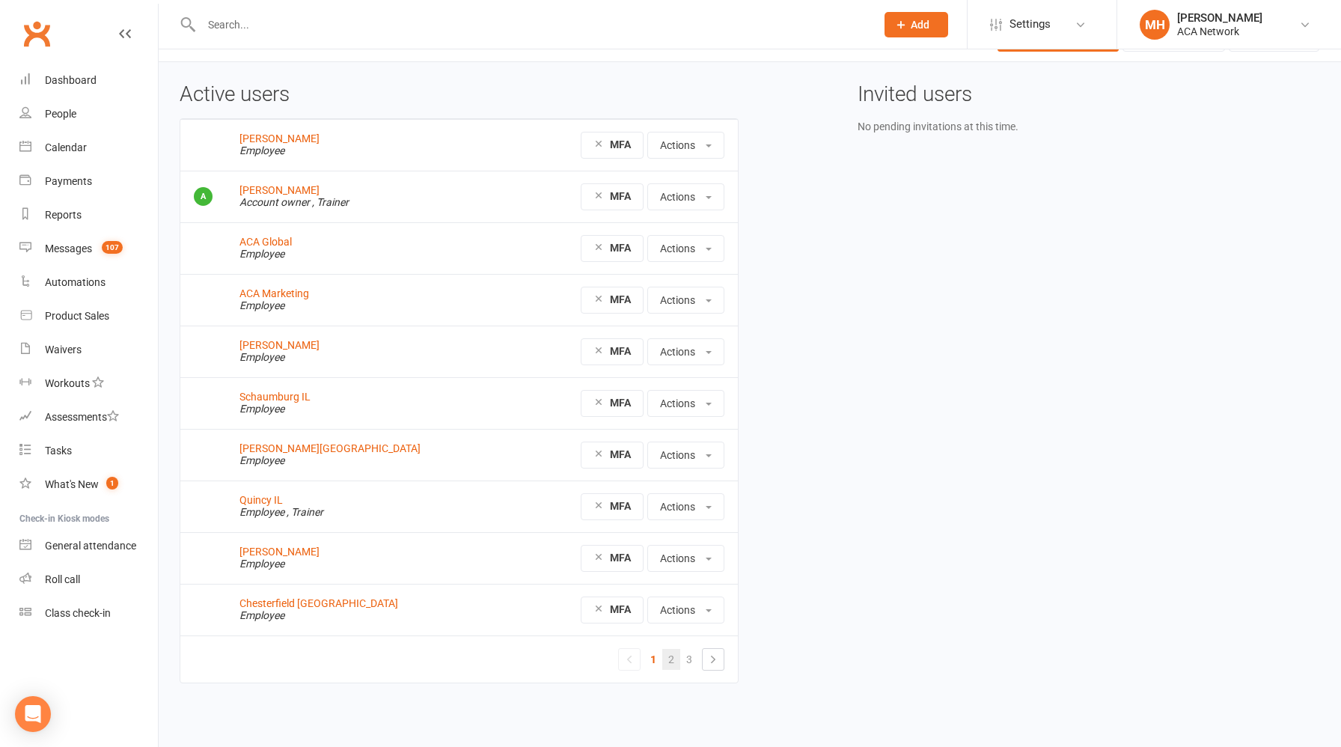
click at [671, 657] on link "2" at bounding box center [672, 659] width 18 height 21
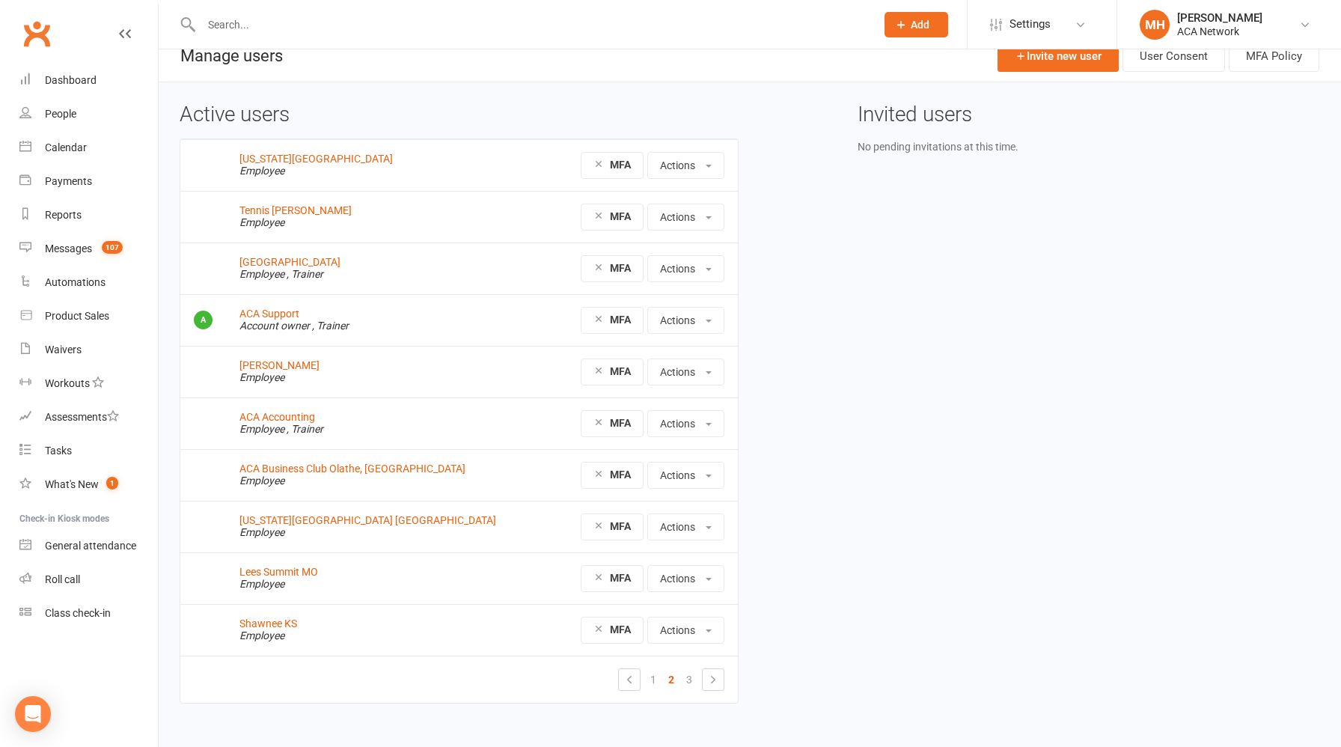
scroll to position [40, 0]
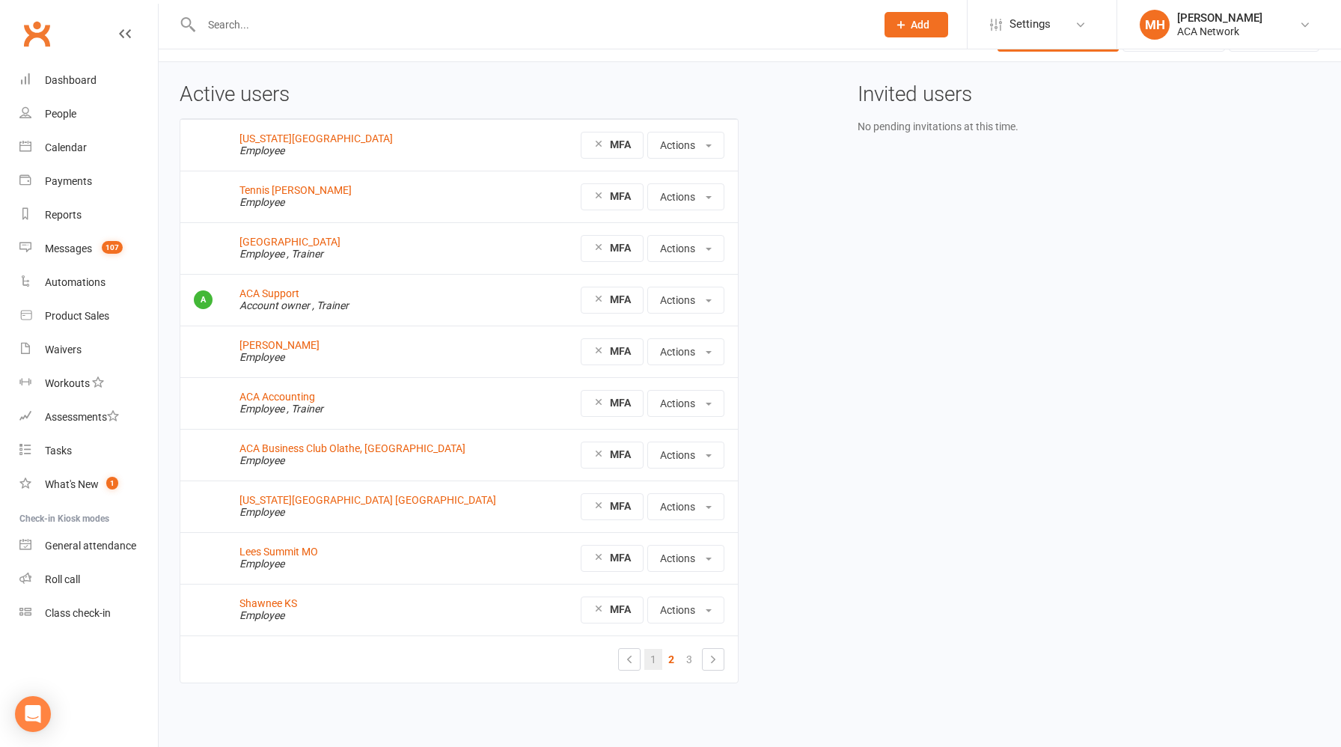
click at [656, 655] on link "1" at bounding box center [654, 659] width 18 height 21
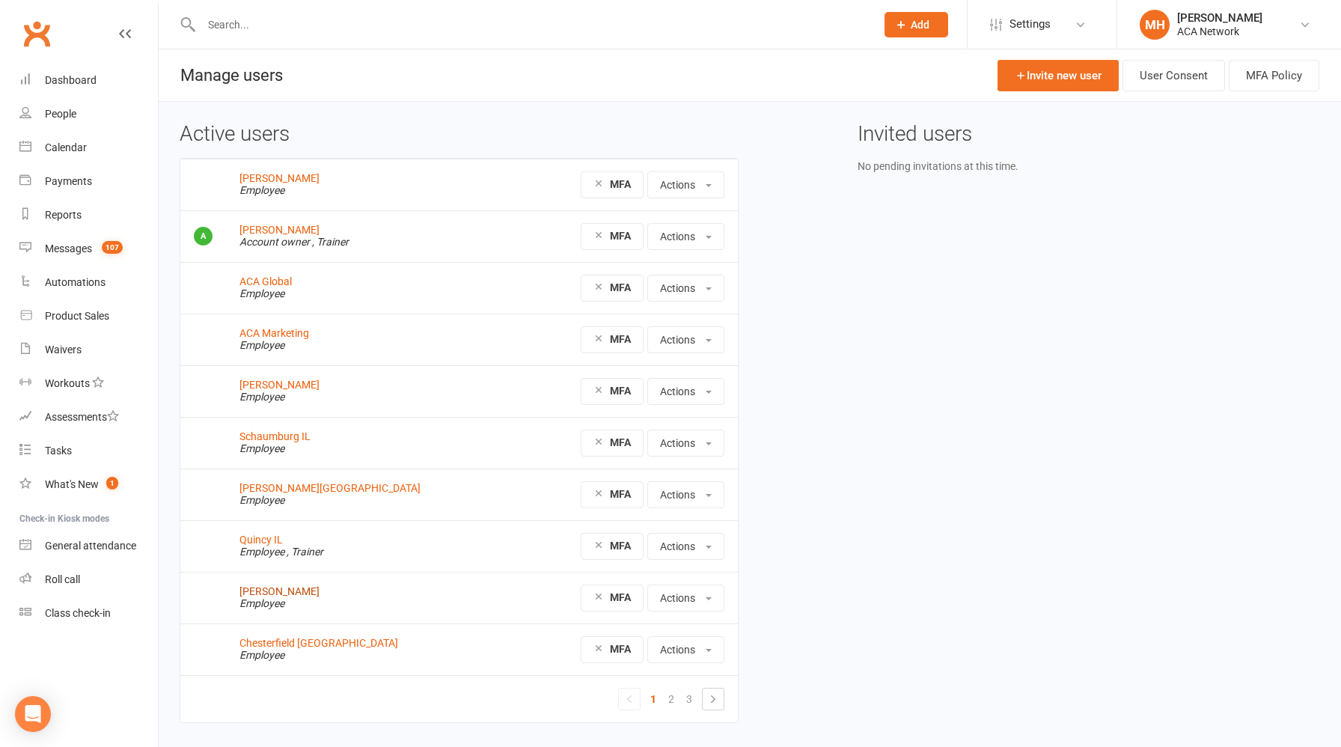
click at [320, 594] on link "[PERSON_NAME]" at bounding box center [280, 591] width 80 height 12
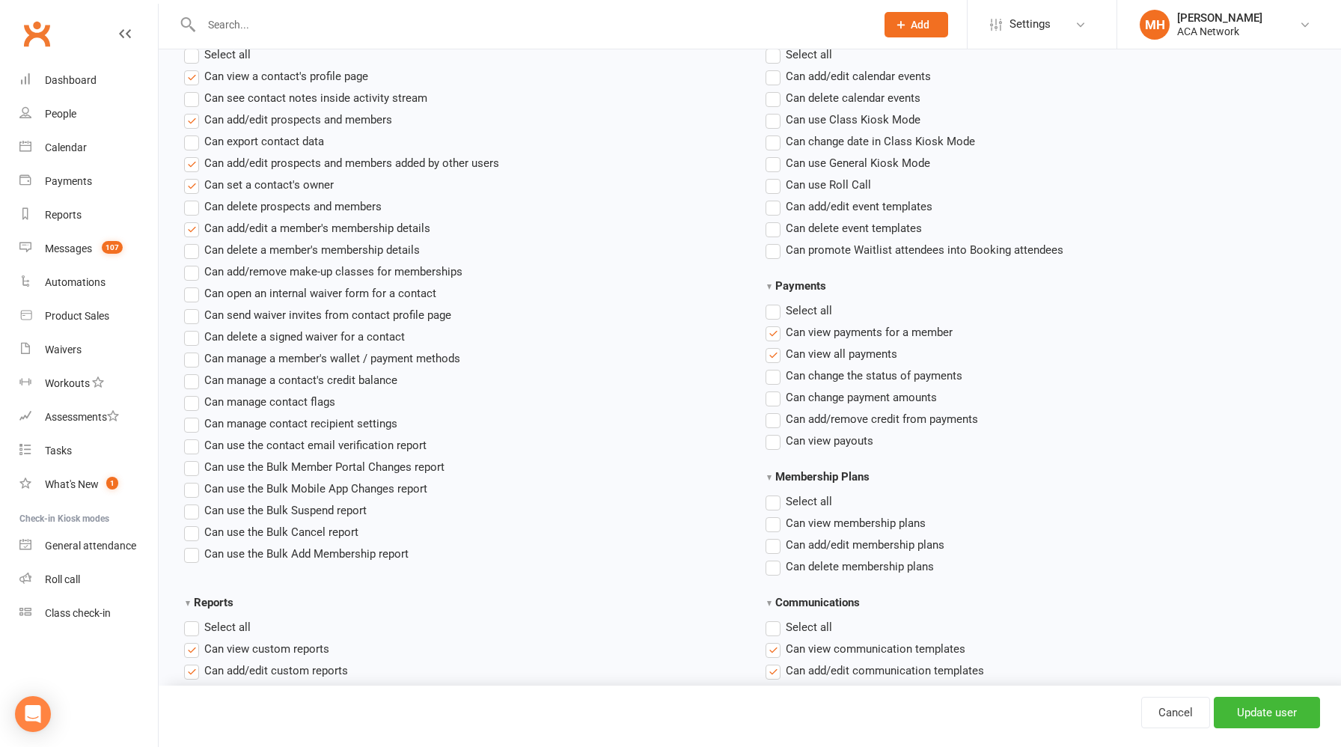
scroll to position [752, 0]
click at [196, 293] on label"] "Can open an internal waiver form for a contact" at bounding box center [310, 290] width 252 height 18
click at [194, 281] on input "Can open an internal waiver form for a contact" at bounding box center [189, 281] width 10 height 0
click at [192, 312] on label"] "Can send waiver invites from contact profile page" at bounding box center [317, 312] width 267 height 18
click at [192, 303] on input "Can send waiver invites from contact profile page" at bounding box center [189, 303] width 10 height 0
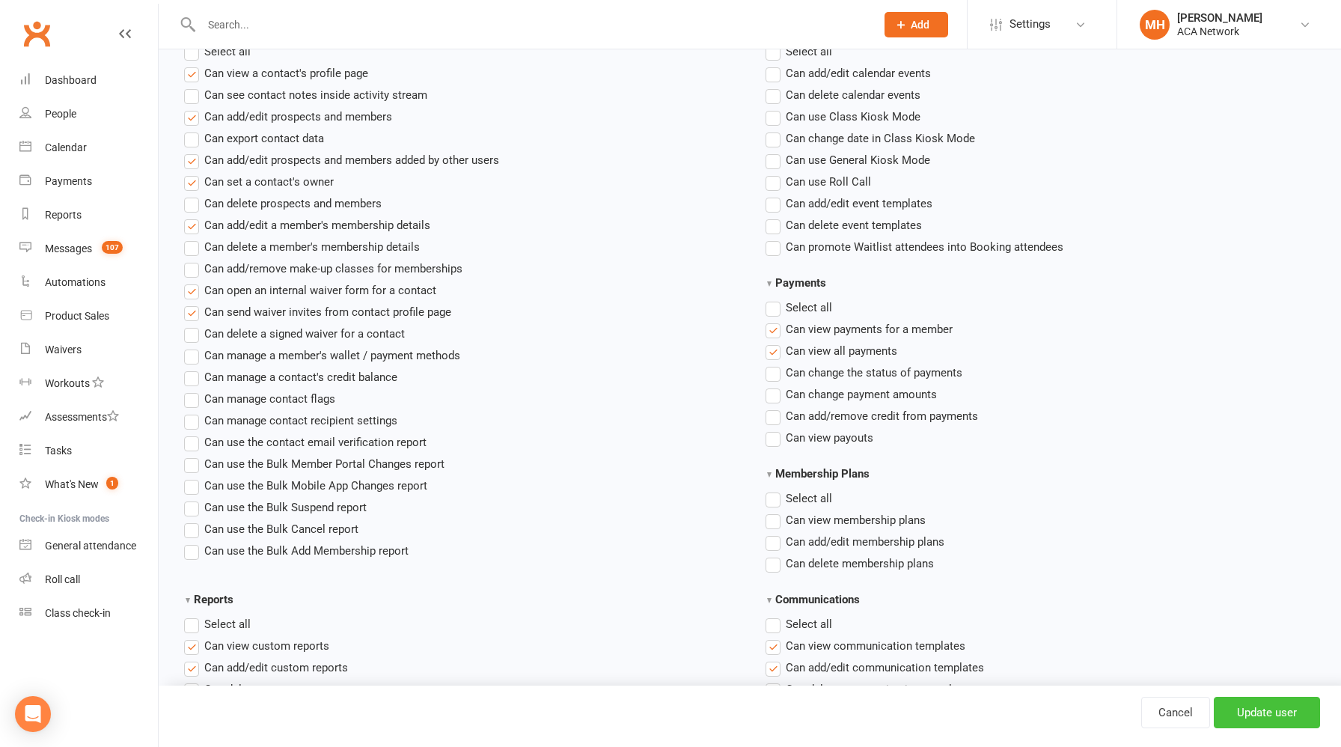
click at [1252, 704] on input "Update user" at bounding box center [1267, 712] width 106 height 31
